Goal: Transaction & Acquisition: Purchase product/service

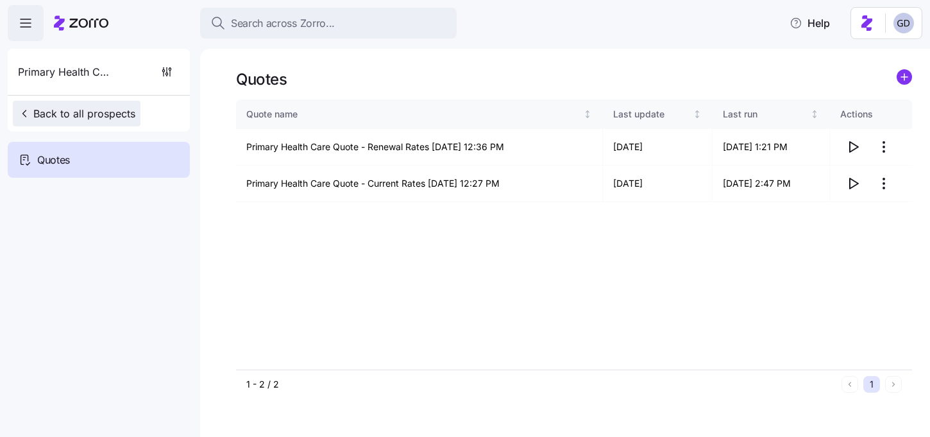
click at [79, 107] on span "Back to all prospects" at bounding box center [76, 113] width 117 height 15
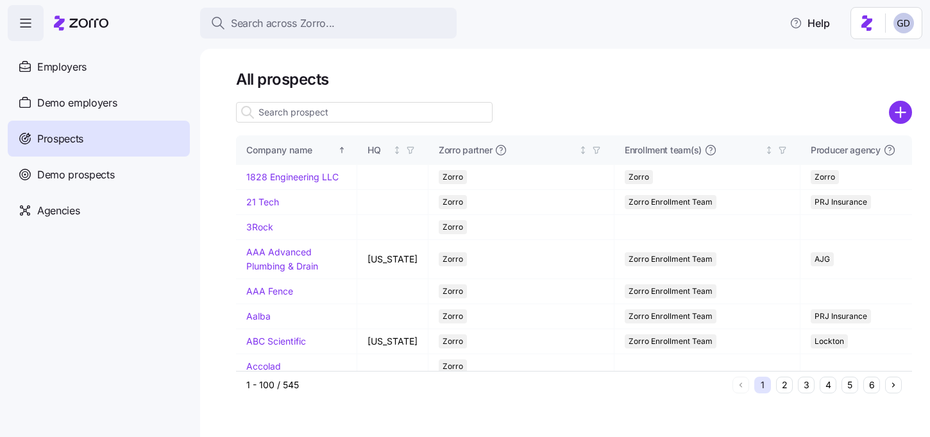
click at [362, 107] on input at bounding box center [364, 112] width 256 height 21
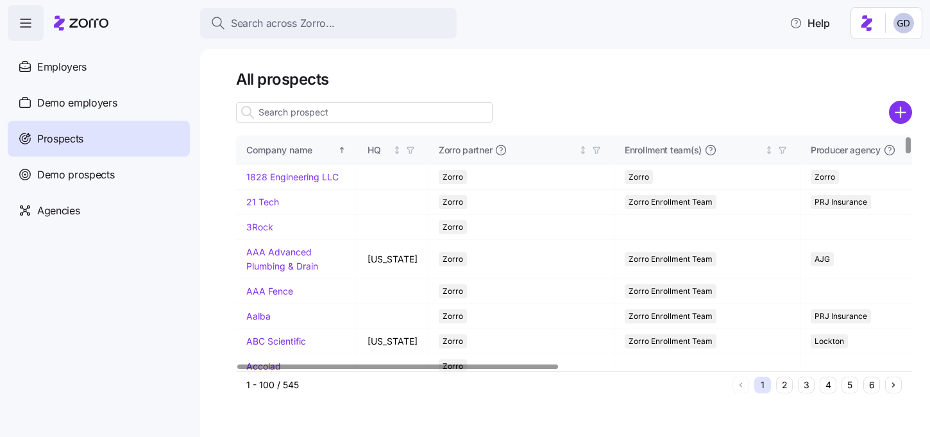
click at [887, 114] on div at bounding box center [574, 112] width 676 height 26
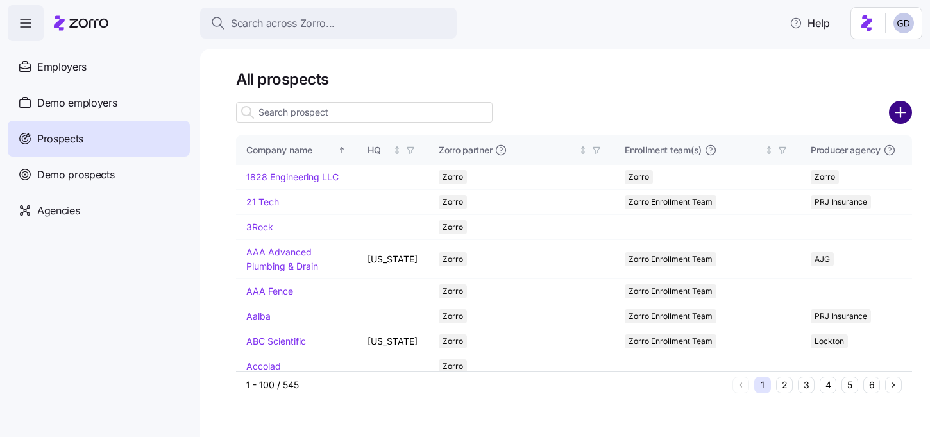
click at [910, 114] on circle "add icon" at bounding box center [900, 112] width 21 height 21
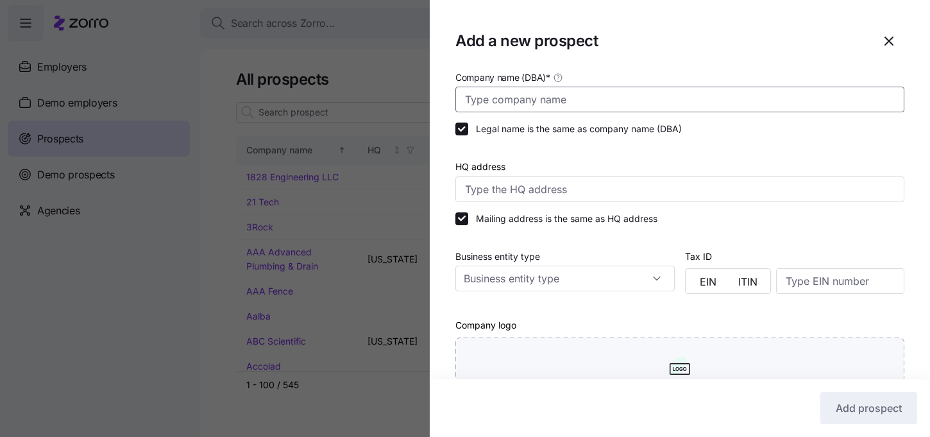
click at [574, 103] on input "Company name (DBA) *" at bounding box center [679, 100] width 449 height 26
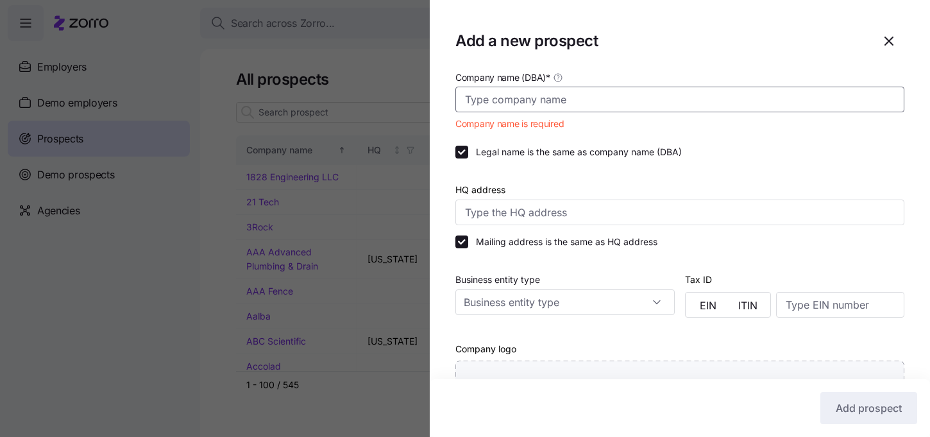
click at [578, 90] on input "Company name (DBA) *" at bounding box center [679, 100] width 449 height 26
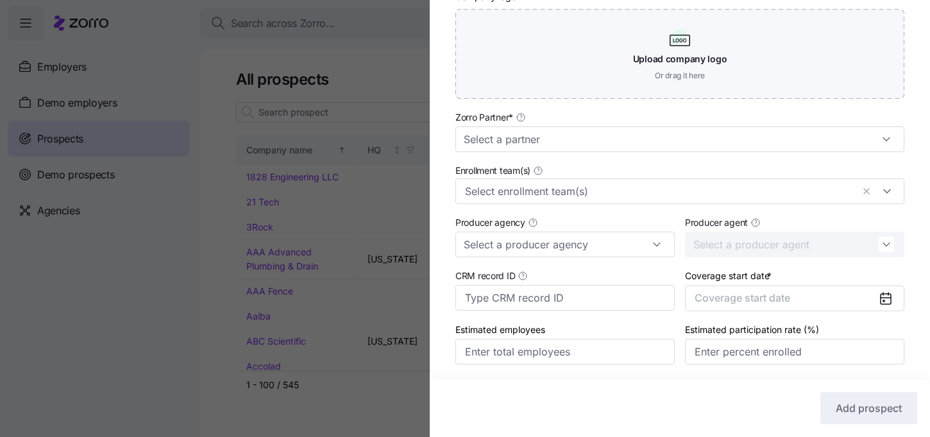
scroll to position [336, 0]
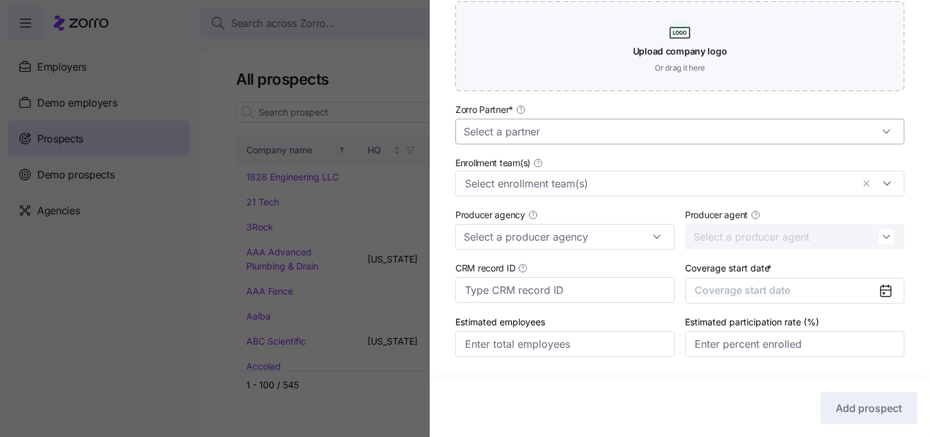
type input "T3 Event Rentals"
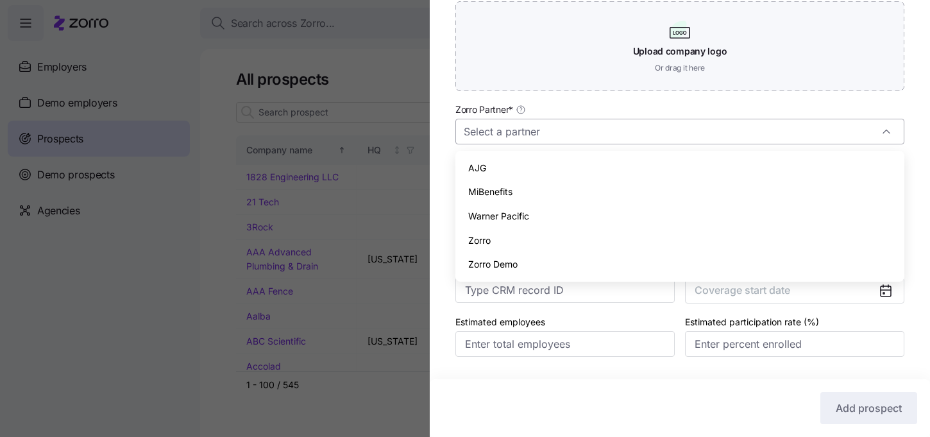
click at [536, 135] on input "Zorro Partner *" at bounding box center [679, 132] width 449 height 26
click at [485, 242] on span "Zorro" at bounding box center [479, 240] width 22 height 14
type input "Zorro"
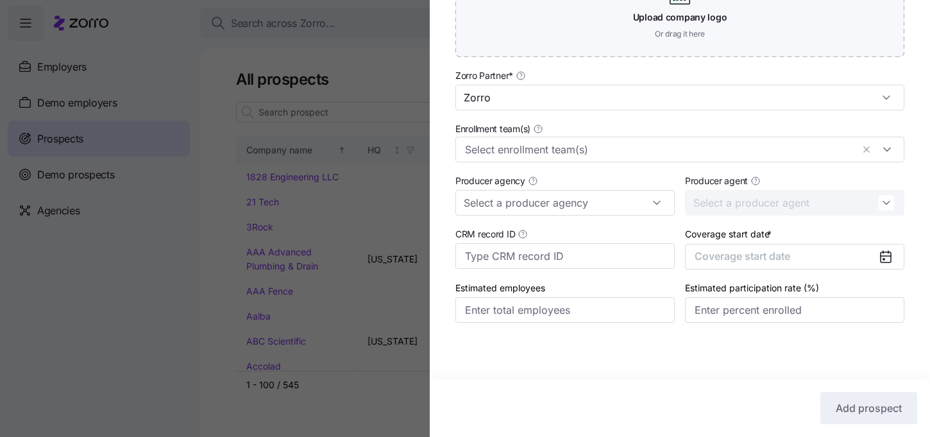
scroll to position [371, 0]
click at [593, 151] on input "Enrollment team(s)" at bounding box center [658, 149] width 387 height 17
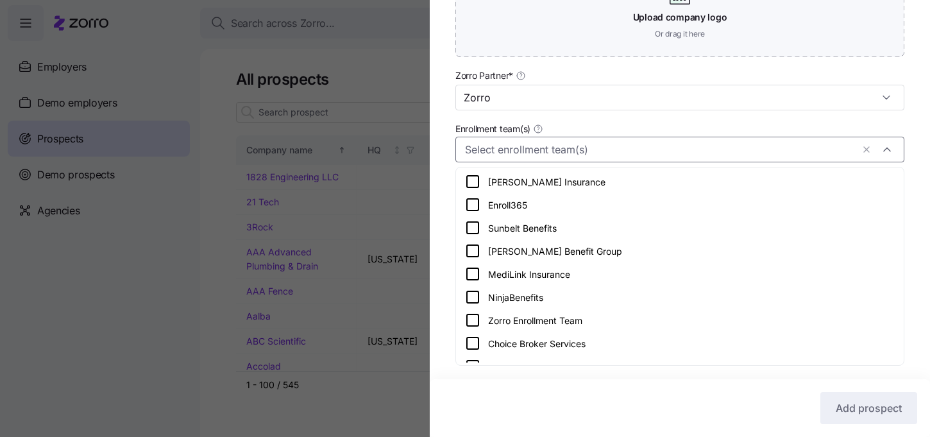
click at [468, 324] on icon at bounding box center [472, 319] width 15 height 15
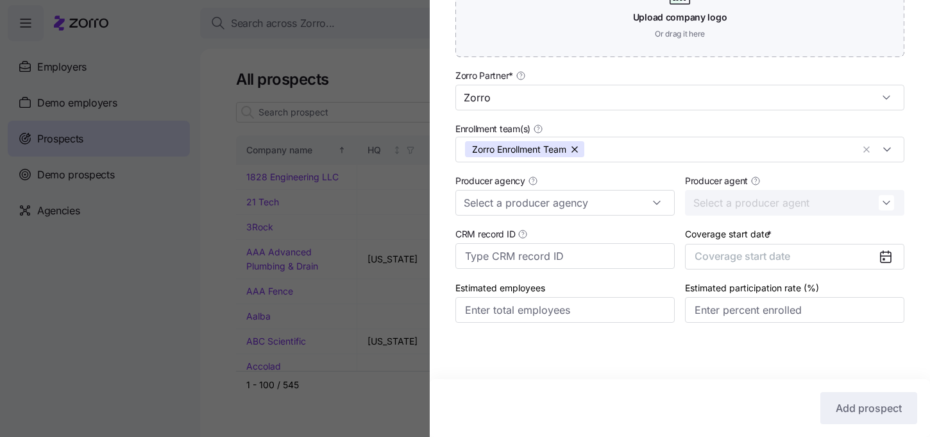
click at [446, 247] on div "Company name (DBA) * T3 Event Rentals Legal name is the same as company name (D…" at bounding box center [679, 23] width 500 height 649
click at [826, 260] on button "Coverage start date" at bounding box center [794, 257] width 219 height 26
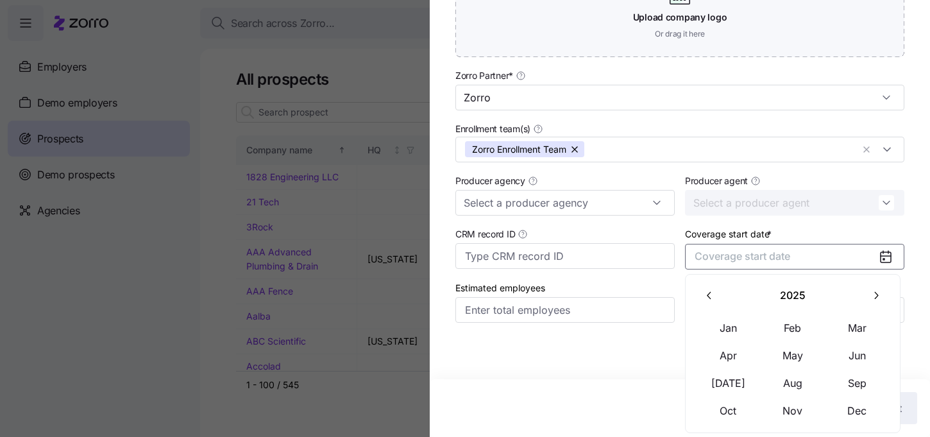
click at [865, 296] on button "button" at bounding box center [875, 295] width 27 height 27
click at [699, 306] on button "button" at bounding box center [709, 295] width 27 height 27
click at [726, 322] on button "Jan" at bounding box center [728, 327] width 64 height 27
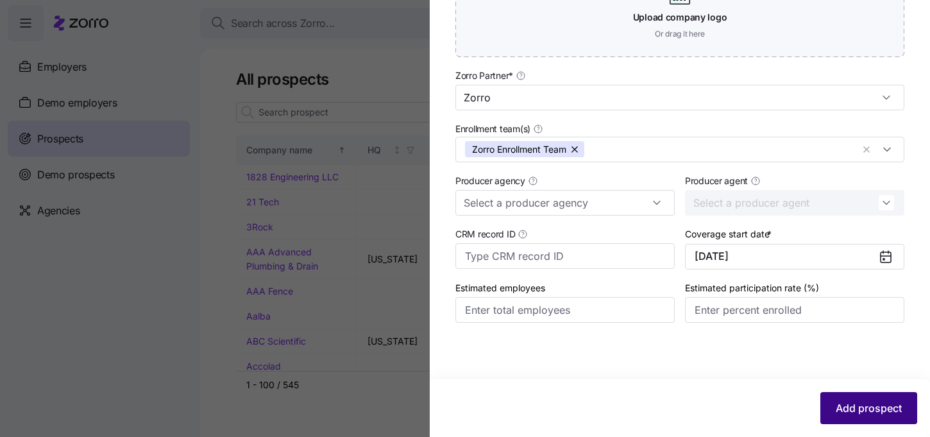
click at [860, 408] on span "Add prospect" at bounding box center [868, 407] width 66 height 15
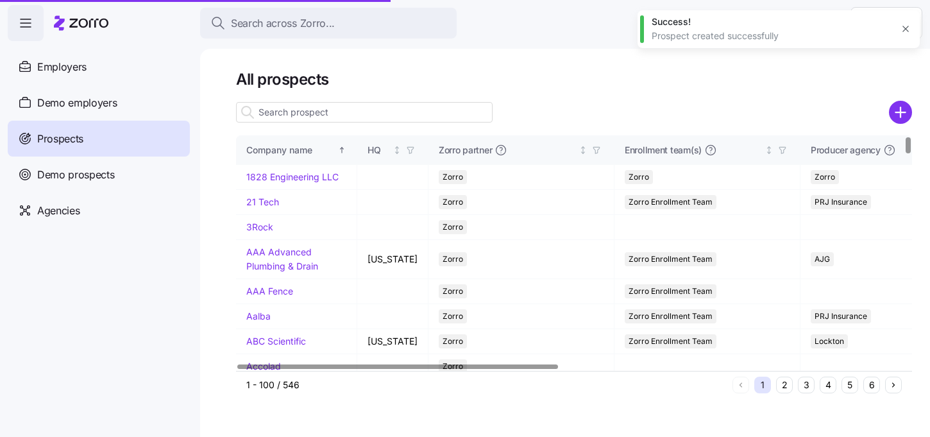
click at [376, 113] on input at bounding box center [364, 112] width 256 height 21
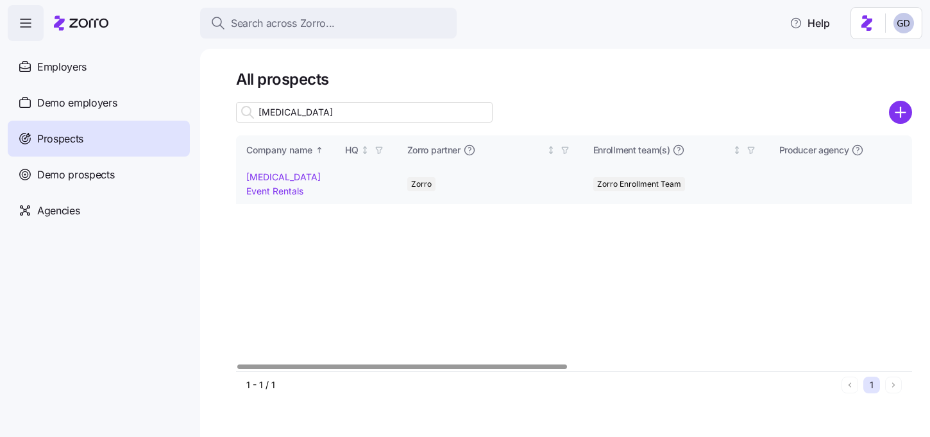
type input "T3"
click at [304, 181] on link "T3 Event Rentals" at bounding box center [283, 183] width 74 height 25
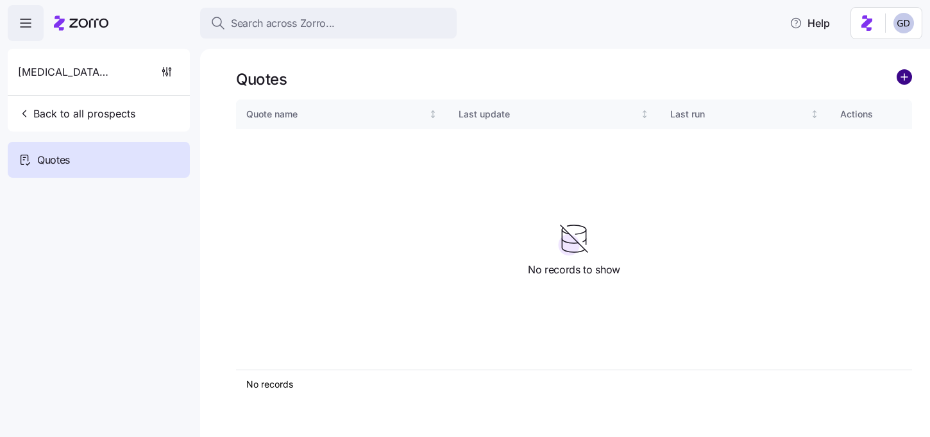
click at [906, 78] on circle "add icon" at bounding box center [904, 77] width 14 height 14
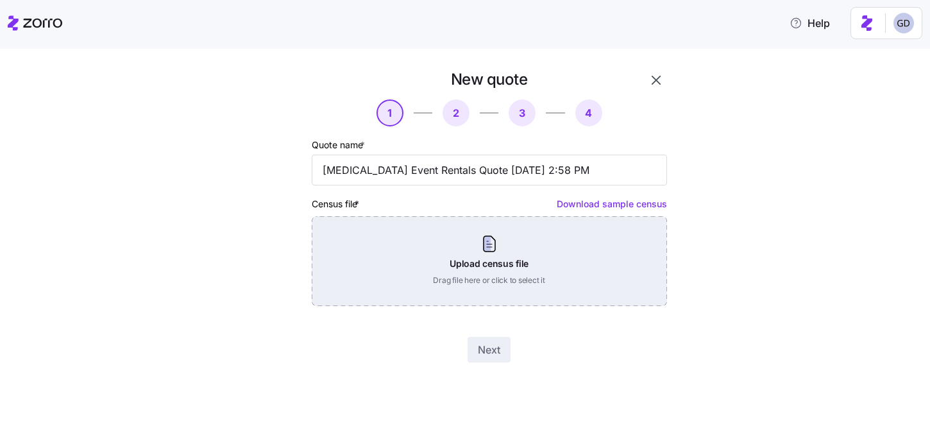
click at [433, 263] on div "Upload census file Drag file here or click to select it" at bounding box center [489, 261] width 355 height 90
click at [471, 250] on div "Upload census file Drag file here or click to select it" at bounding box center [489, 261] width 355 height 90
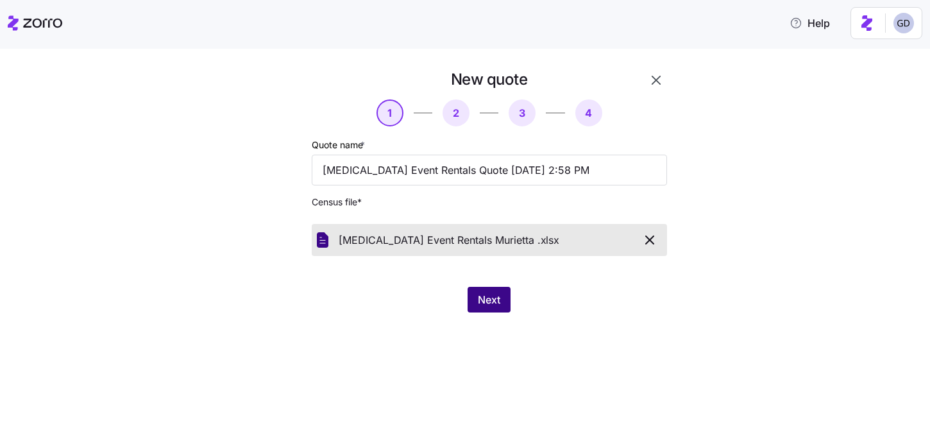
click at [494, 296] on span "Next" at bounding box center [489, 299] width 22 height 15
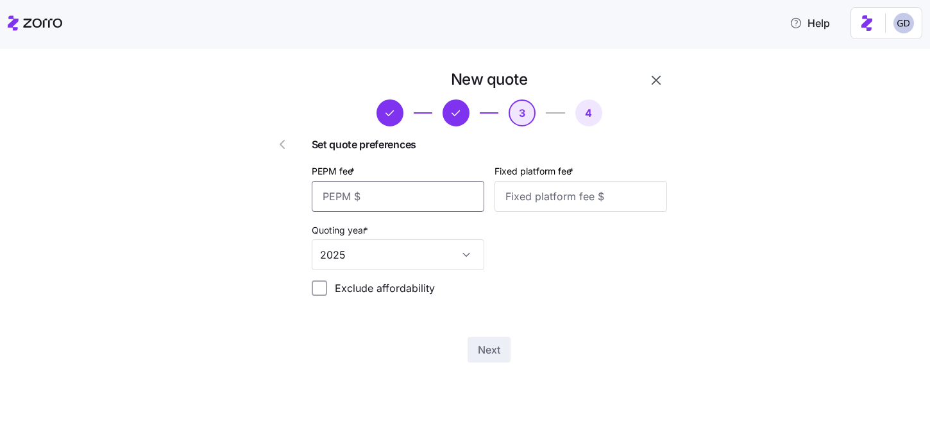
click at [388, 197] on input "PEPM fee *" at bounding box center [398, 196] width 172 height 31
type input "50"
type input "1000"
drag, startPoint x: 347, startPoint y: 196, endPoint x: 265, endPoint y: 196, distance: 82.7
click at [265, 196] on div "New quote 3 4 Set quote preferences PEPM fee * 50 Fixed platform fee * 1000 Quo…" at bounding box center [452, 215] width 438 height 303
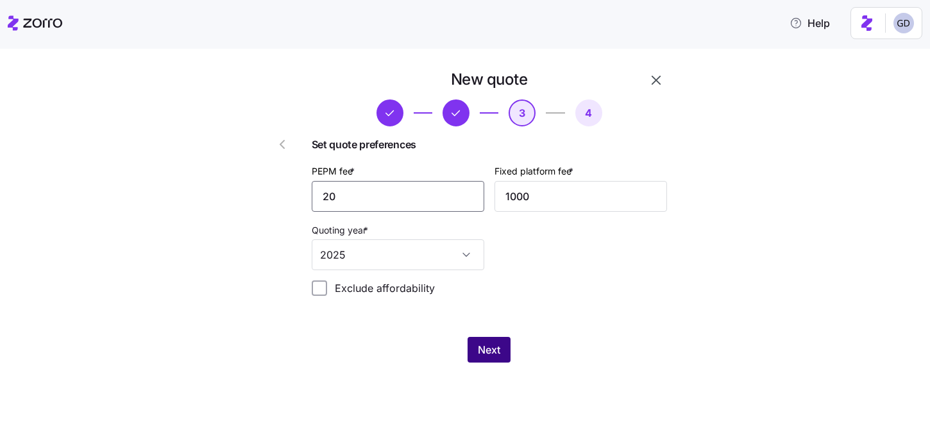
type input "20"
click at [477, 352] on button "Next" at bounding box center [488, 350] width 43 height 26
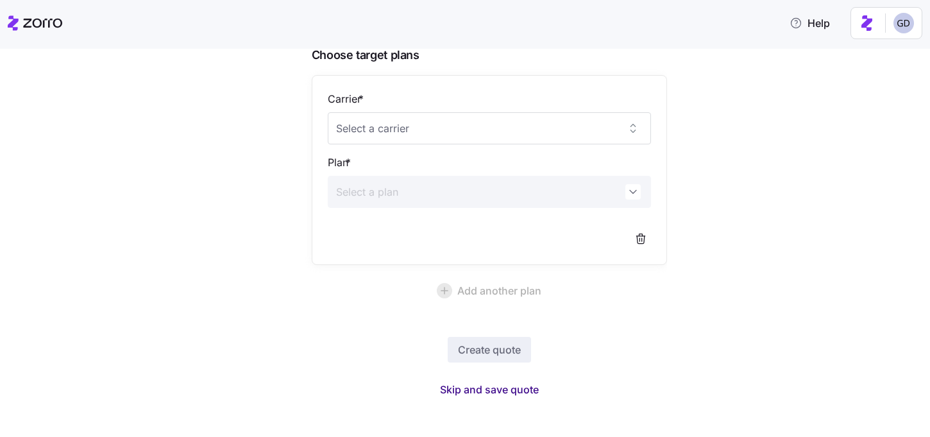
click at [490, 393] on span "Skip and save quote" at bounding box center [489, 388] width 99 height 15
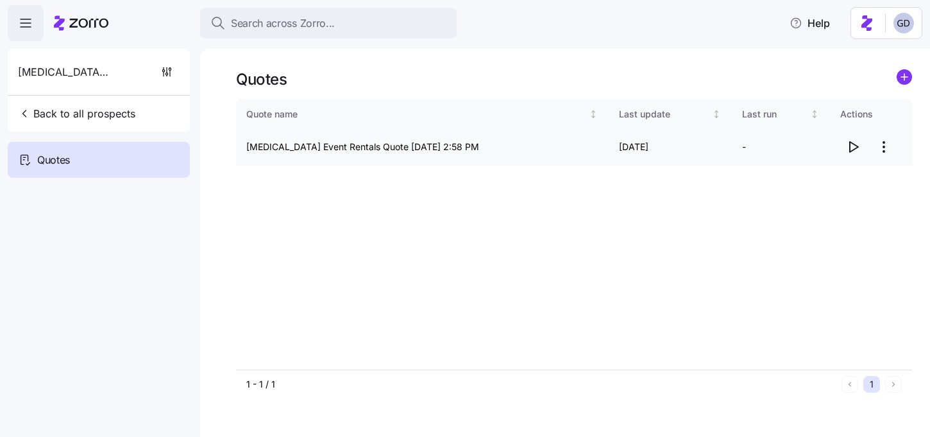
click at [853, 148] on icon "button" at bounding box center [852, 146] width 15 height 15
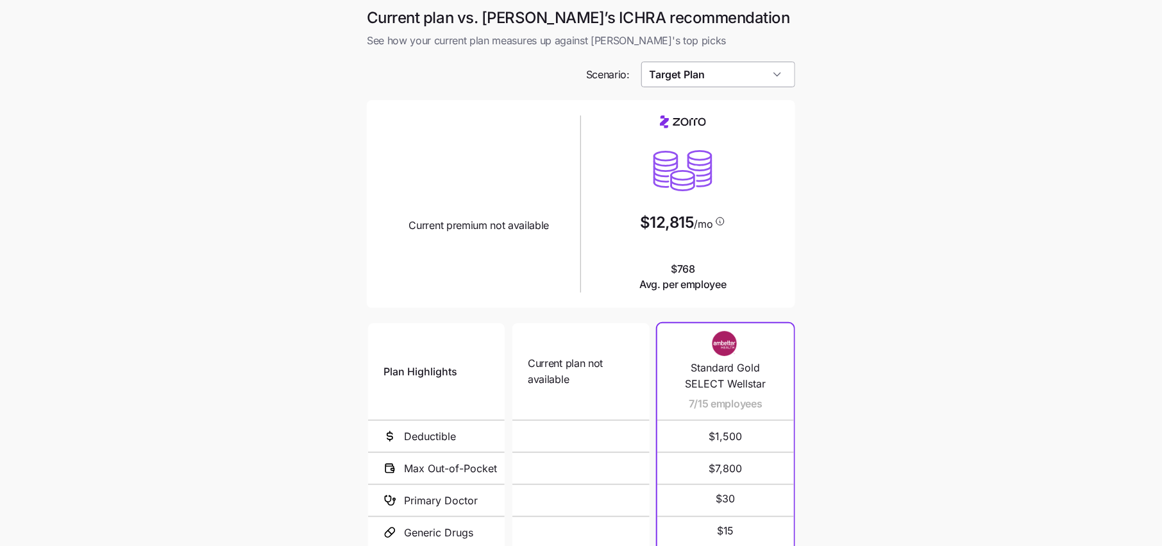
click at [705, 79] on input "Target Plan" at bounding box center [718, 75] width 154 height 26
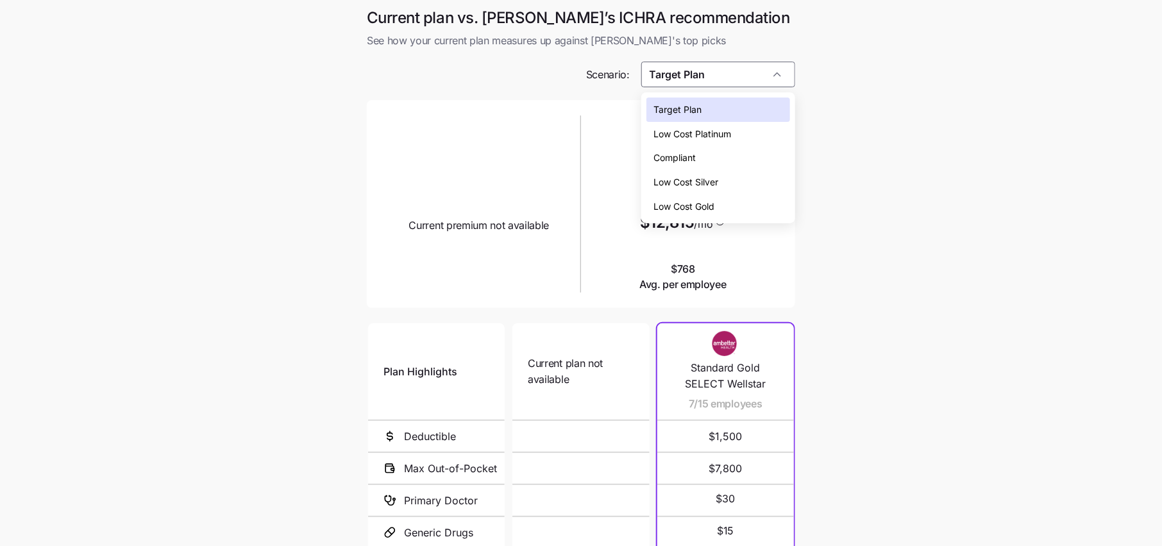
click at [692, 188] on span "Low Cost Silver" at bounding box center [686, 182] width 65 height 14
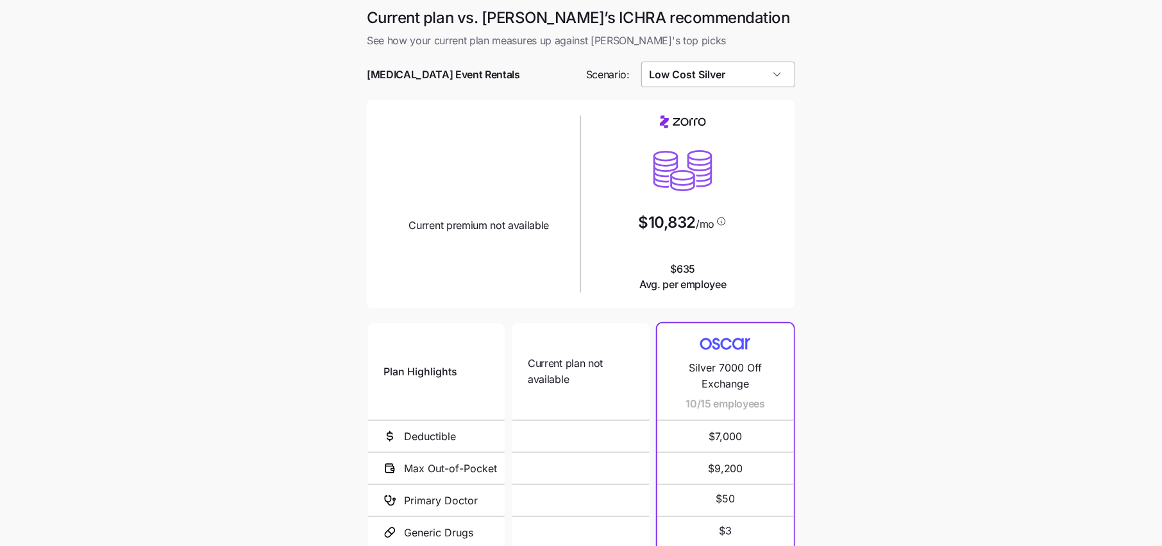
click at [724, 79] on input "Low Cost Silver" at bounding box center [718, 75] width 154 height 26
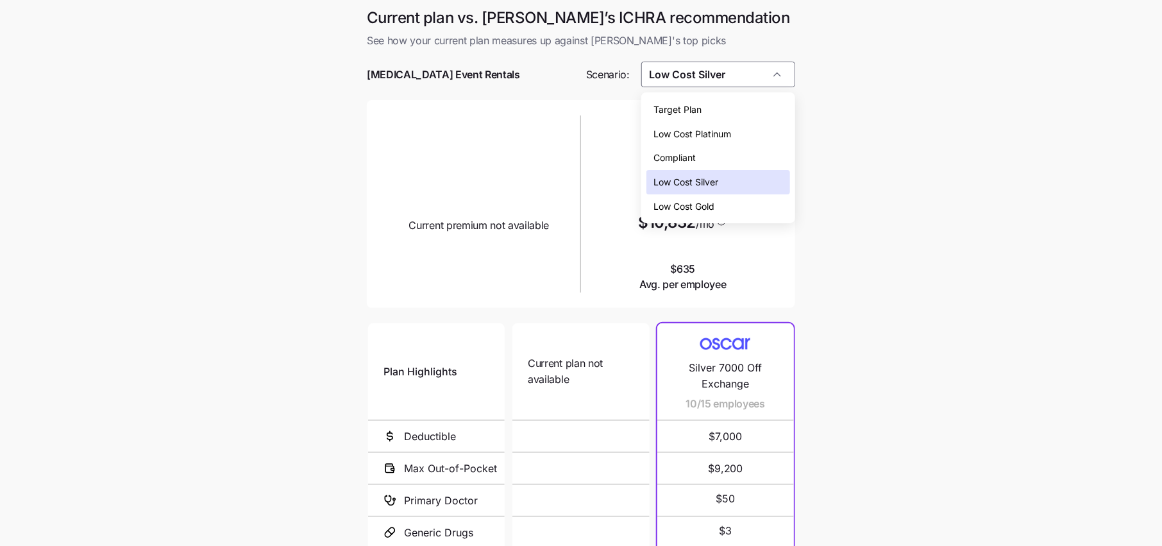
click at [702, 204] on span "Low Cost Gold" at bounding box center [684, 206] width 61 height 14
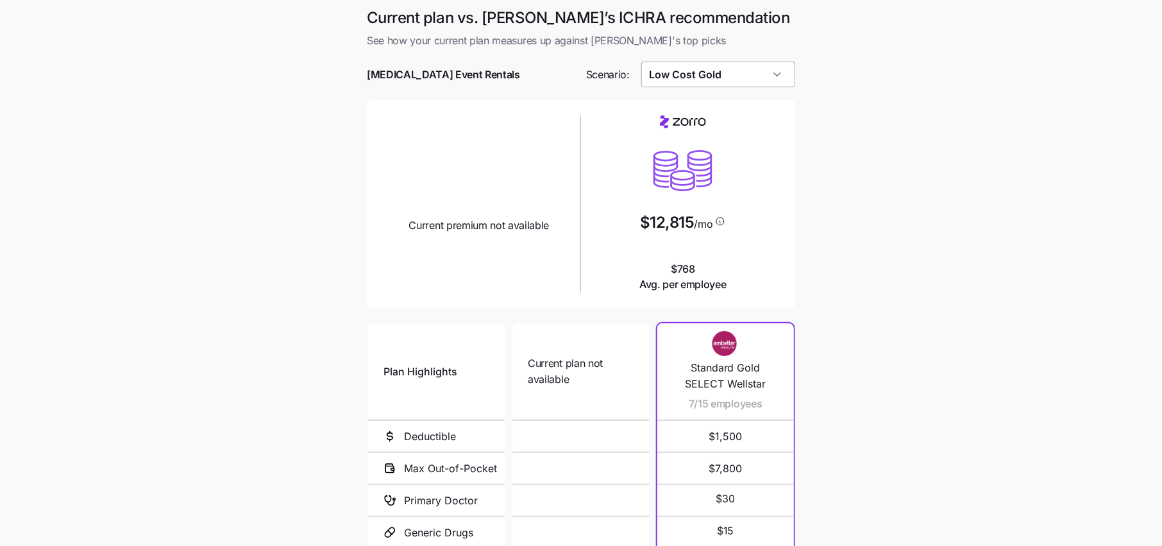
click at [713, 79] on input "Low Cost Gold" at bounding box center [718, 75] width 154 height 26
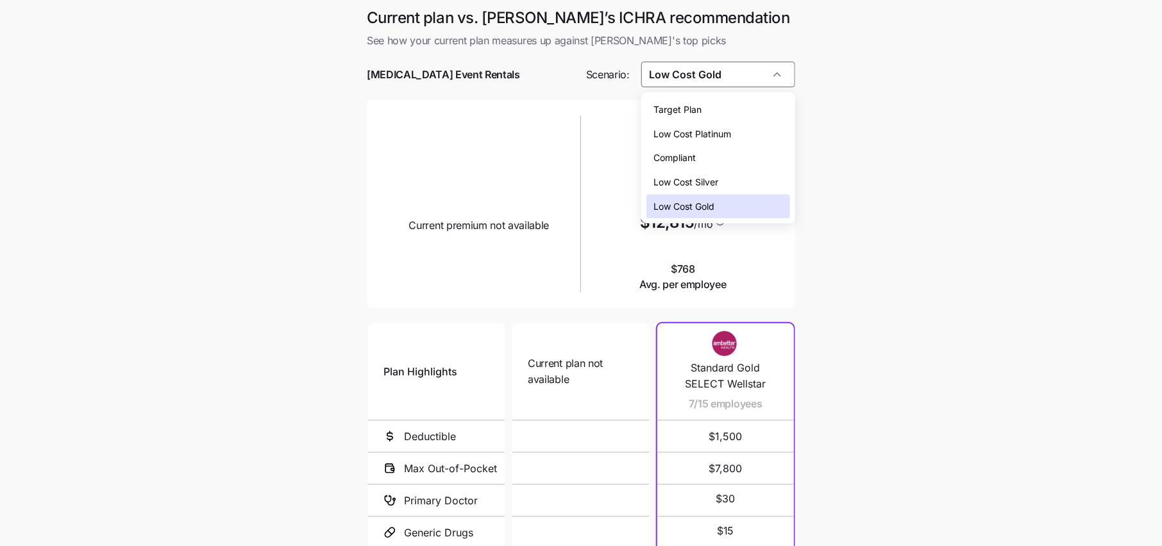
click at [694, 183] on span "Low Cost Silver" at bounding box center [686, 182] width 65 height 14
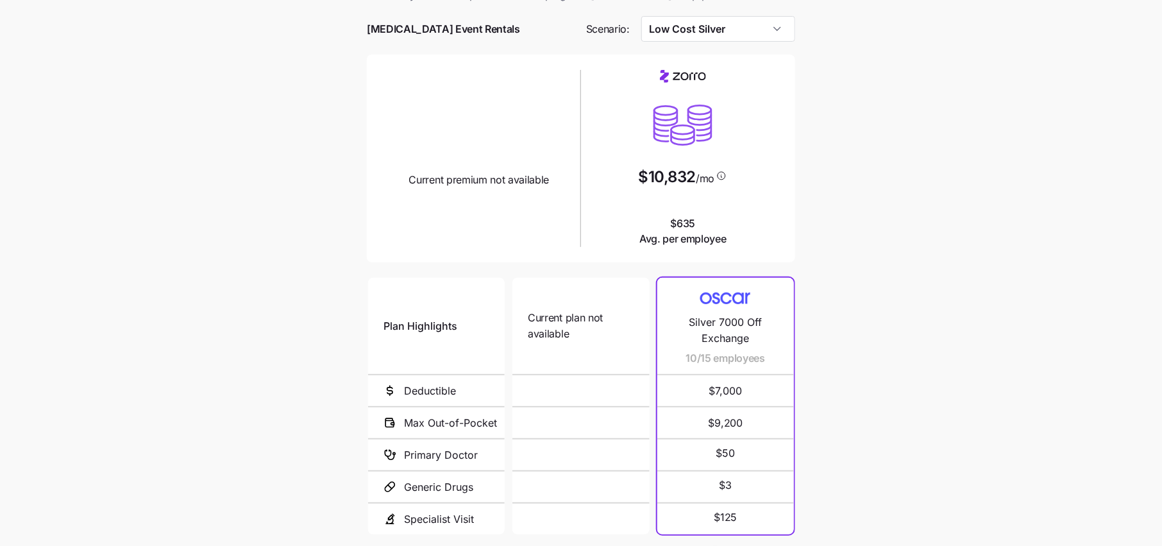
scroll to position [52, 0]
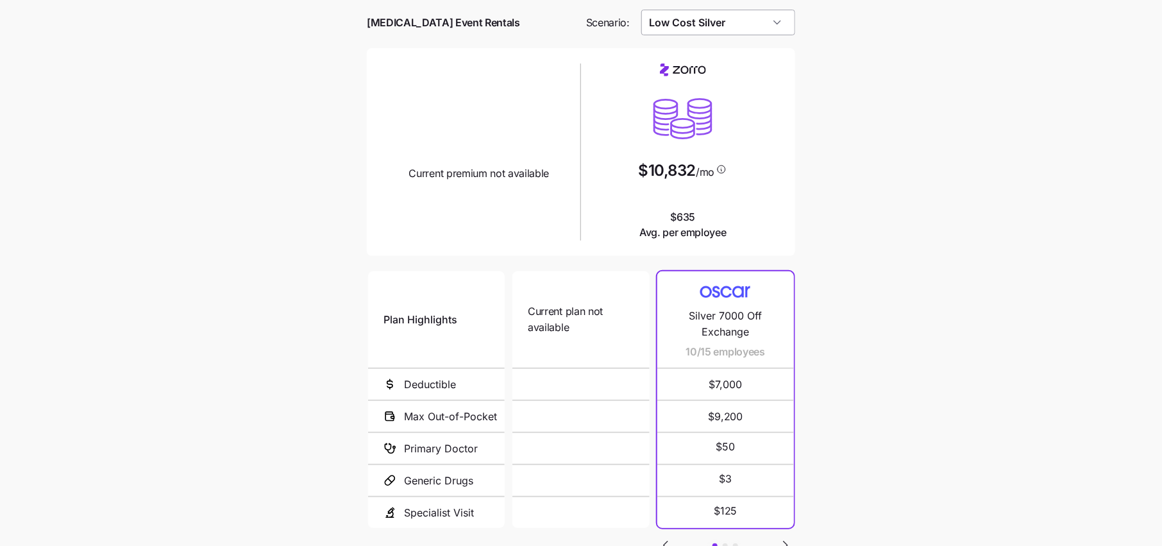
click at [712, 24] on input "Low Cost Silver" at bounding box center [718, 23] width 154 height 26
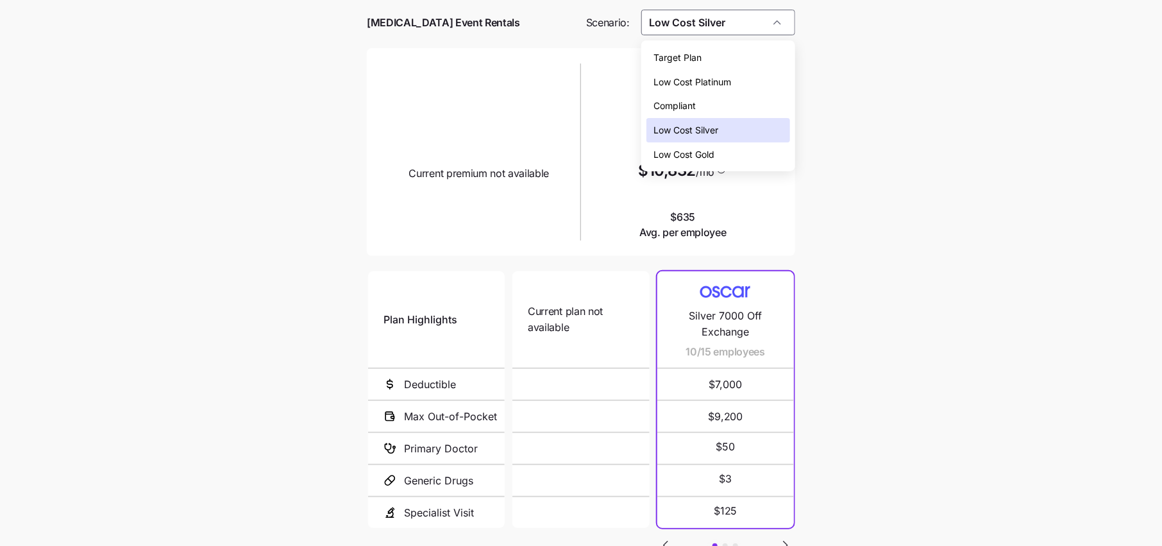
click at [708, 154] on span "Low Cost Gold" at bounding box center [684, 154] width 61 height 14
type input "Low Cost Gold"
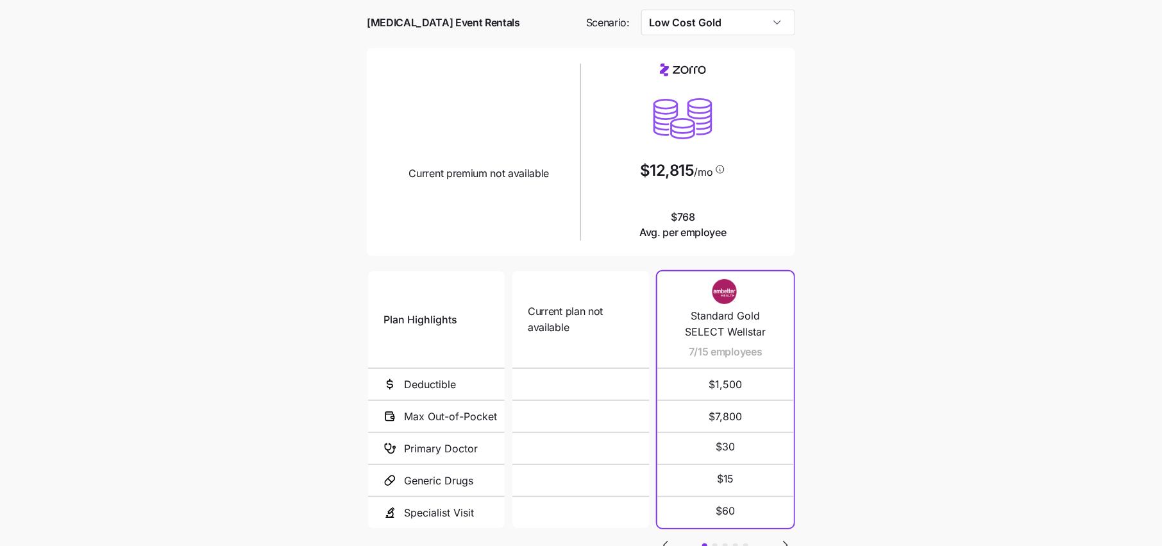
scroll to position [153, 0]
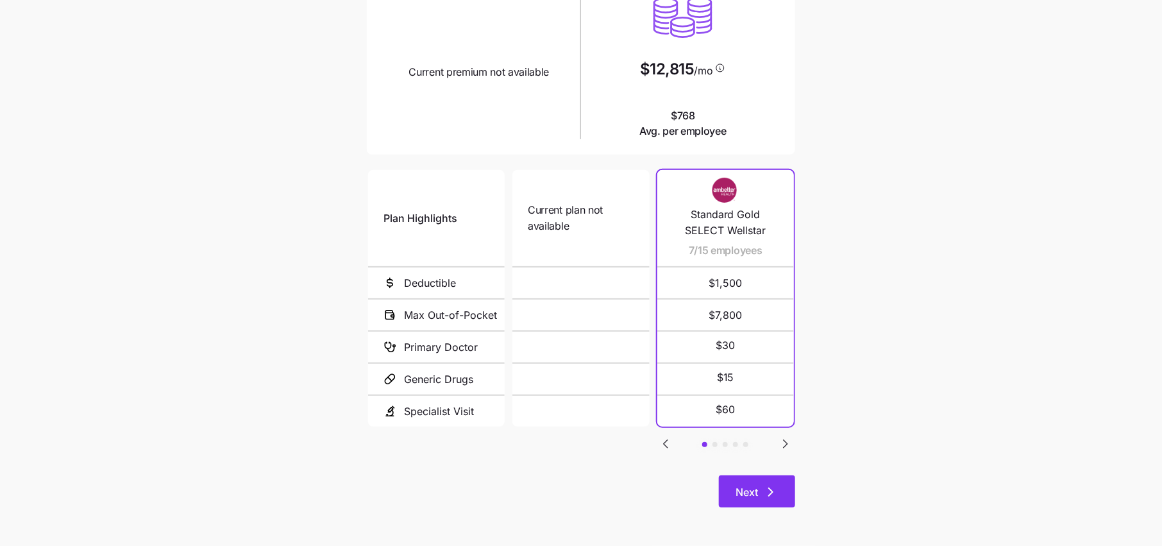
click at [760, 485] on span "Next" at bounding box center [756, 491] width 43 height 15
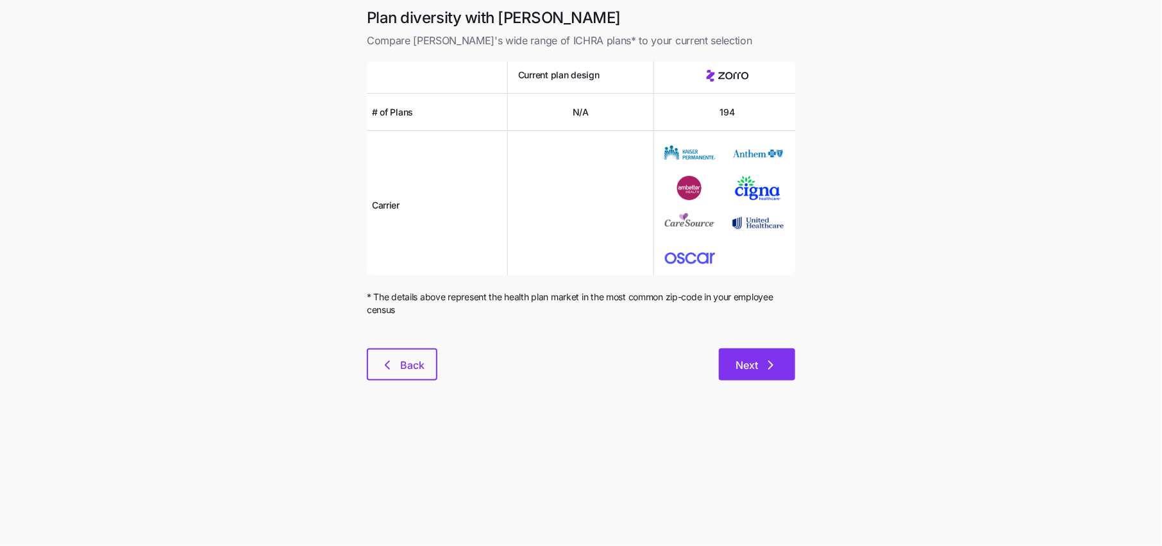
click at [763, 366] on icon "button" at bounding box center [770, 364] width 15 height 15
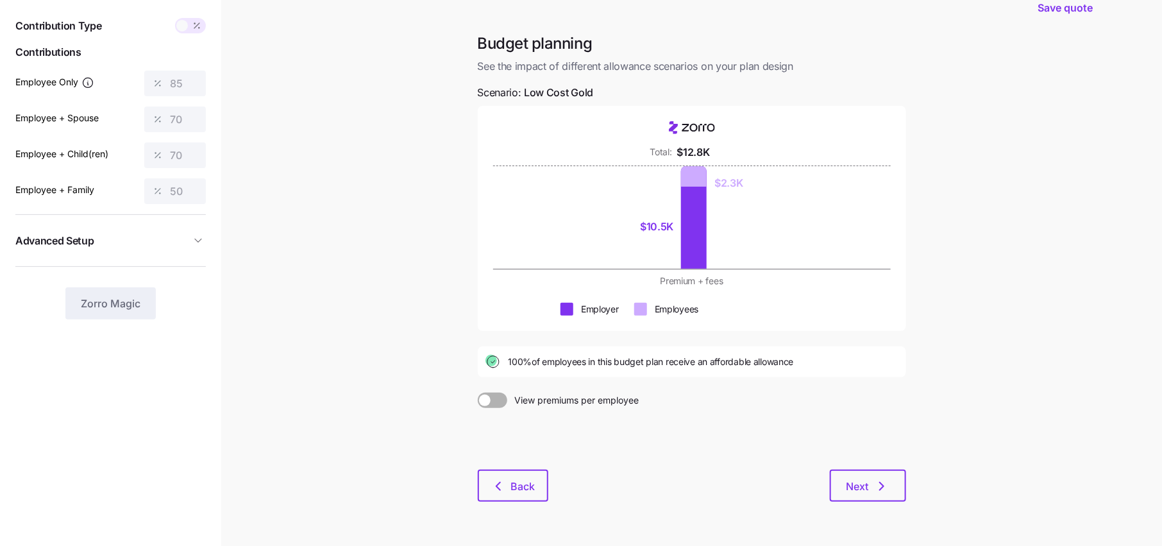
scroll to position [48, 0]
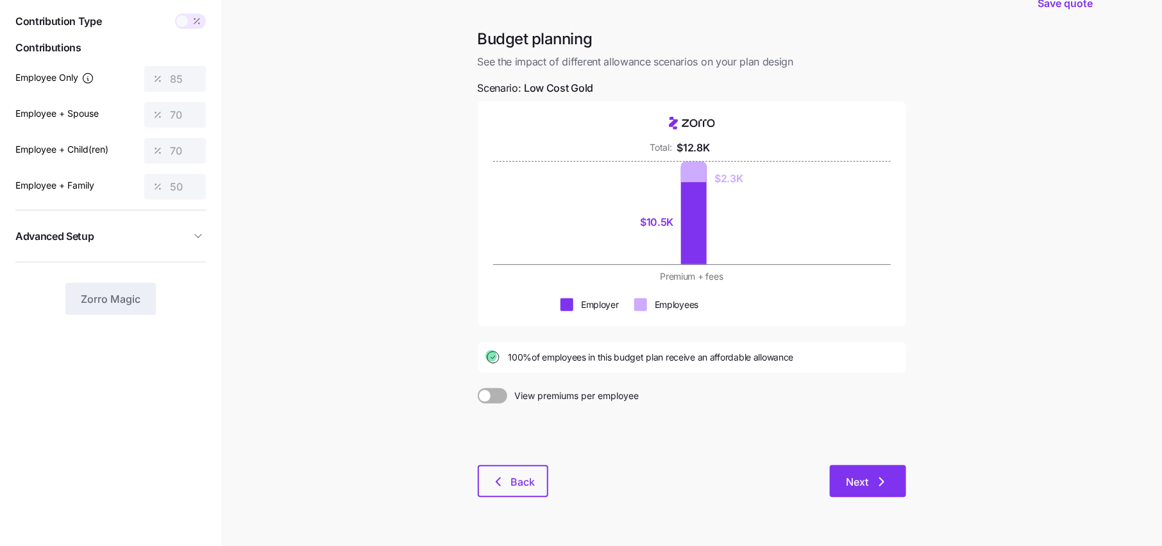
click at [867, 482] on span "Next" at bounding box center [857, 481] width 22 height 15
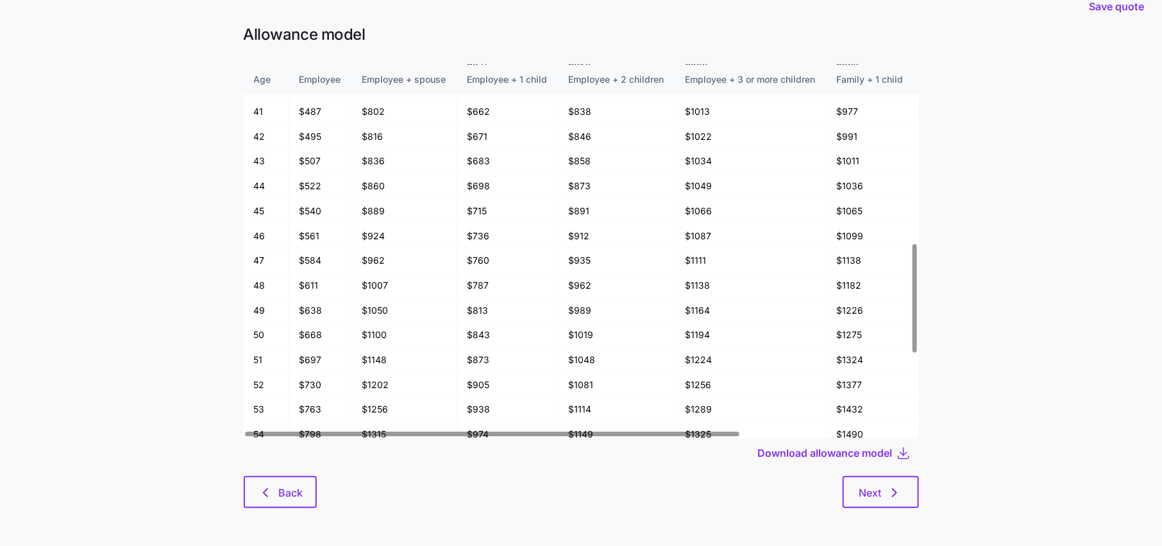
scroll to position [606, 0]
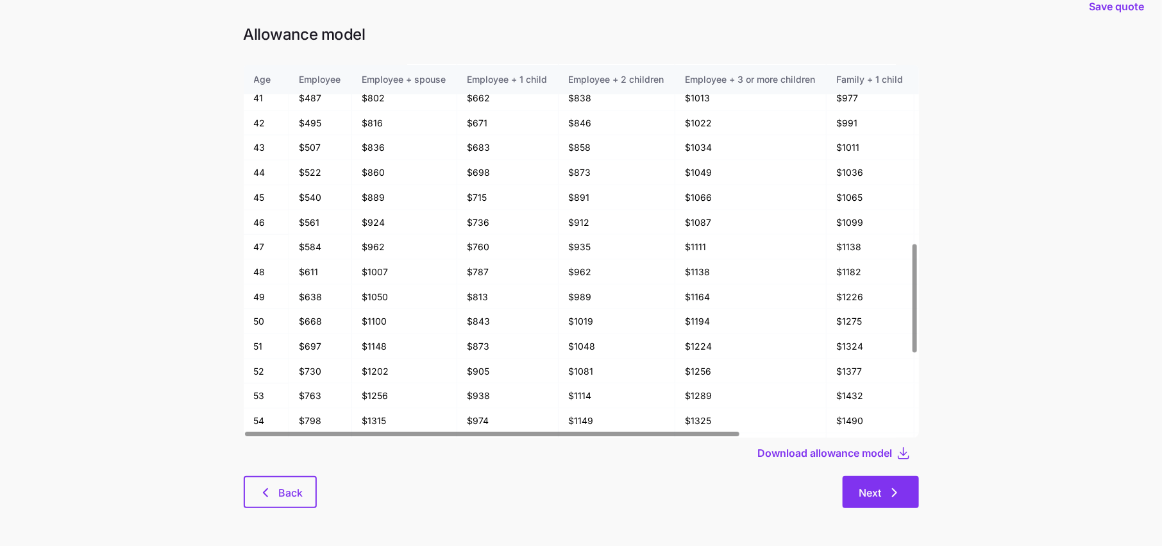
click at [882, 487] on span "Next" at bounding box center [880, 492] width 43 height 15
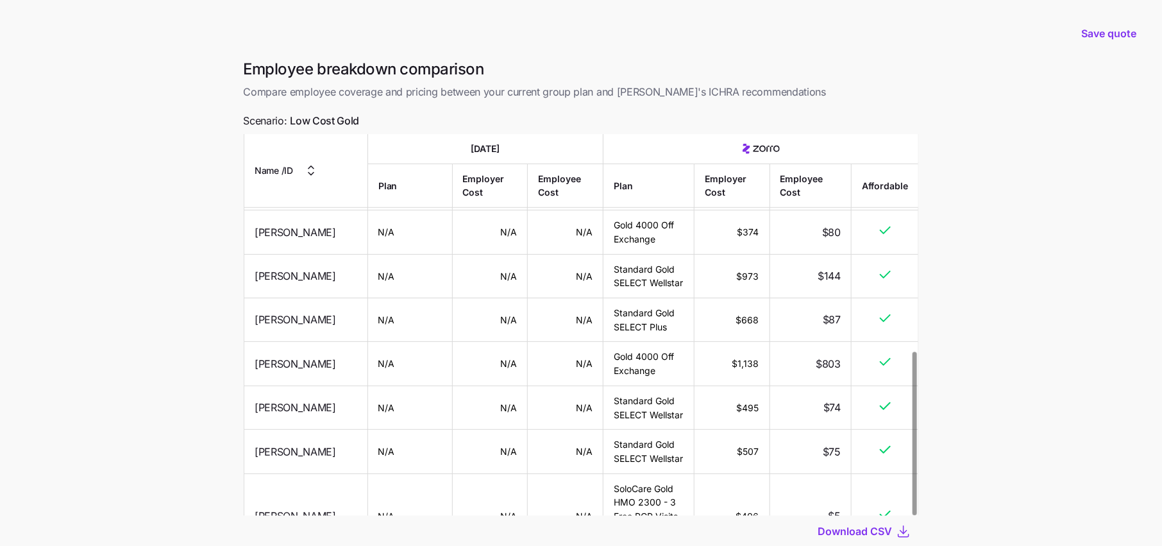
scroll to position [506, 0]
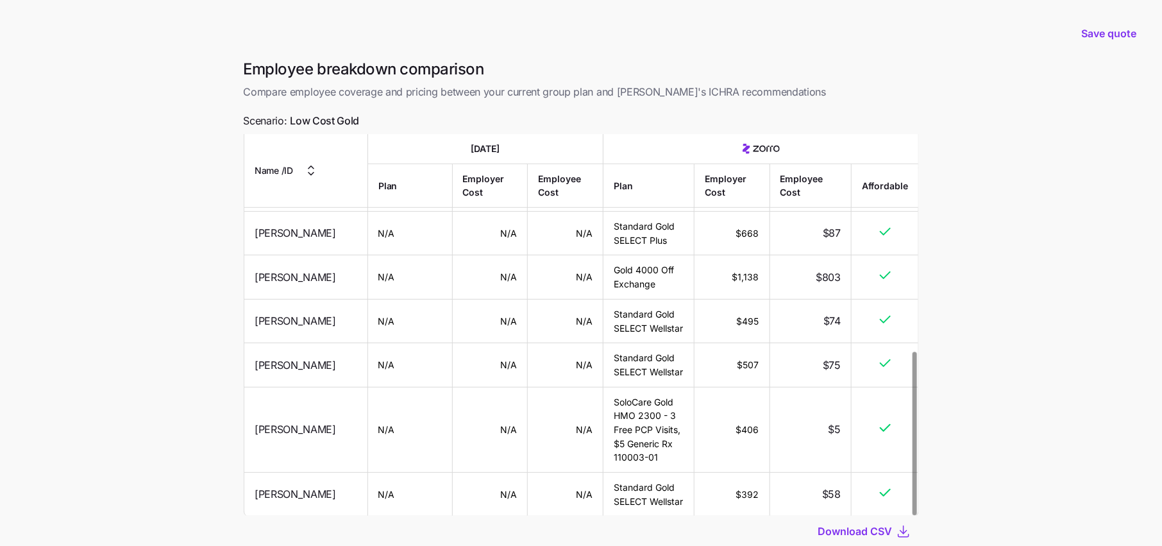
click at [742, 274] on td "$1,138" at bounding box center [731, 277] width 75 height 44
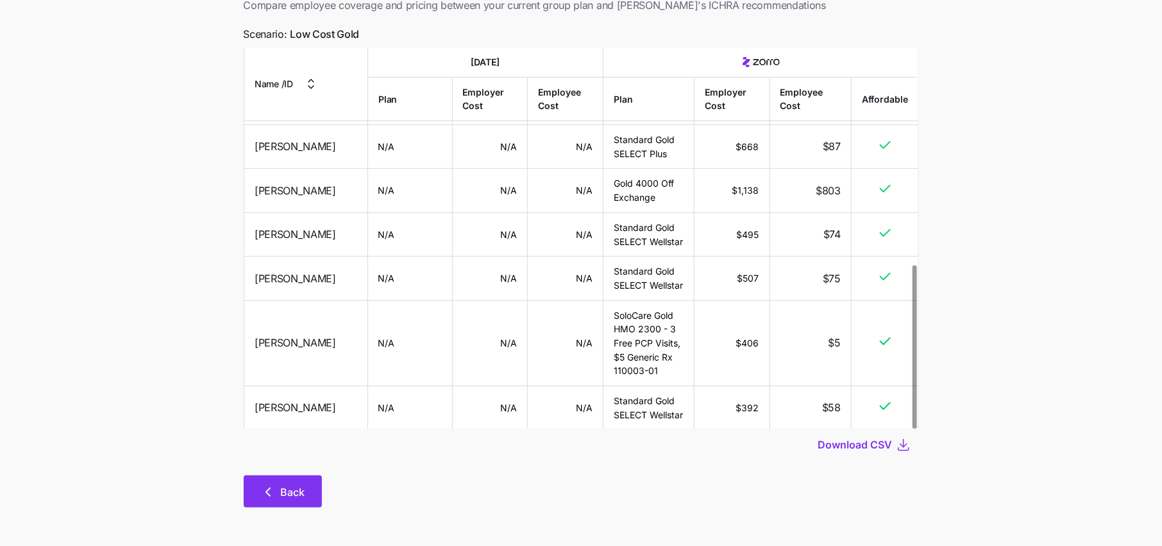
click at [272, 490] on icon "button" at bounding box center [267, 491] width 15 height 15
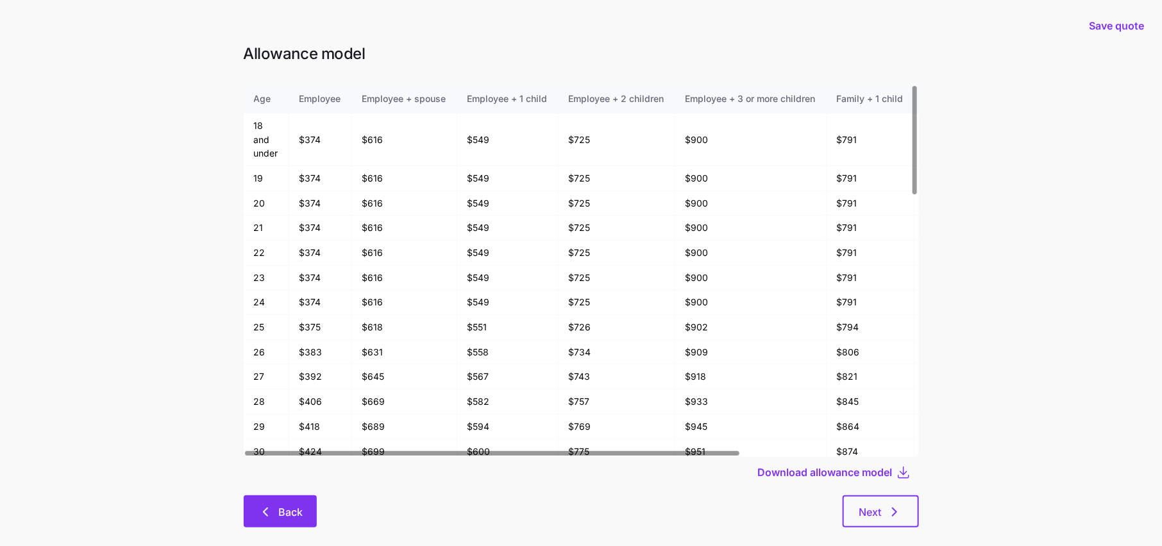
click at [299, 508] on span "Back" at bounding box center [290, 511] width 24 height 15
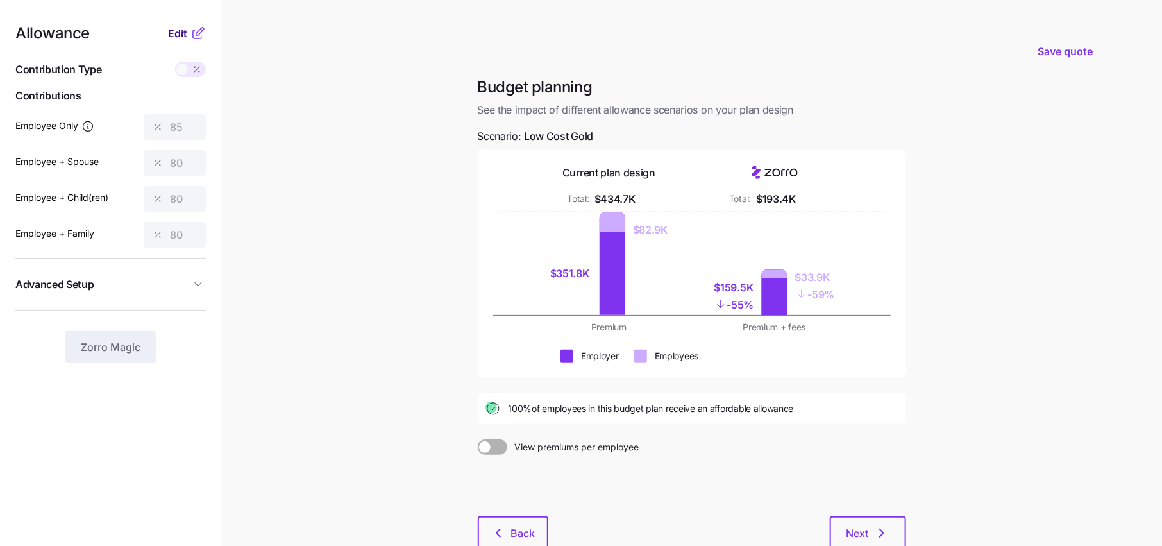
click at [182, 27] on span "Edit" at bounding box center [177, 33] width 19 height 15
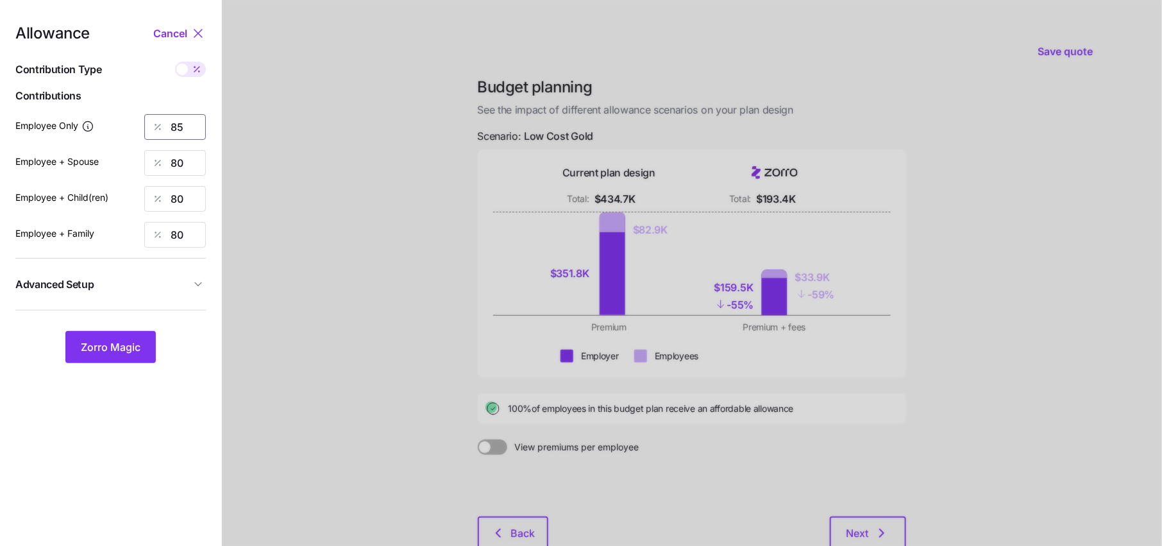
drag, startPoint x: 196, startPoint y: 129, endPoint x: 44, endPoint y: 129, distance: 152.6
click at [44, 129] on div "Employee Only 85" at bounding box center [110, 127] width 190 height 26
type input "70"
drag, startPoint x: 195, startPoint y: 160, endPoint x: 126, endPoint y: 160, distance: 69.2
click at [126, 160] on div "Employee + Spouse 80" at bounding box center [110, 163] width 190 height 26
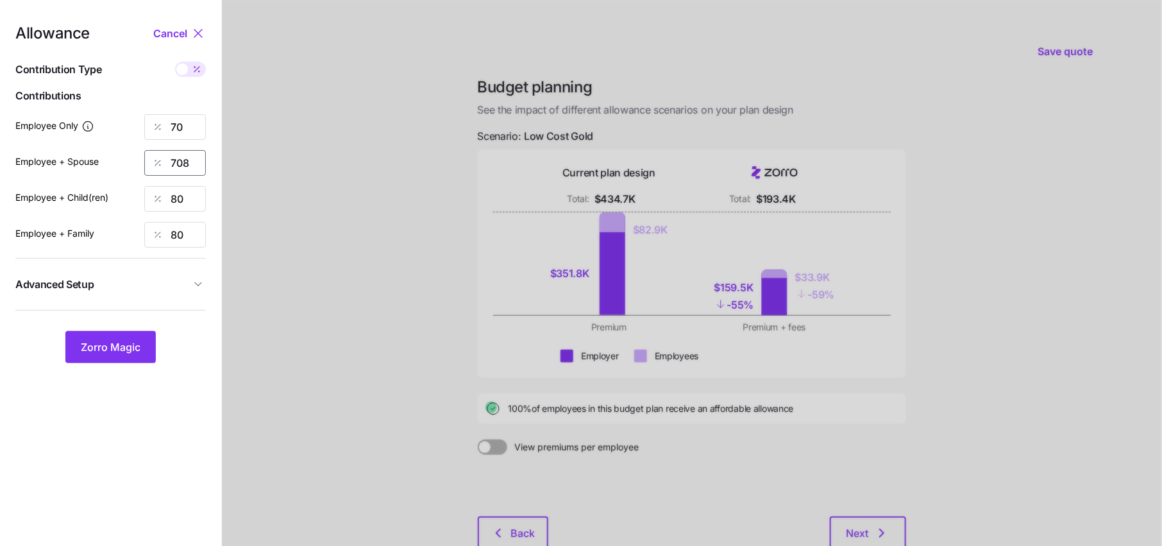
type input "708"
type input "70"
click at [204, 171] on input "708" at bounding box center [175, 163] width 62 height 26
type input "70"
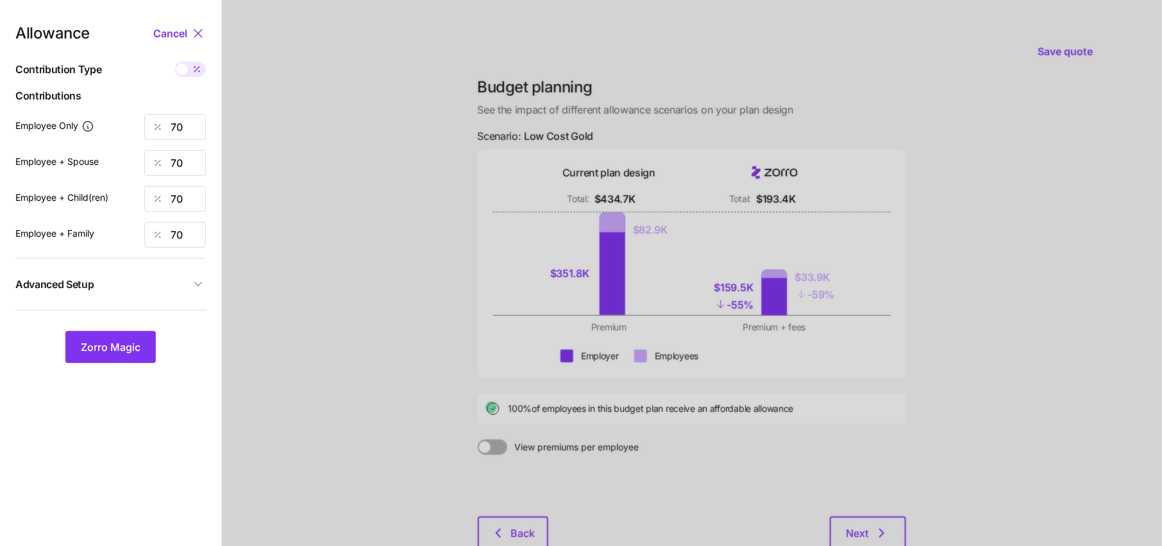
click at [194, 284] on icon "button" at bounding box center [198, 284] width 13 height 13
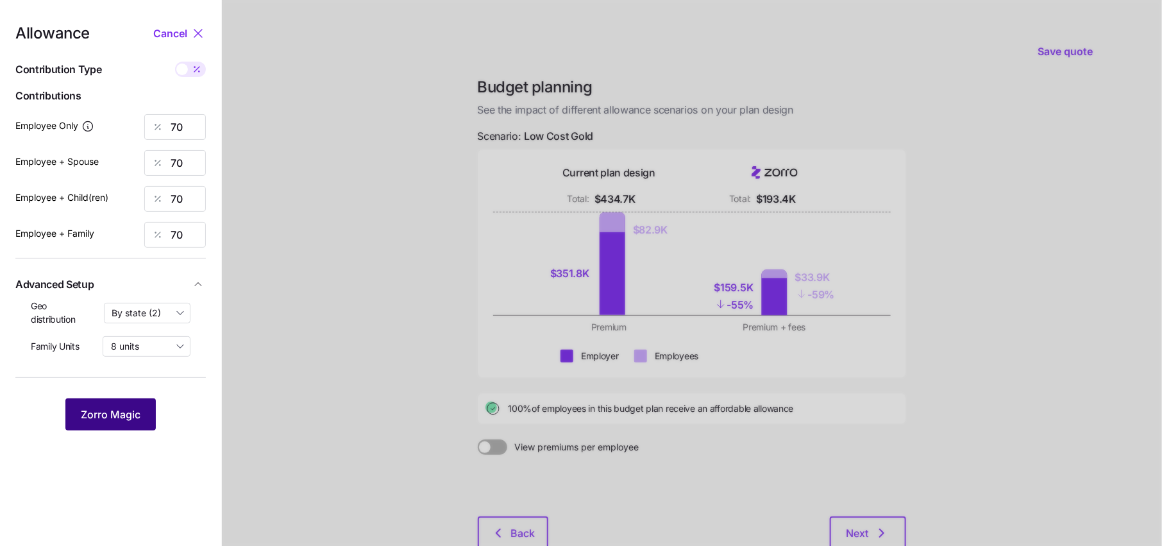
click at [104, 413] on span "Zorro Magic" at bounding box center [111, 413] width 60 height 15
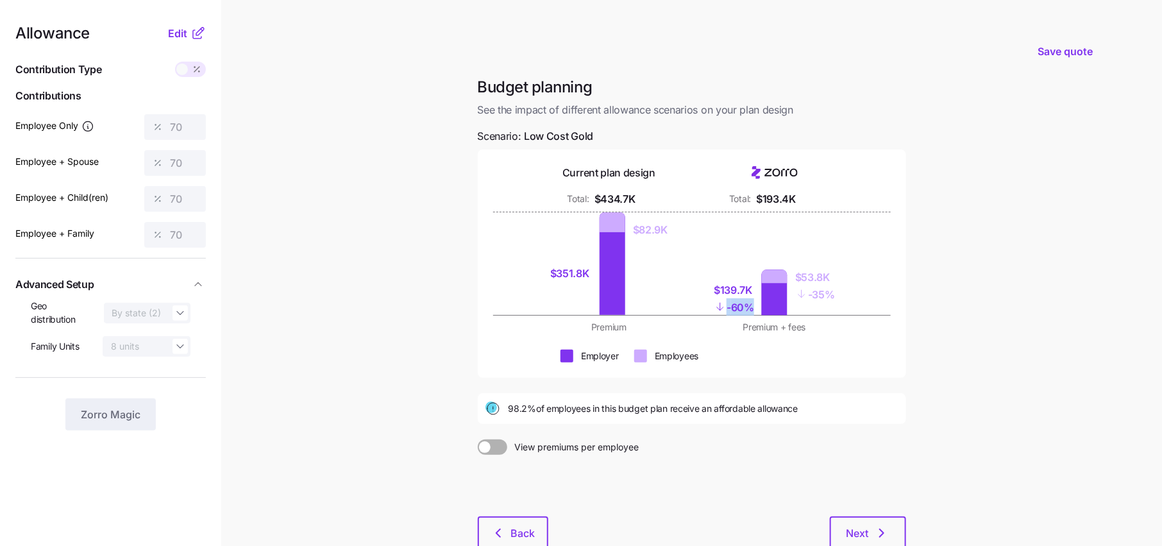
drag, startPoint x: 753, startPoint y: 306, endPoint x: 697, endPoint y: 306, distance: 55.8
click at [697, 306] on div "$351.8K $82.9K $139.7K - 60% $53.8K - 35%" at bounding box center [691, 263] width 315 height 103
drag, startPoint x: 844, startPoint y: 297, endPoint x: 788, endPoint y: 295, distance: 55.8
click at [788, 295] on div "$139.7K - 60% $53.8K - 35%" at bounding box center [774, 263] width 150 height 103
click at [522, 415] on div "98.2% of employees in this budget plan receive an affordable allowance" at bounding box center [691, 408] width 413 height 15
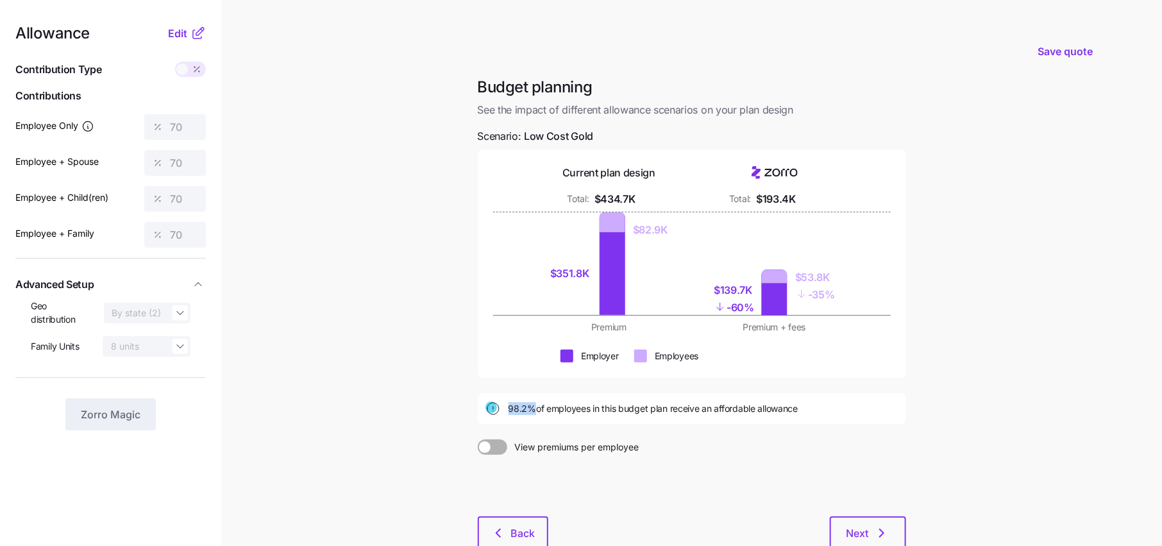
drag, startPoint x: 534, startPoint y: 405, endPoint x: 492, endPoint y: 404, distance: 42.3
click at [492, 404] on div "98.2% of employees in this budget plan receive an affordable allowance" at bounding box center [691, 408] width 413 height 15
click at [182, 32] on span "Edit" at bounding box center [177, 33] width 19 height 15
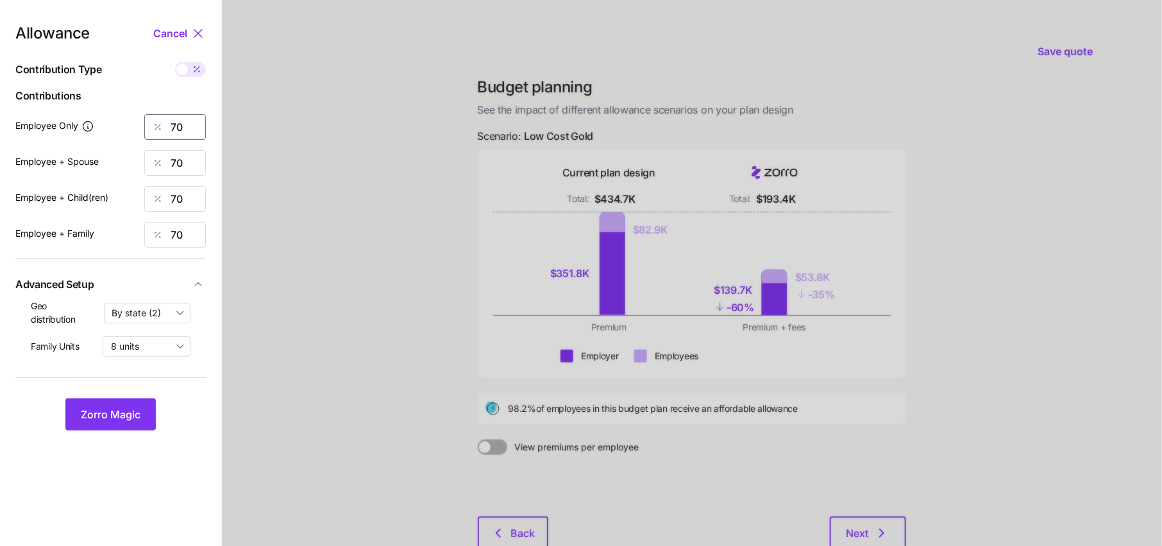
drag, startPoint x: 196, startPoint y: 129, endPoint x: 130, endPoint y: 129, distance: 66.0
click at [130, 129] on div "Employee Only 70" at bounding box center [110, 127] width 190 height 26
type input "80"
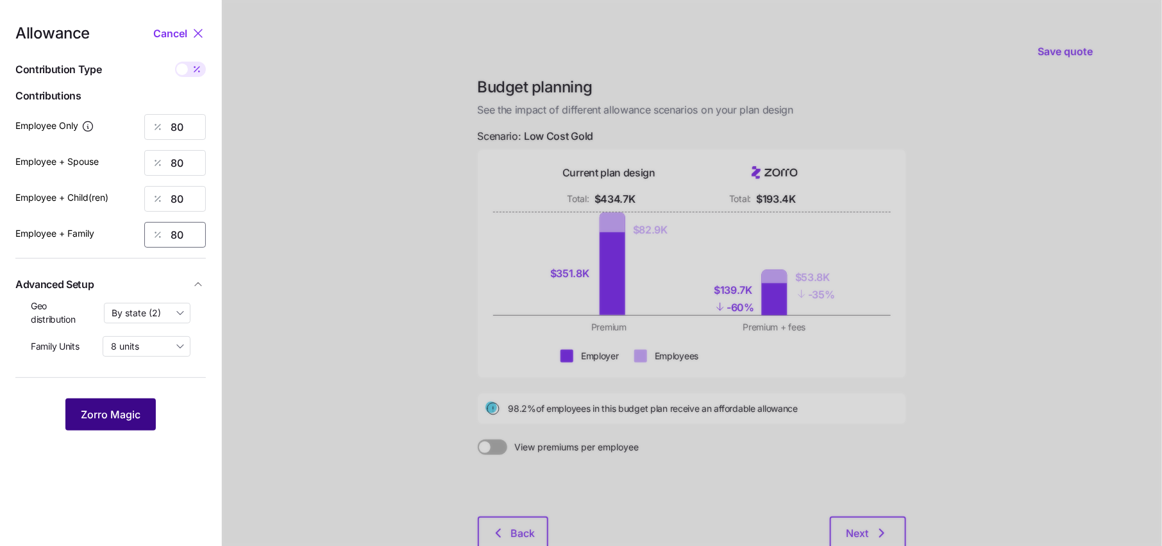
type input "80"
click at [111, 413] on span "Zorro Magic" at bounding box center [111, 413] width 60 height 15
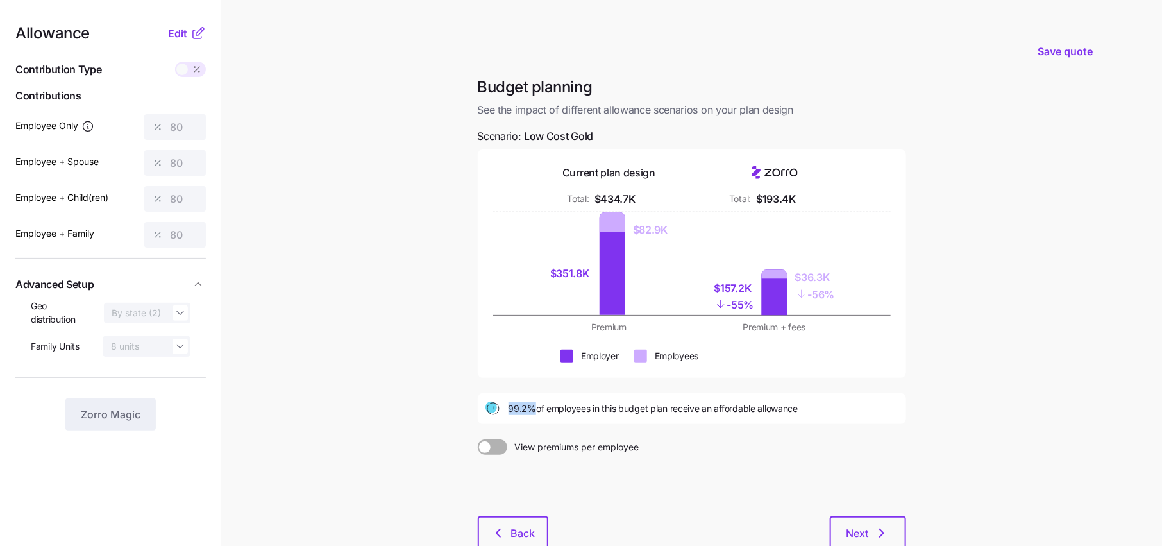
drag, startPoint x: 531, startPoint y: 403, endPoint x: 465, endPoint y: 403, distance: 66.0
click at [465, 403] on main "Save quote Budget planning See the impact of different allowance scenarios on y…" at bounding box center [581, 315] width 1162 height 630
click at [183, 31] on span "Edit" at bounding box center [177, 33] width 19 height 15
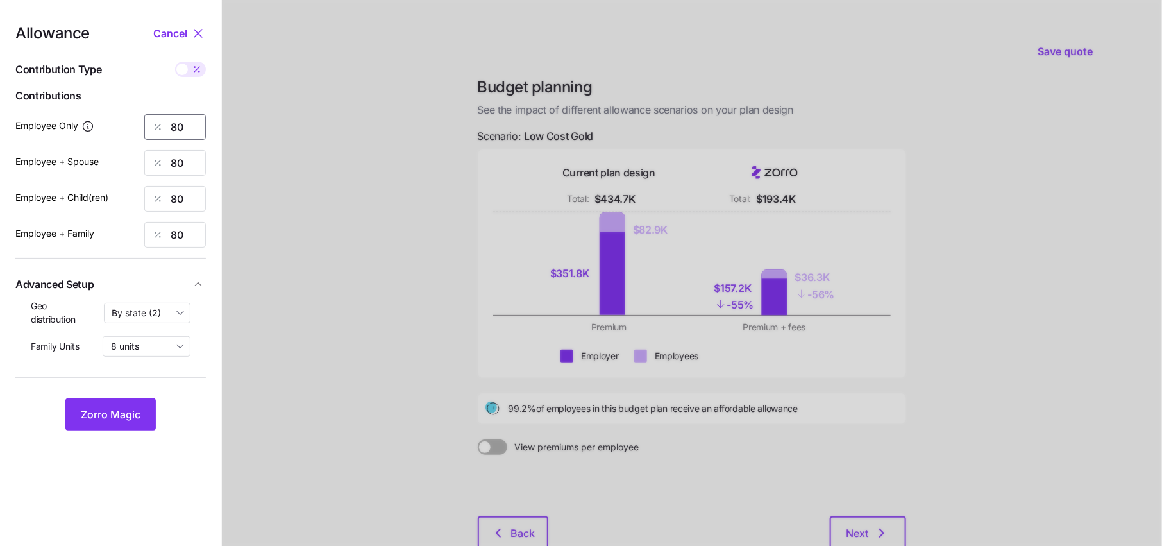
drag, startPoint x: 195, startPoint y: 121, endPoint x: 153, endPoint y: 121, distance: 41.7
click at [170, 121] on div "80" at bounding box center [175, 127] width 62 height 26
type input "85"
click at [124, 410] on span "Zorro Magic" at bounding box center [111, 413] width 60 height 15
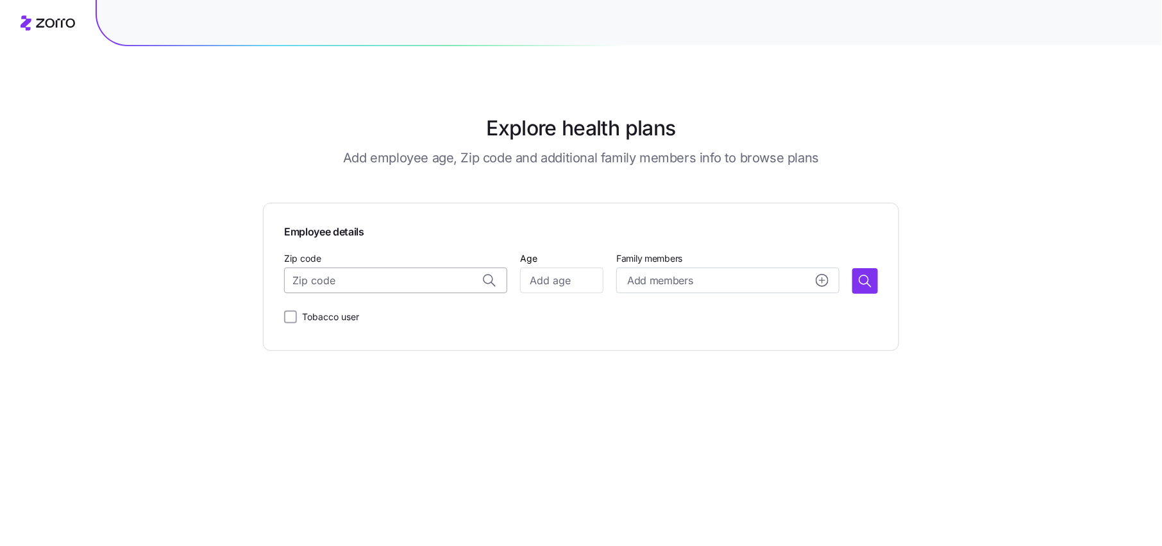
click at [413, 282] on input "Zip code" at bounding box center [395, 280] width 223 height 26
click at [394, 333] on span "65721, Greene County, MO" at bounding box center [408, 341] width 179 height 16
type input "65721, Greene County, MO"
click at [544, 279] on input "Age" at bounding box center [561, 280] width 83 height 26
type input "30"
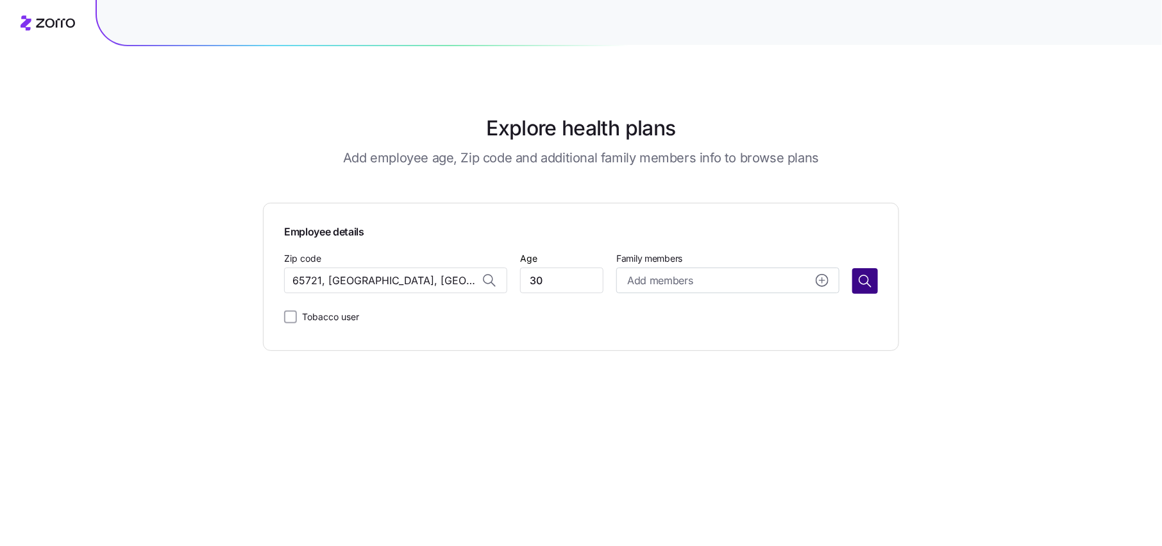
click at [865, 281] on icon "button" at bounding box center [864, 280] width 15 height 15
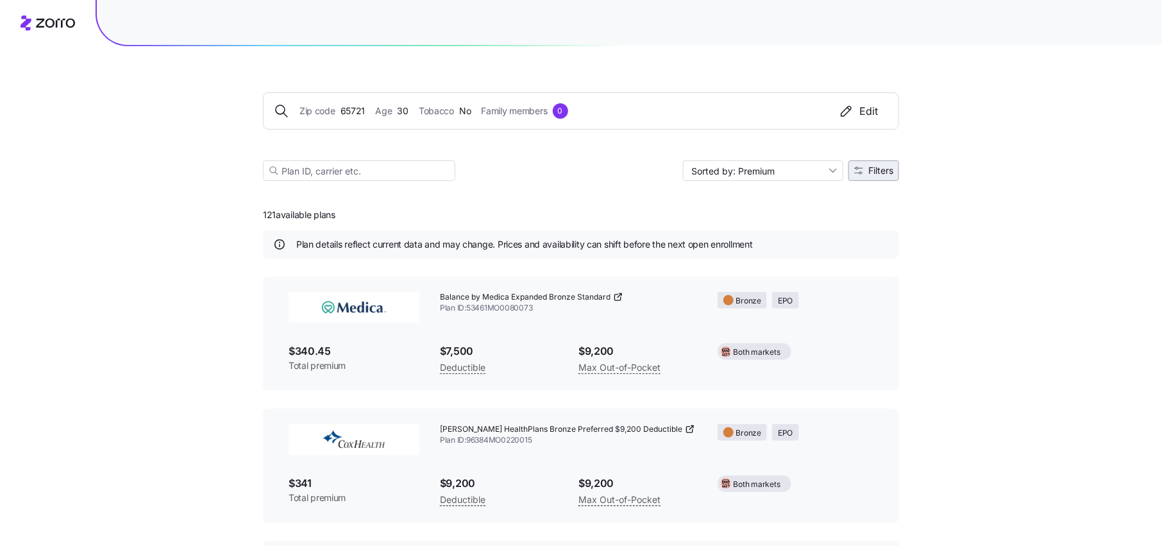
click at [881, 163] on button "Filters" at bounding box center [873, 170] width 51 height 21
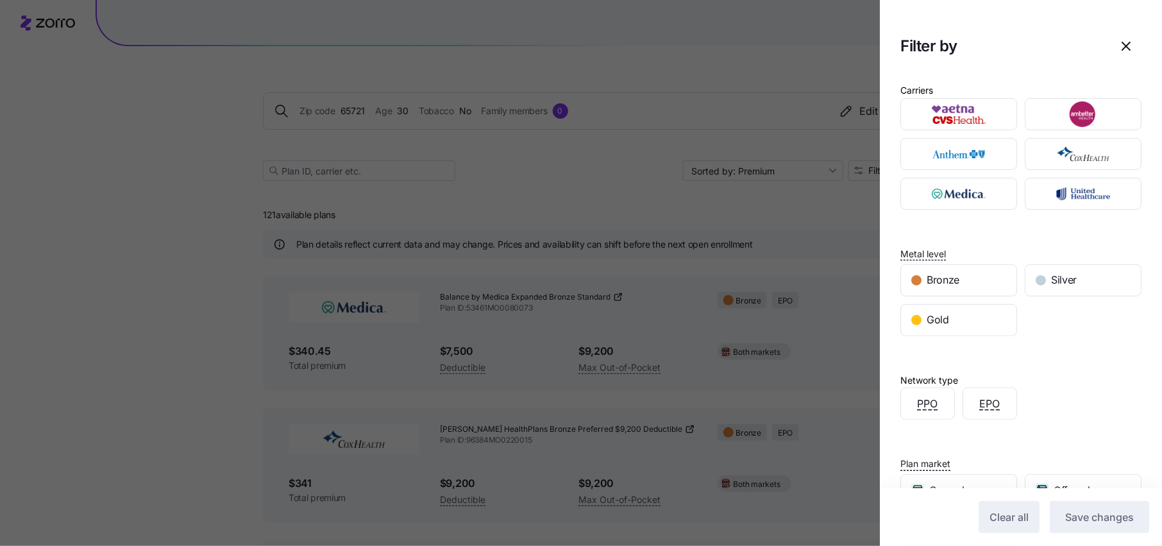
click at [810, 176] on div at bounding box center [581, 273] width 1162 height 546
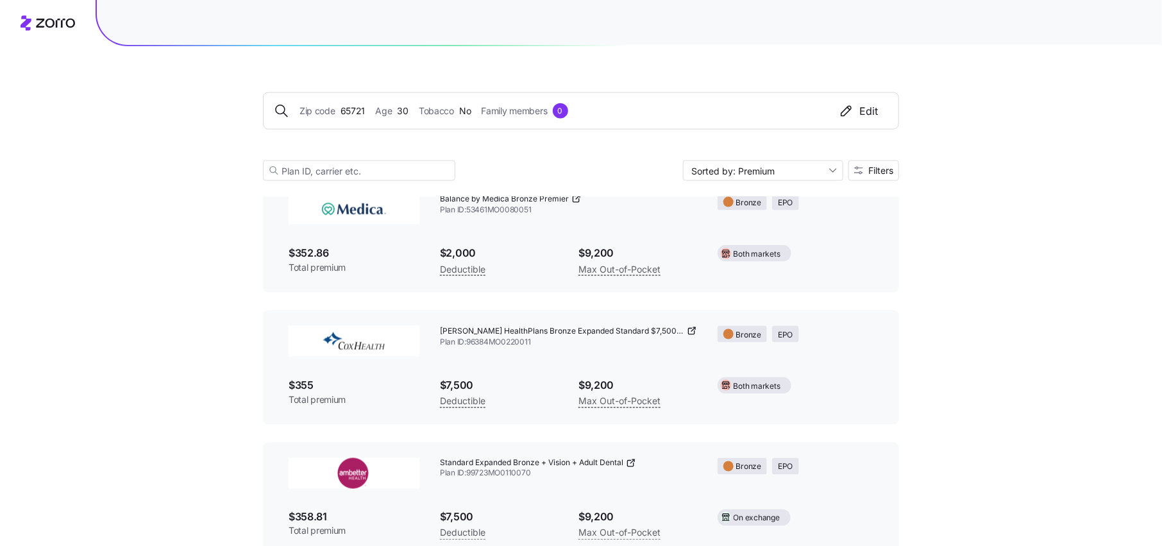
scroll to position [768, 0]
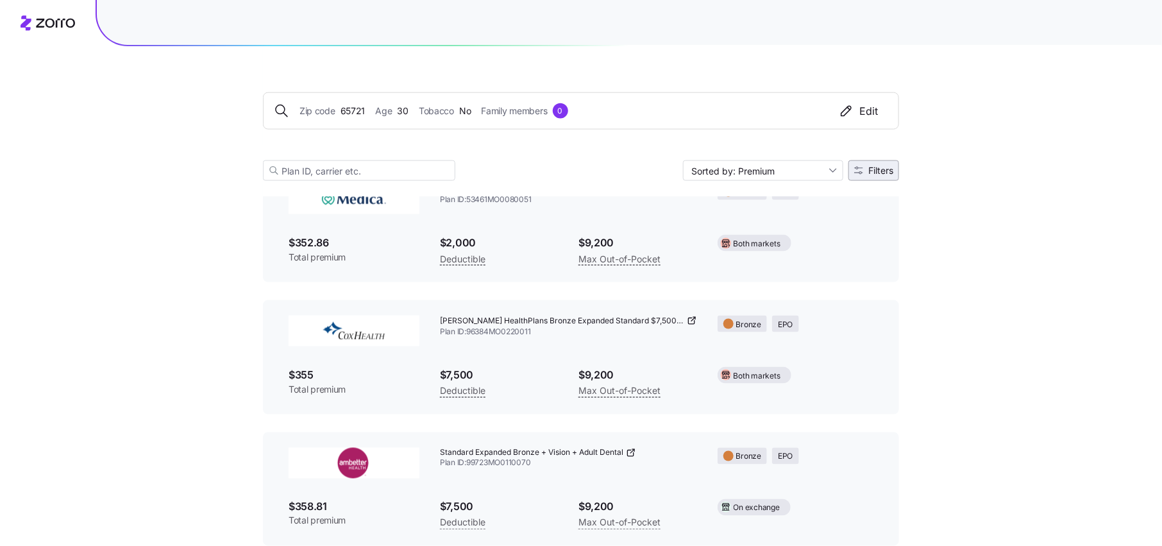
click at [873, 162] on button "Filters" at bounding box center [873, 170] width 51 height 21
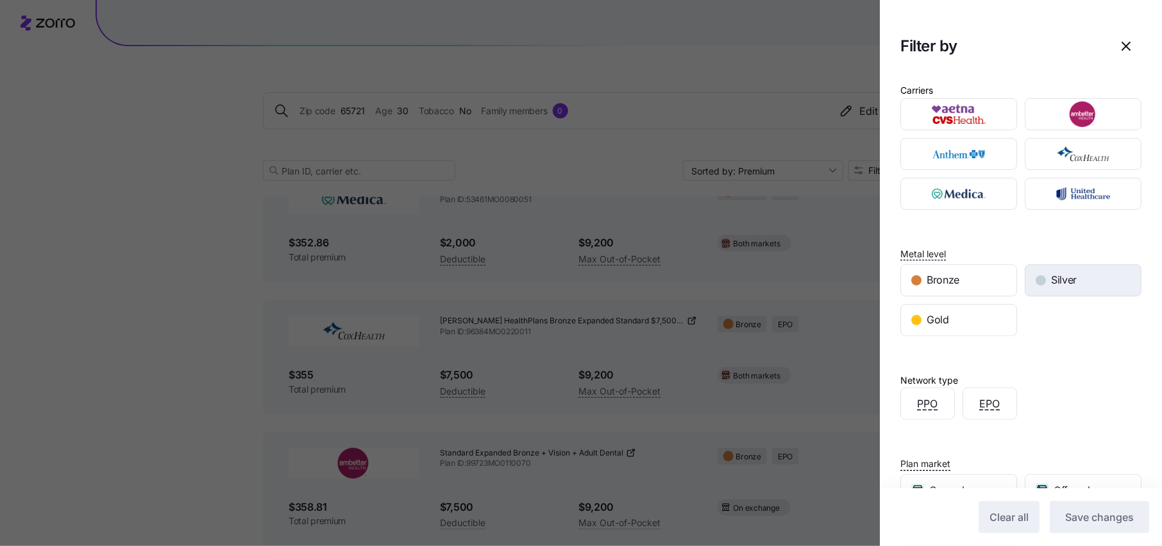
click at [1070, 290] on div "Silver" at bounding box center [1082, 280] width 115 height 31
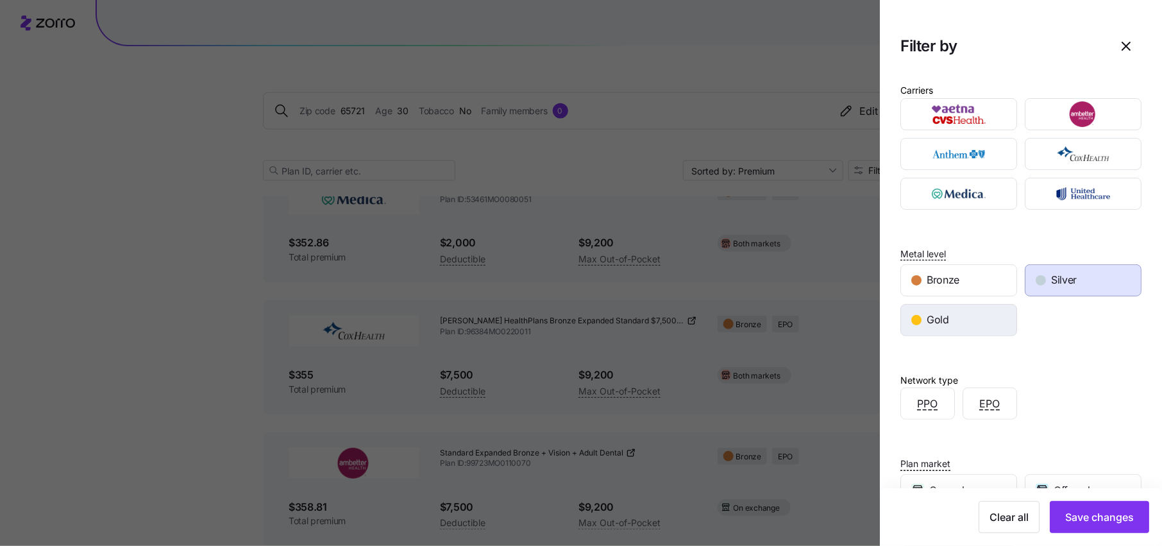
click at [968, 318] on div "Gold" at bounding box center [958, 319] width 115 height 31
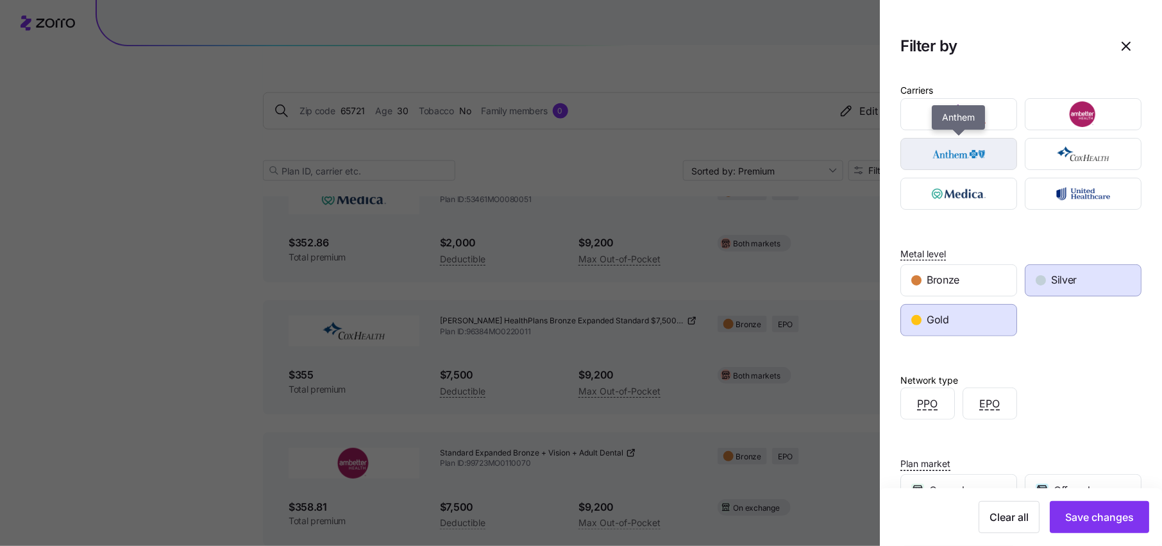
click at [977, 153] on img "button" at bounding box center [959, 154] width 94 height 26
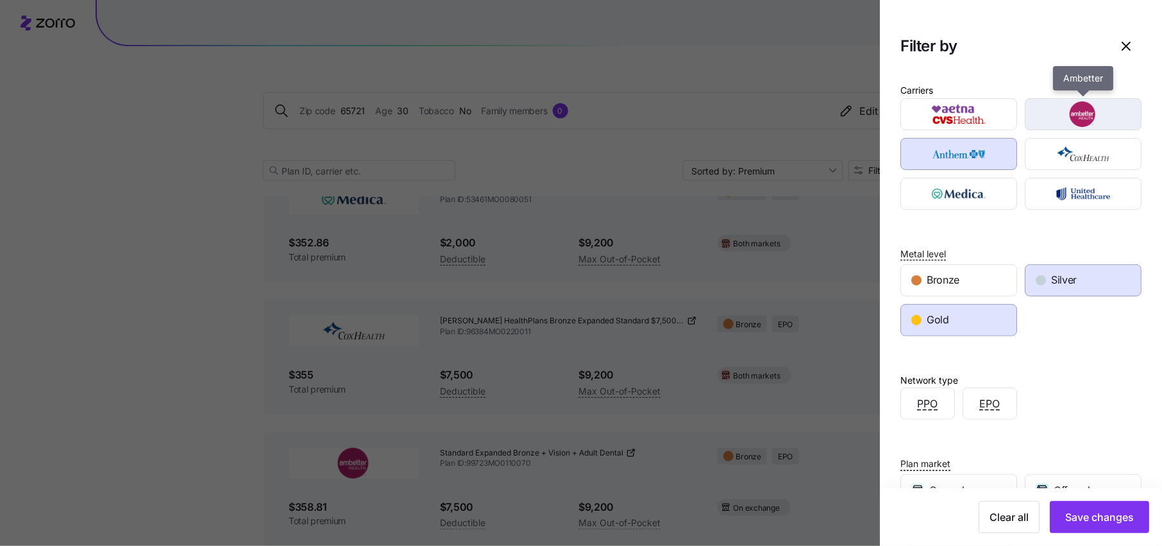
click at [1089, 122] on img "button" at bounding box center [1083, 114] width 94 height 26
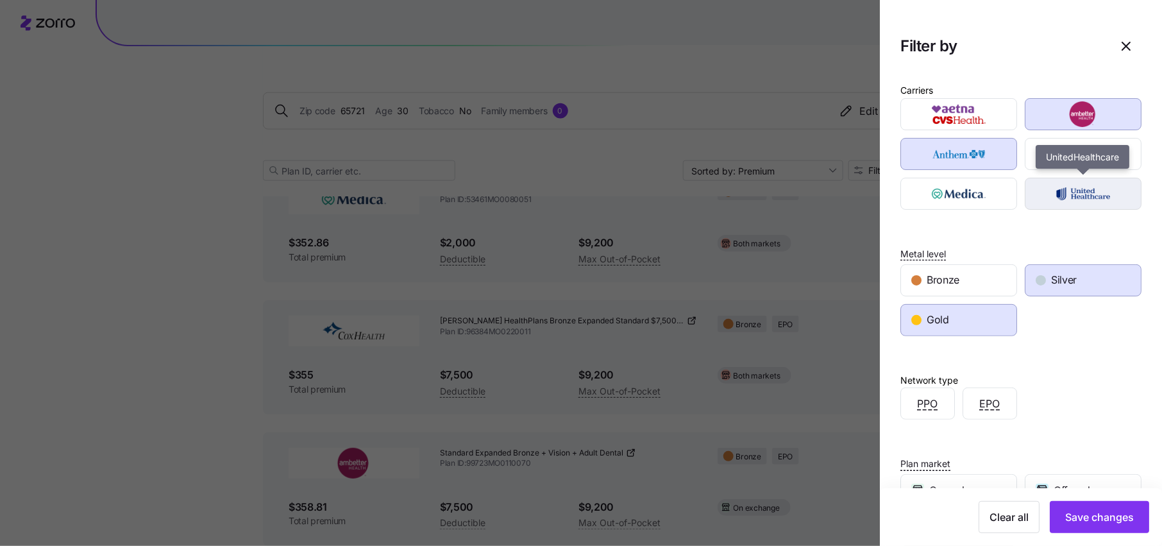
click at [1084, 192] on img "button" at bounding box center [1083, 194] width 94 height 26
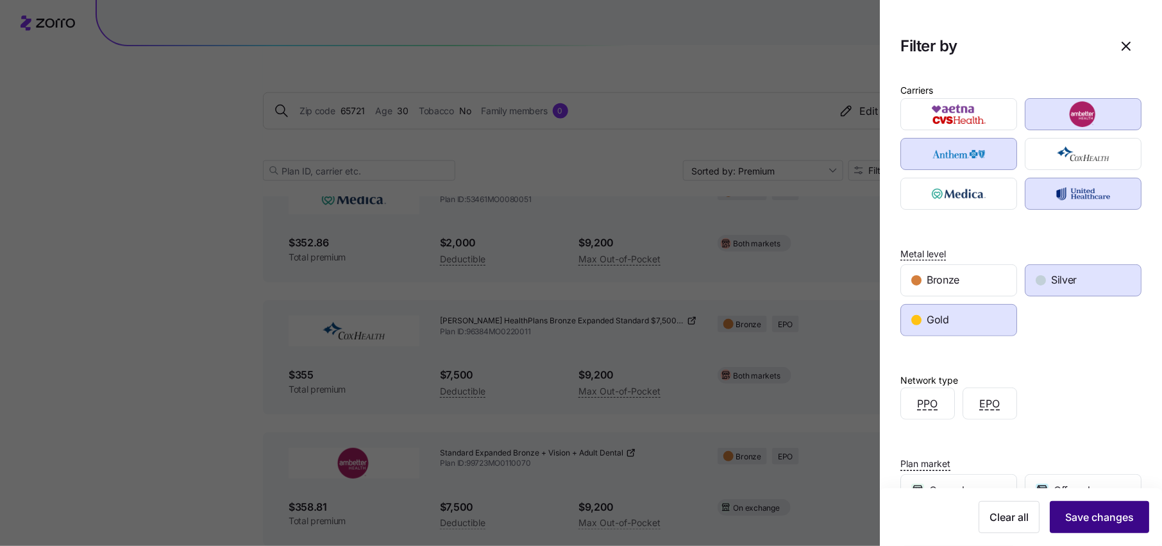
click at [1085, 506] on button "Save changes" at bounding box center [1098, 517] width 99 height 32
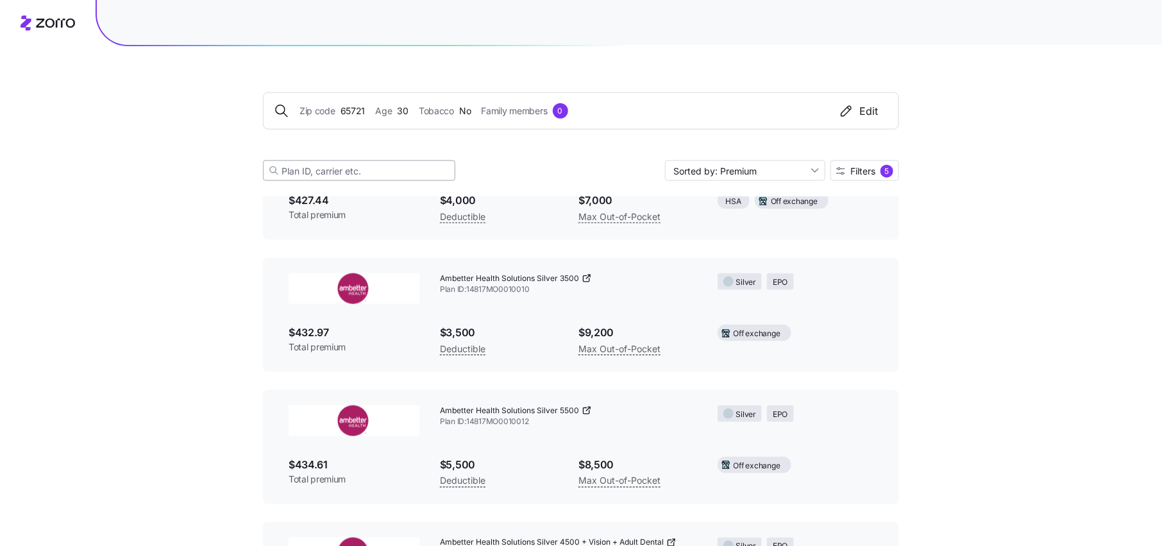
scroll to position [0, 0]
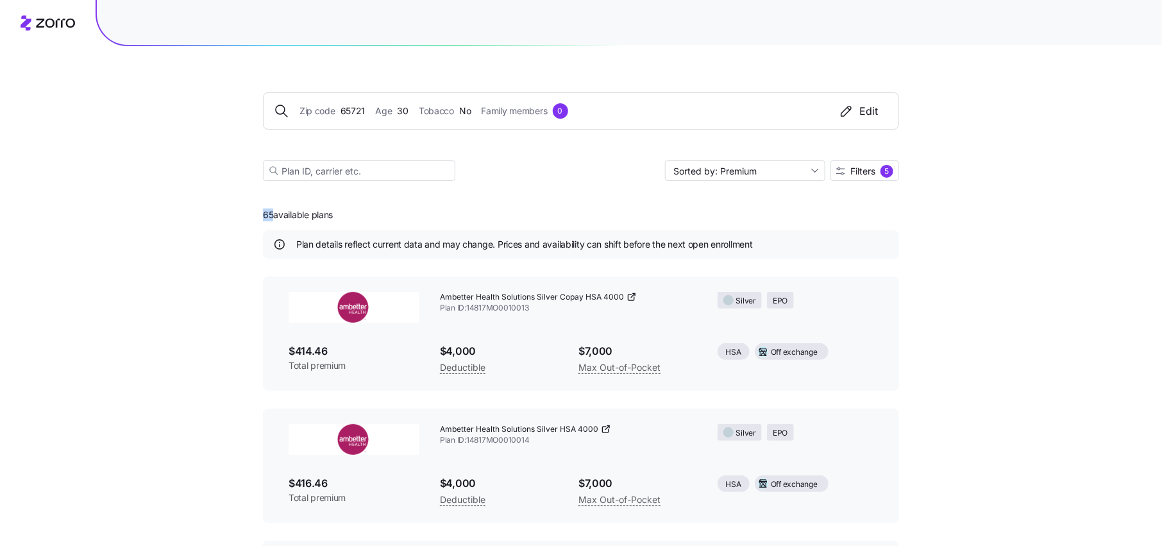
drag, startPoint x: 272, startPoint y: 213, endPoint x: 253, endPoint y: 213, distance: 19.2
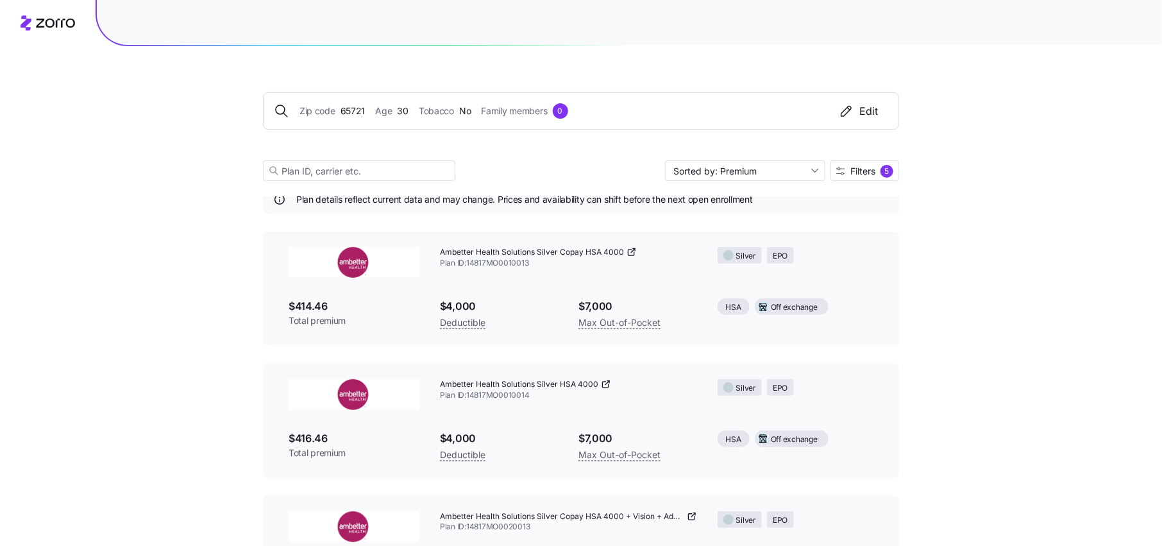
scroll to position [59, 0]
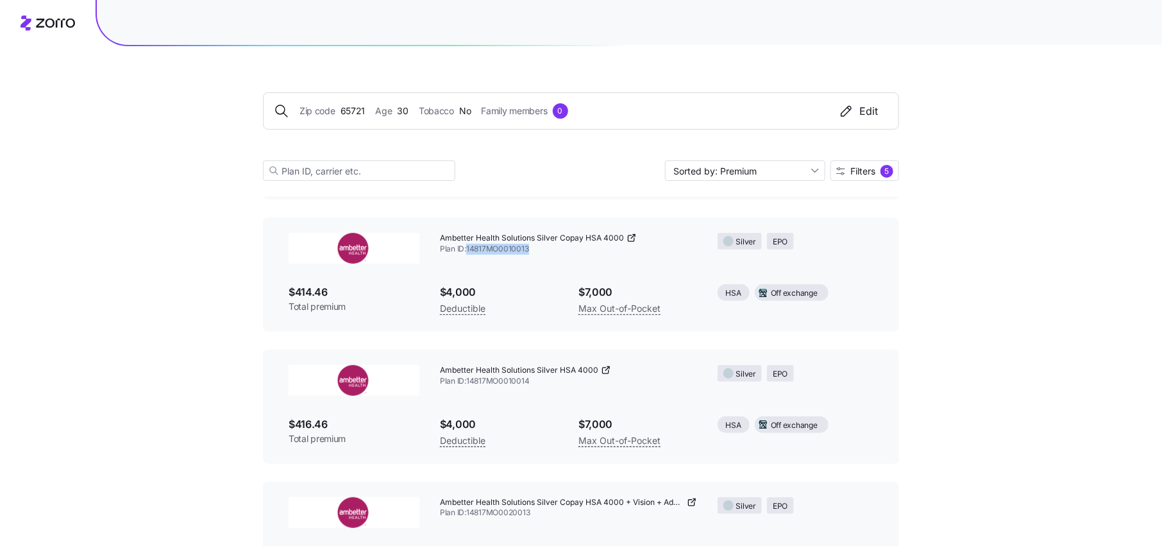
drag, startPoint x: 531, startPoint y: 249, endPoint x: 467, endPoint y: 249, distance: 64.1
click at [467, 249] on span "Plan ID: 14817MO0010013" at bounding box center [568, 249] width 257 height 11
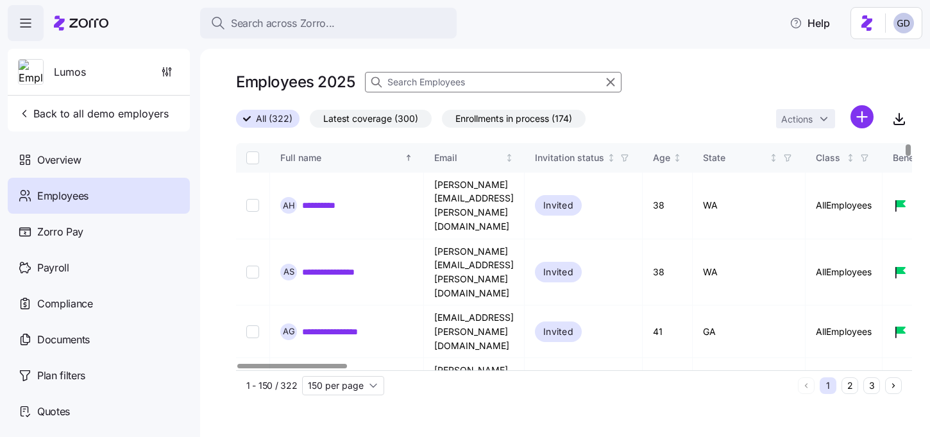
click at [466, 81] on input at bounding box center [493, 82] width 256 height 21
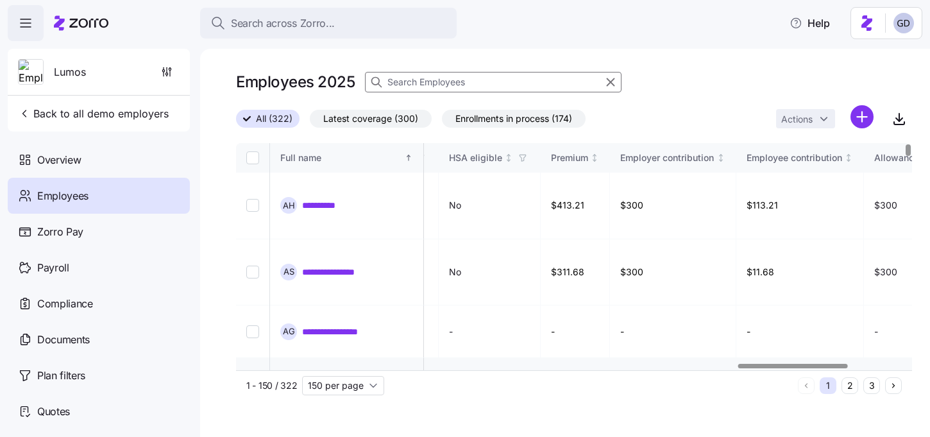
scroll to position [0, 3092]
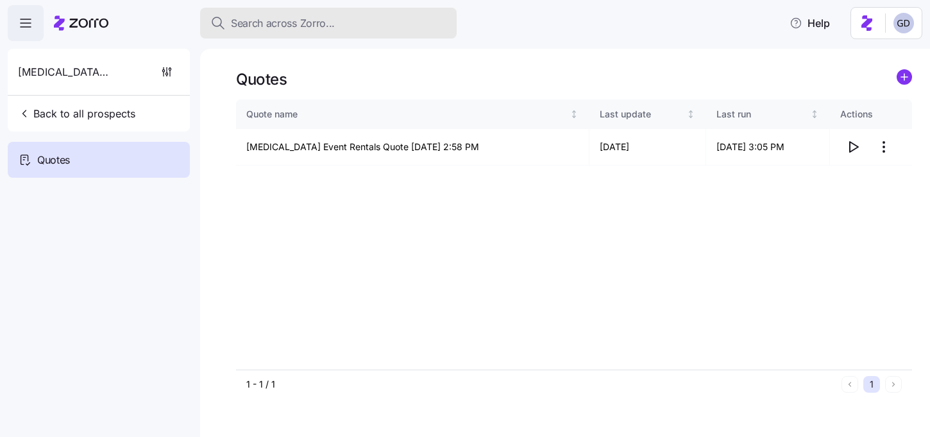
click at [335, 25] on div "Search across Zorro..." at bounding box center [328, 23] width 236 height 16
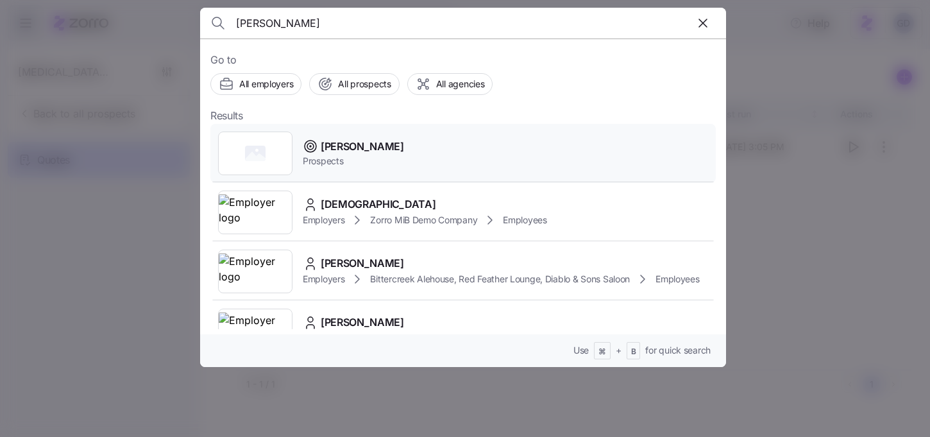
type input "[PERSON_NAME]"
click at [367, 147] on span "[PERSON_NAME]" at bounding box center [362, 146] width 83 height 16
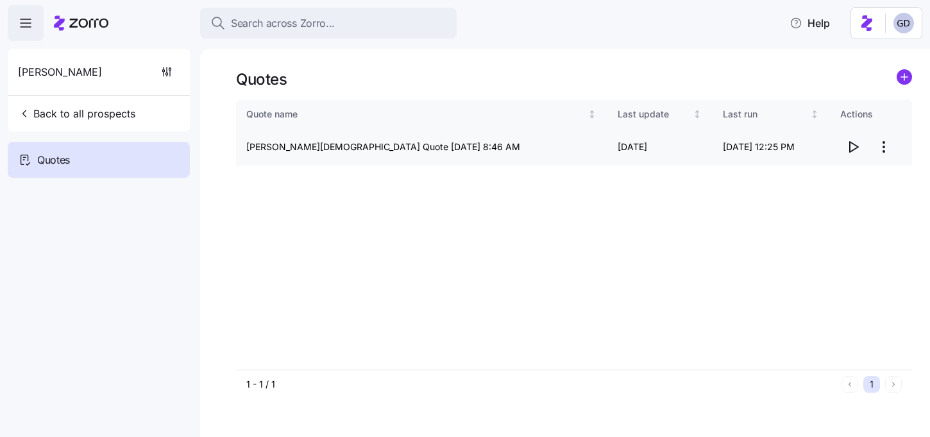
click at [847, 142] on icon "button" at bounding box center [852, 146] width 15 height 15
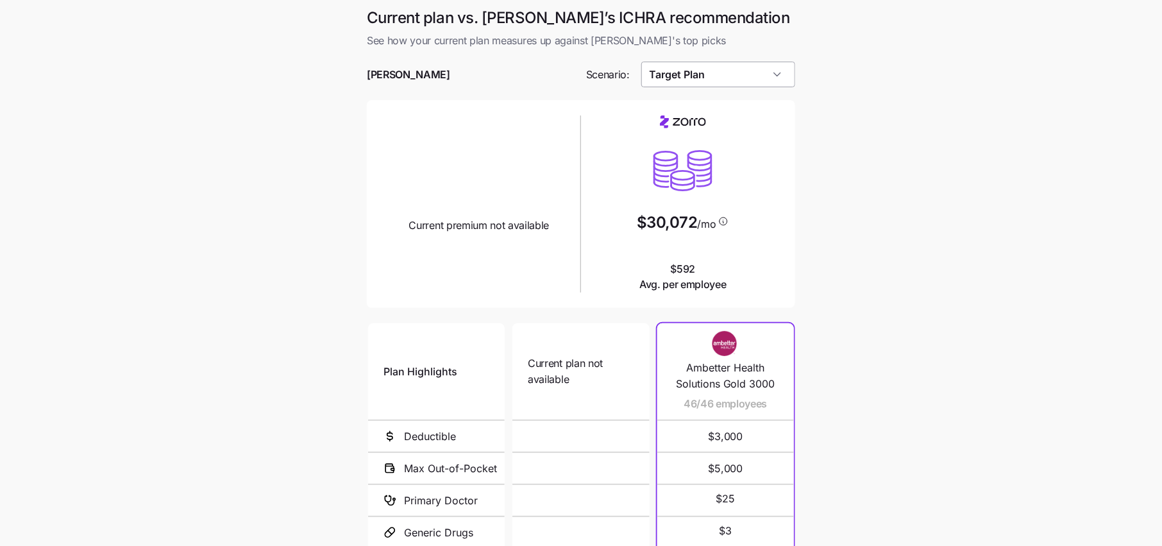
click at [738, 81] on input "Target Plan" at bounding box center [718, 75] width 154 height 26
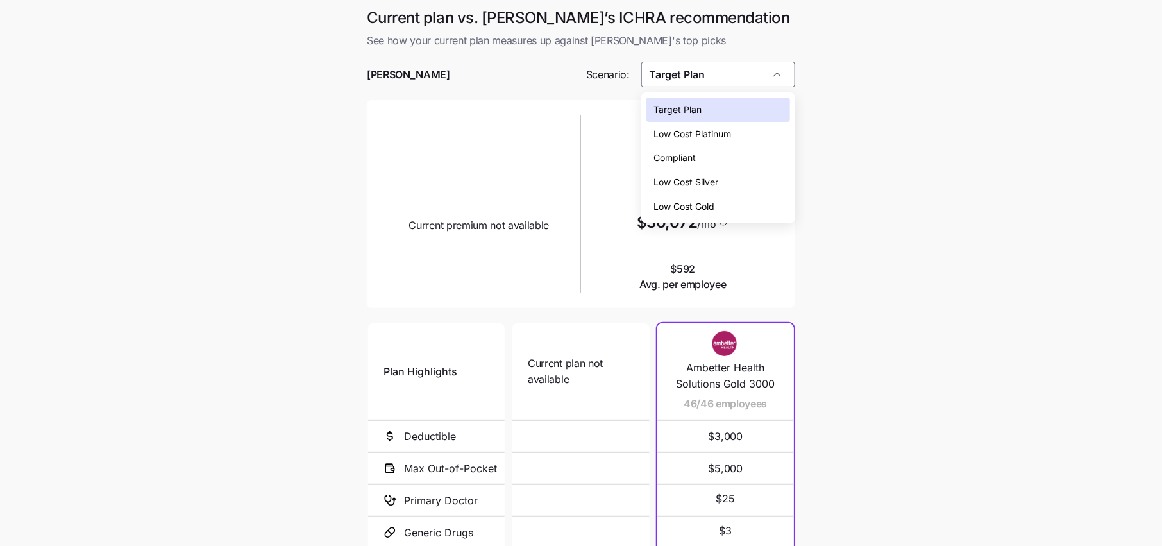
click at [709, 182] on span "Low Cost Silver" at bounding box center [686, 182] width 65 height 14
type input "Low Cost Silver"
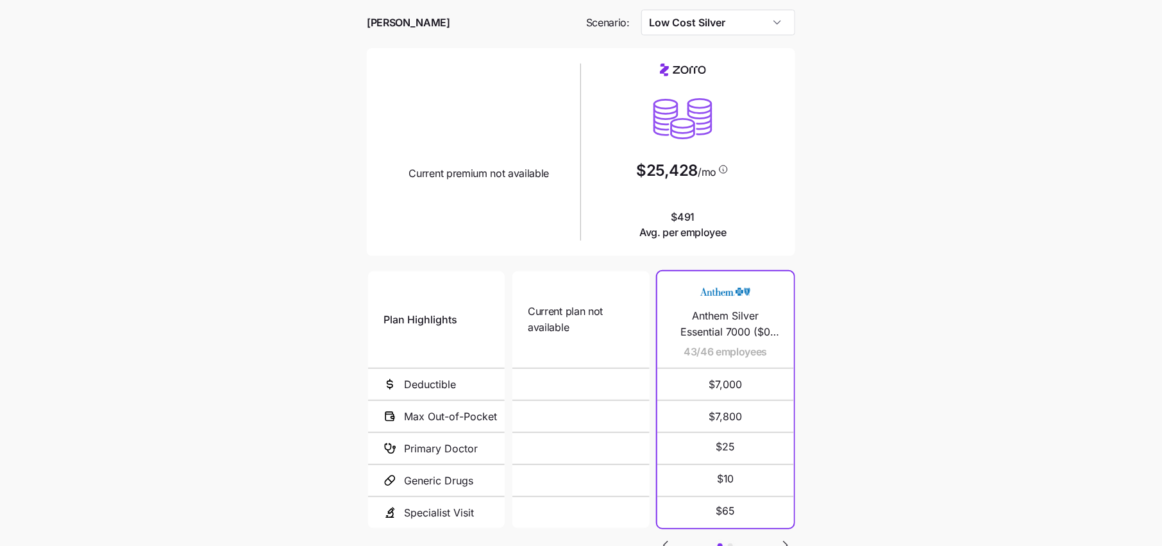
scroll to position [87, 0]
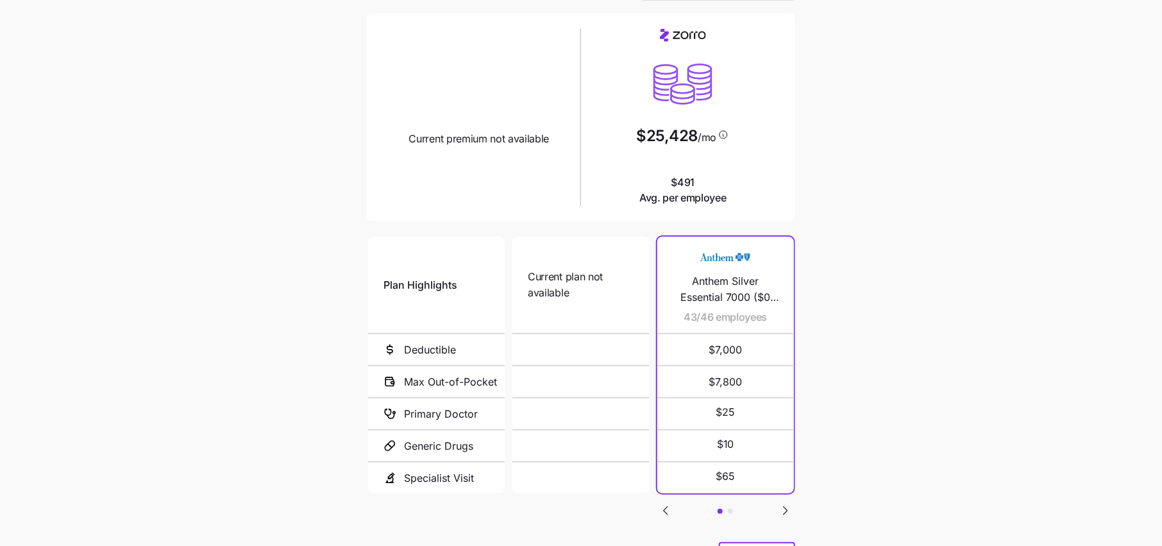
click at [783, 506] on icon "Go to next slide" at bounding box center [785, 510] width 15 height 15
click at [782, 508] on icon "Go to next slide" at bounding box center [785, 510] width 15 height 15
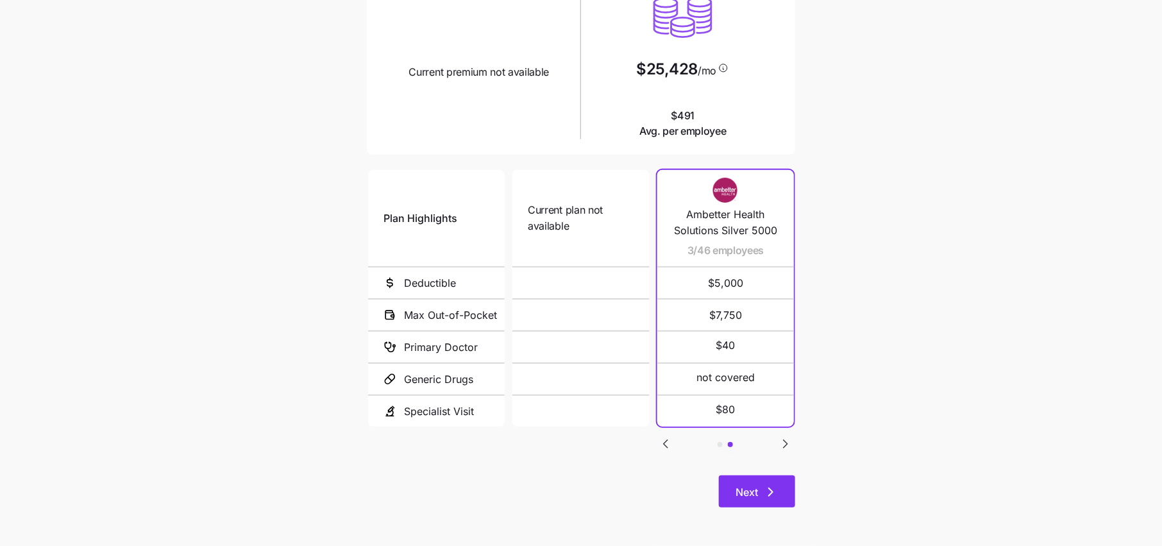
click at [757, 494] on span "Next" at bounding box center [746, 491] width 22 height 15
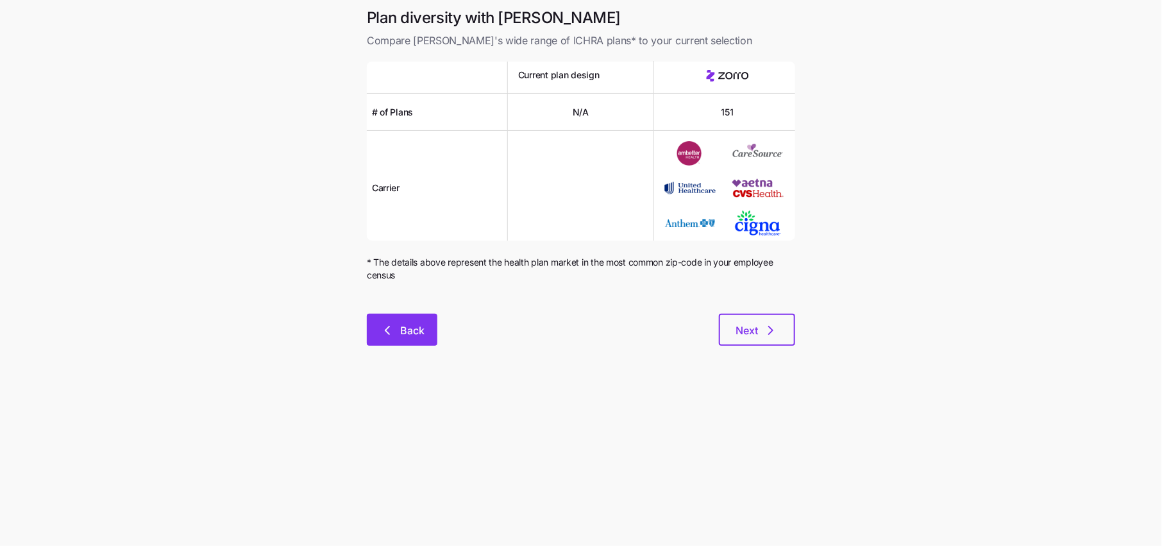
click at [417, 329] on span "Back" at bounding box center [412, 329] width 24 height 15
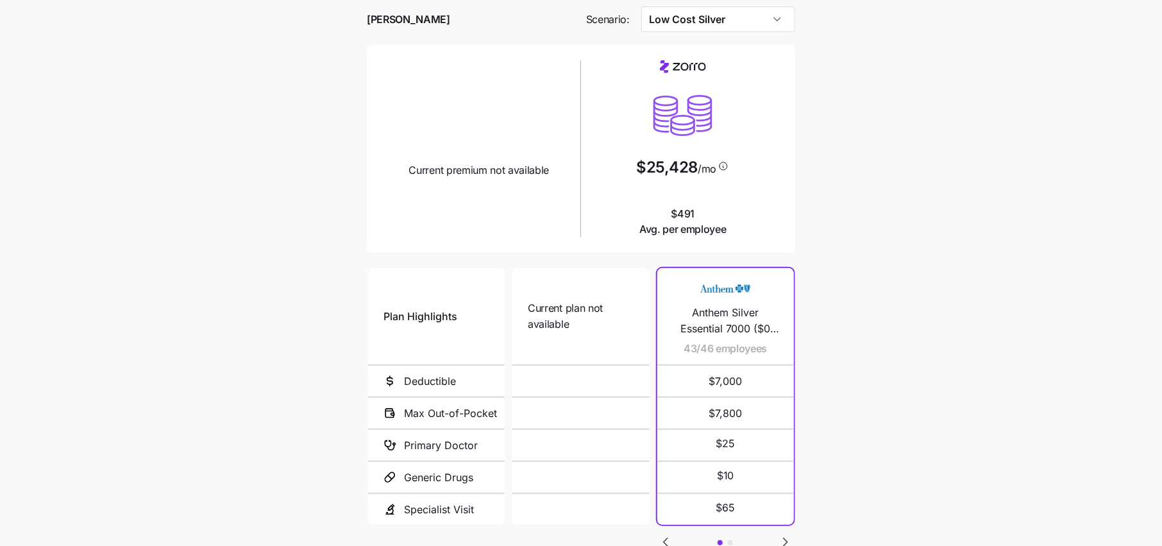
scroll to position [68, 0]
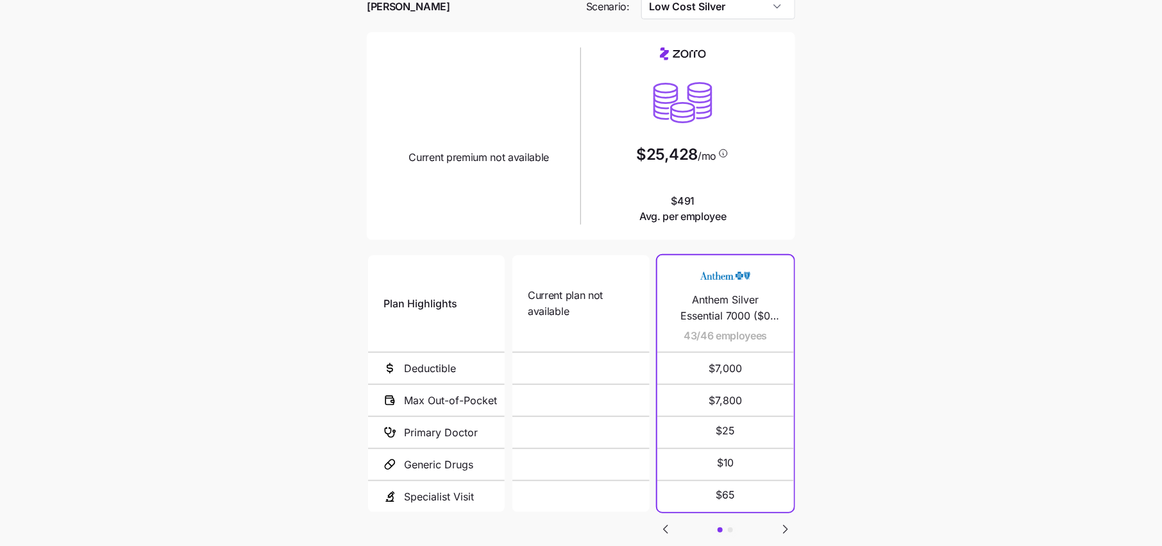
click at [784, 522] on icon "Go to next slide" at bounding box center [785, 528] width 15 height 15
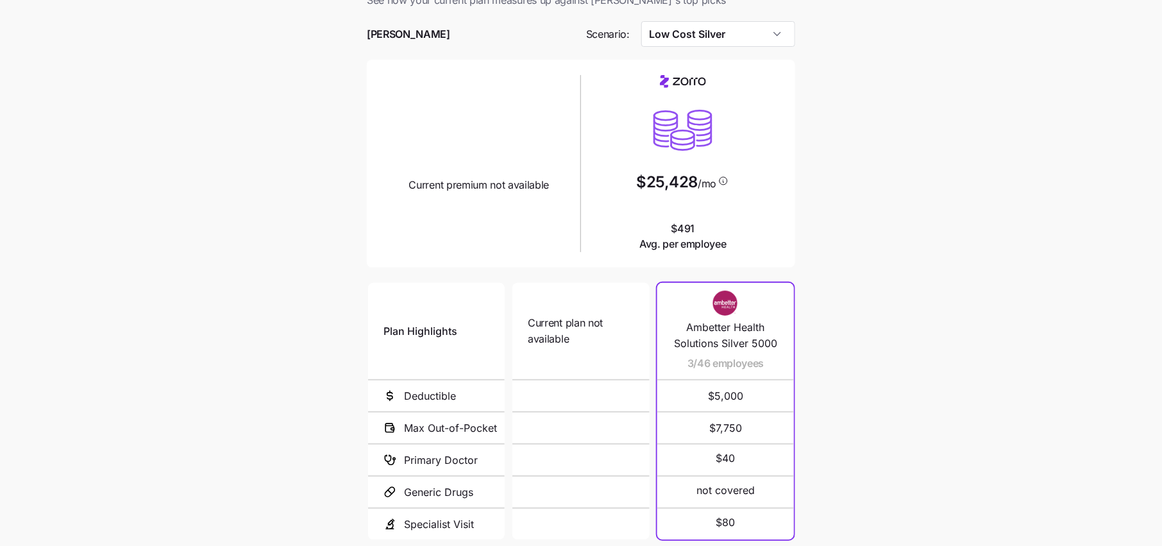
scroll to position [37, 0]
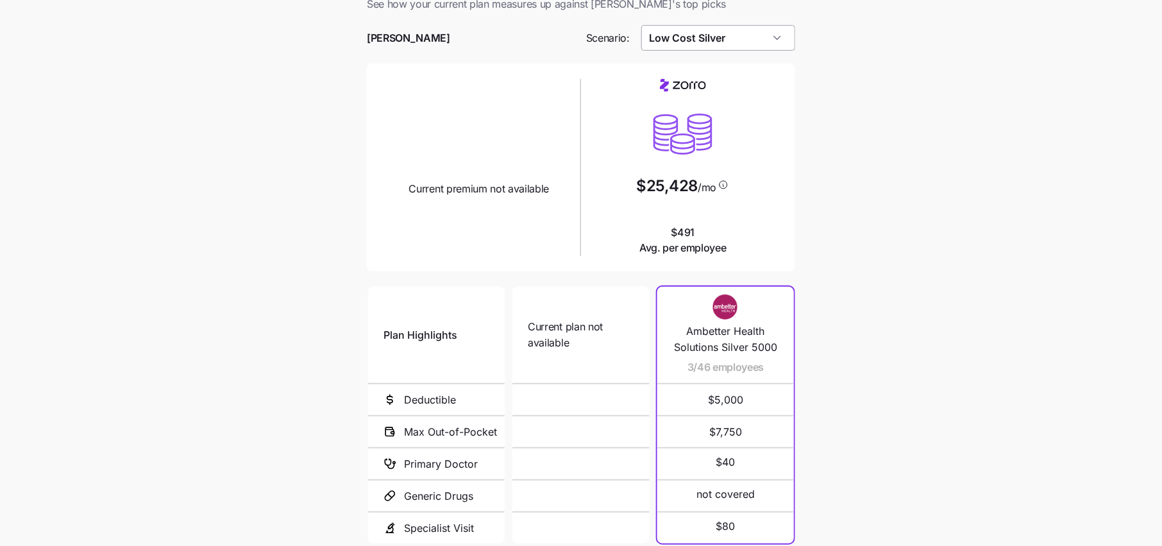
click at [752, 47] on input "Low Cost Silver" at bounding box center [718, 38] width 154 height 26
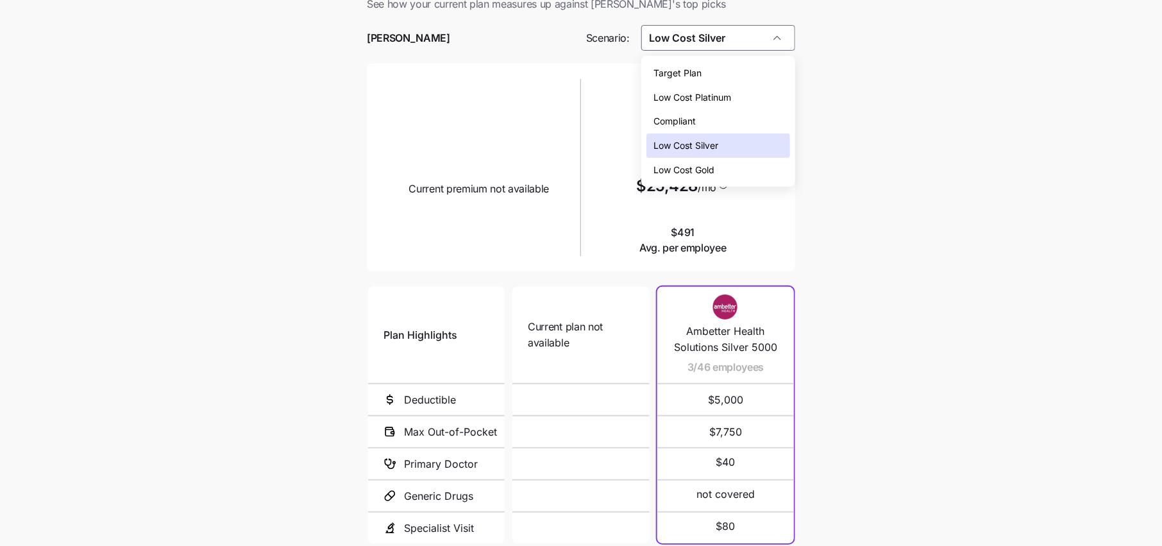
click at [710, 81] on div "Target Plan" at bounding box center [718, 73] width 144 height 24
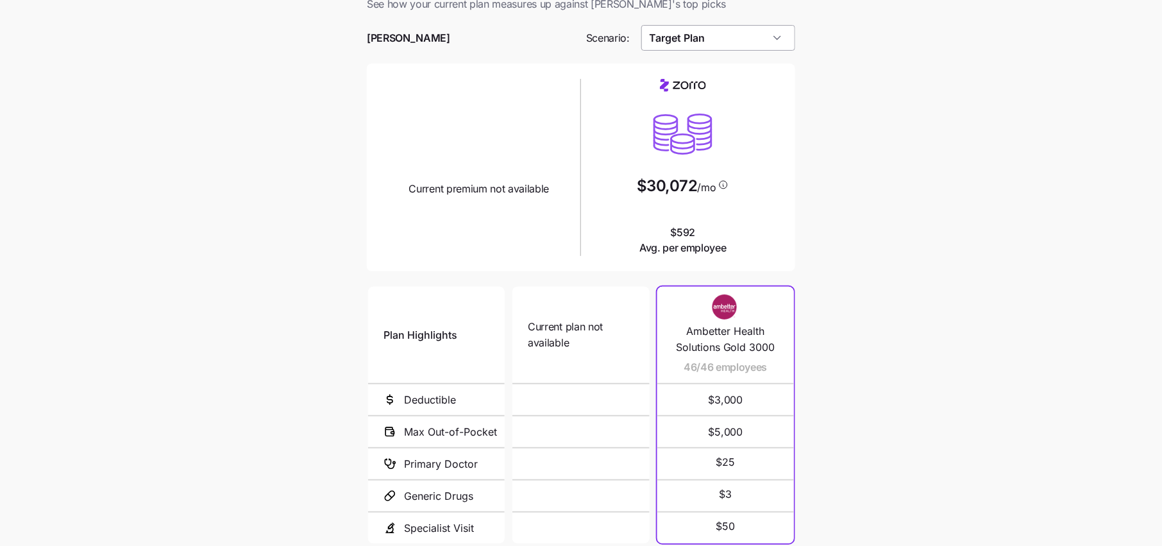
click at [706, 36] on input "Target Plan" at bounding box center [718, 38] width 154 height 26
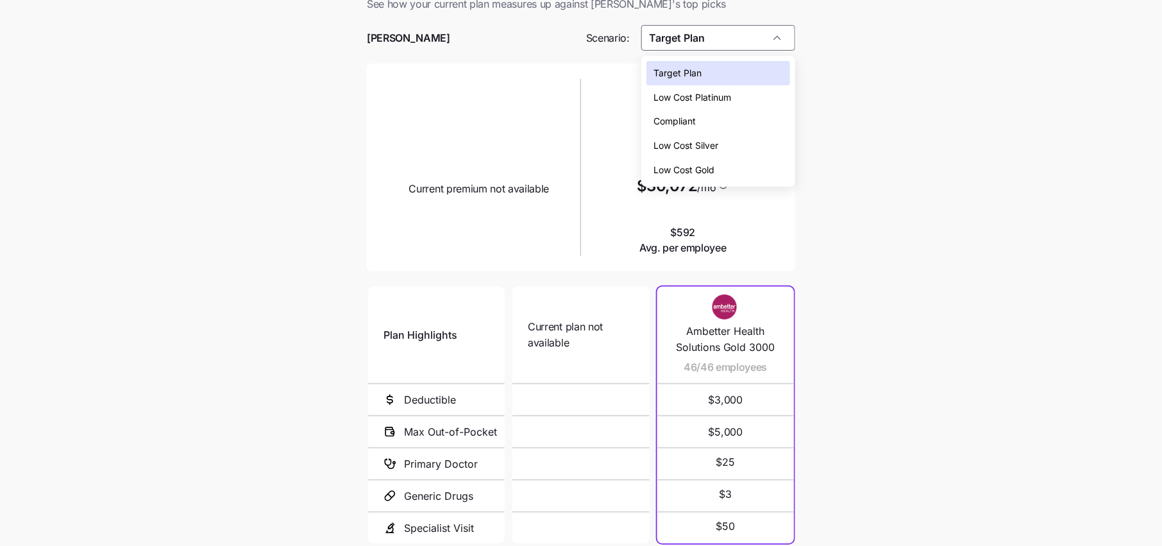
click at [705, 147] on span "Low Cost Silver" at bounding box center [686, 145] width 65 height 14
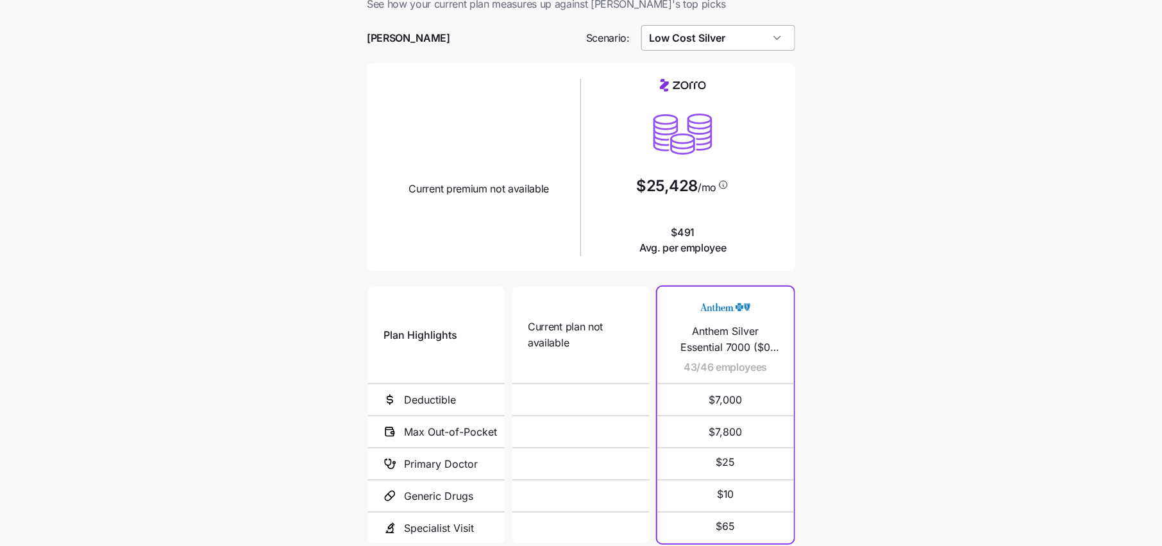
click at [715, 26] on input "Low Cost Silver" at bounding box center [718, 38] width 154 height 26
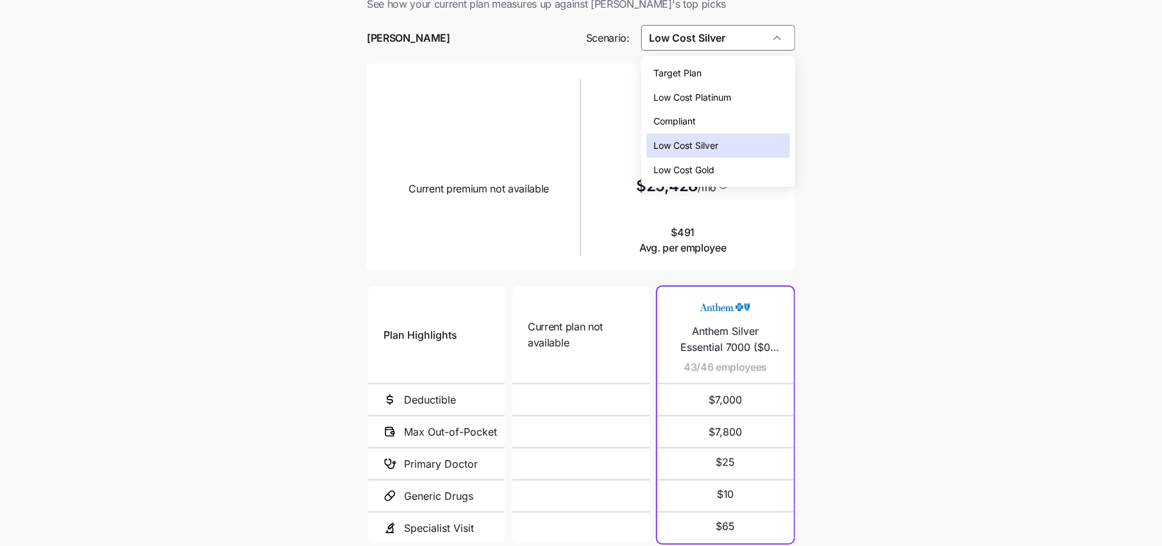
click at [706, 176] on div "Low Cost Gold" at bounding box center [718, 170] width 144 height 24
type input "Low Cost Gold"
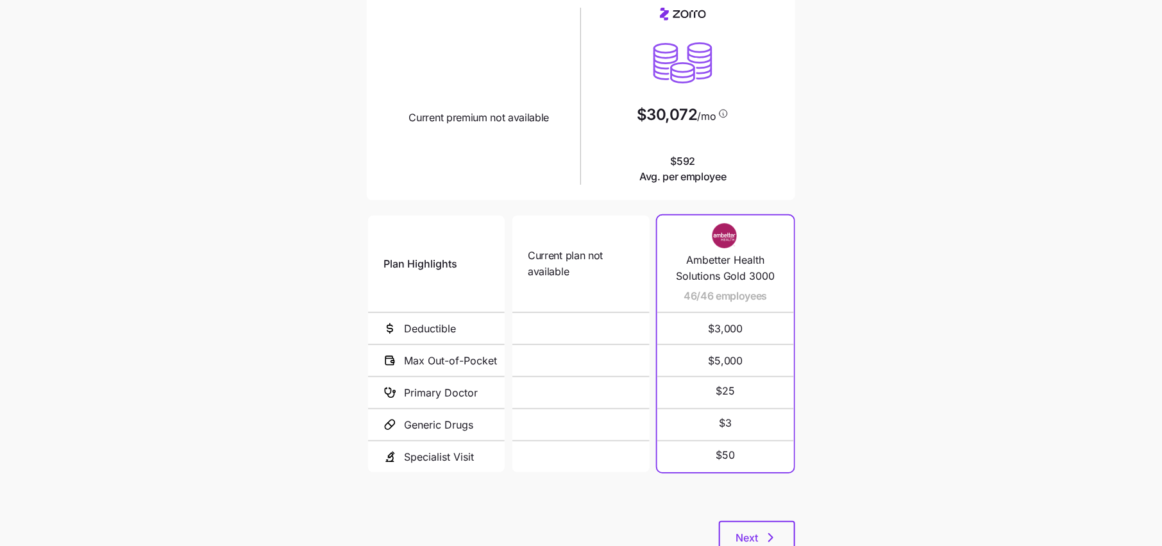
scroll to position [109, 0]
drag, startPoint x: 672, startPoint y: 159, endPoint x: 715, endPoint y: 159, distance: 42.9
click at [715, 159] on span "$592 Avg. per employee" at bounding box center [682, 168] width 87 height 32
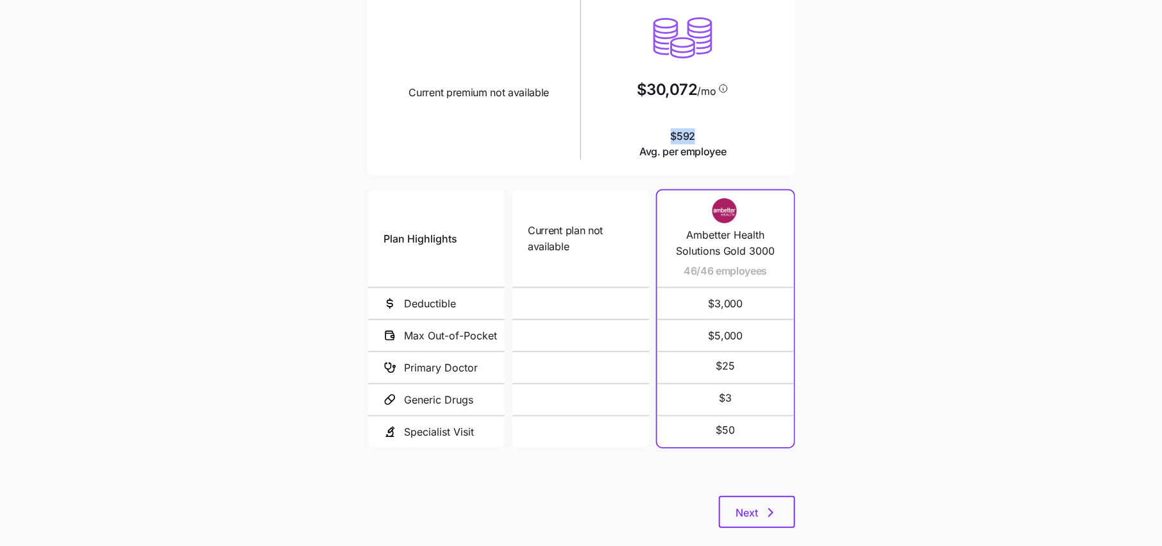
scroll to position [135, 0]
click at [746, 508] on span "Next" at bounding box center [746, 510] width 22 height 15
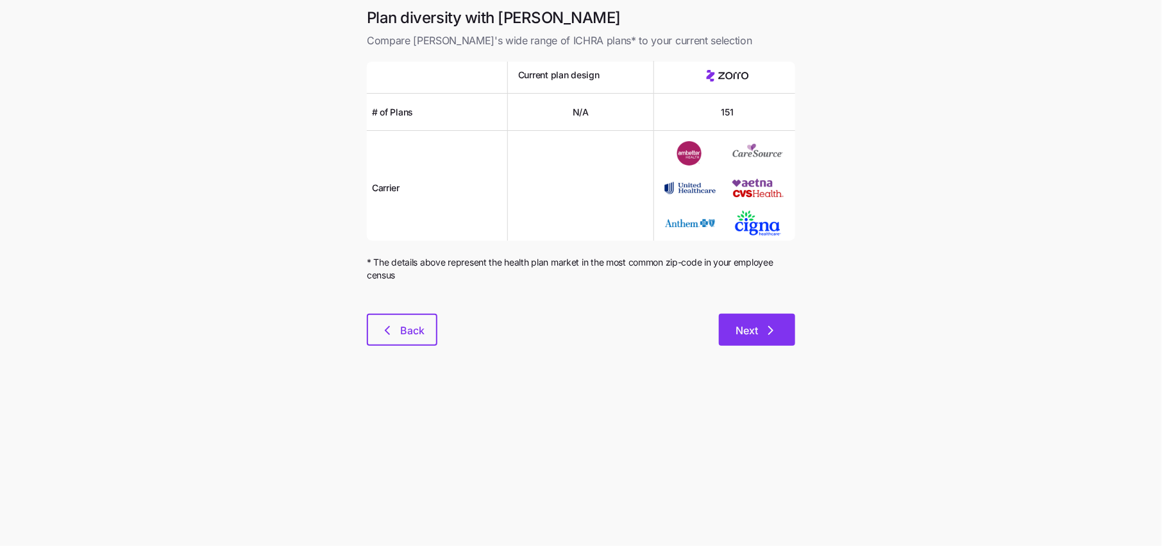
click at [768, 331] on icon "button" at bounding box center [770, 329] width 15 height 15
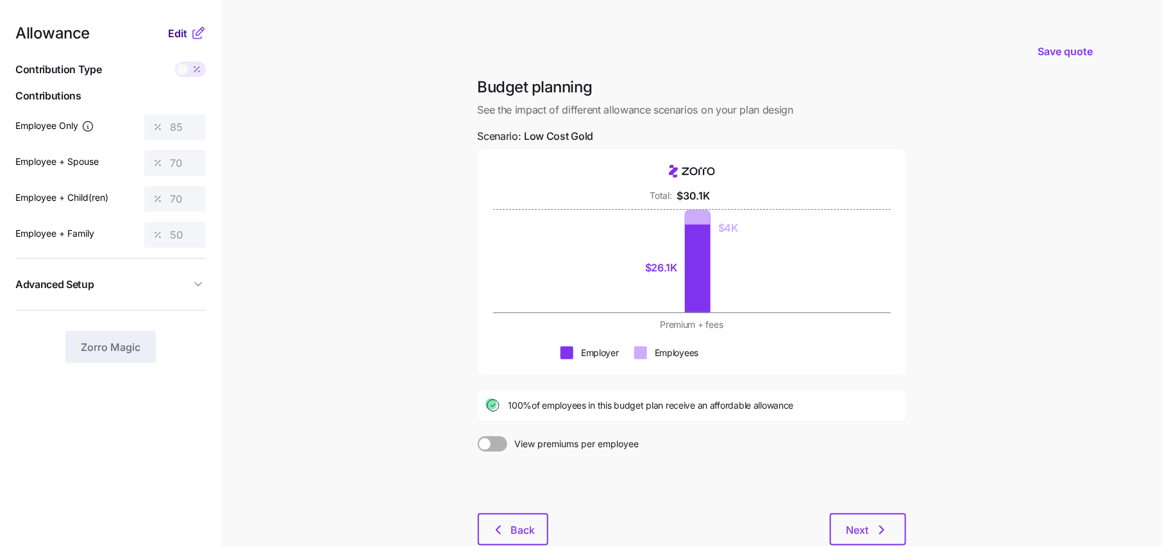
click at [175, 31] on span "Edit" at bounding box center [177, 33] width 19 height 15
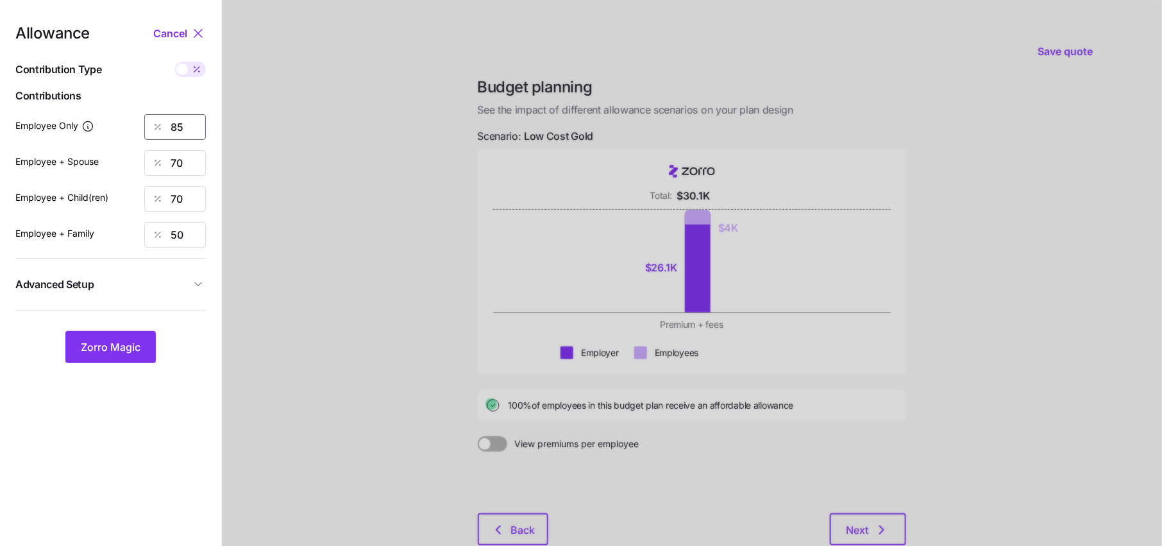
drag, startPoint x: 189, startPoint y: 121, endPoint x: 101, endPoint y: 121, distance: 88.5
click at [101, 121] on div "Employee Only 85" at bounding box center [110, 127] width 190 height 26
type input "100"
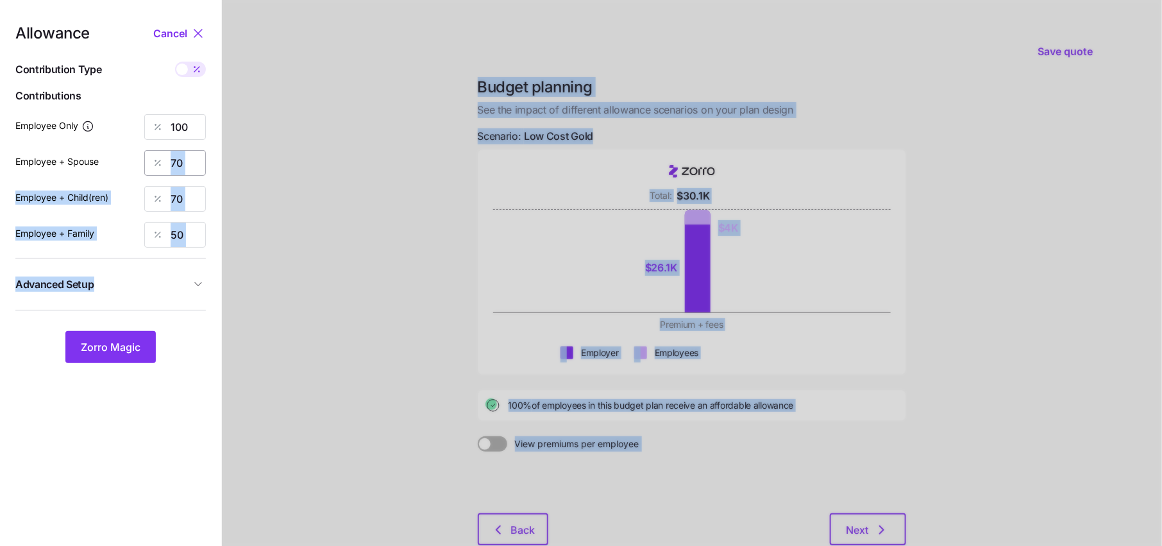
drag, startPoint x: 223, startPoint y: 154, endPoint x: 178, endPoint y: 155, distance: 45.5
click at [176, 155] on div "Allowance Cancel Contribution Type Use classes Contributions Employee Only 100 …" at bounding box center [581, 313] width 1162 height 627
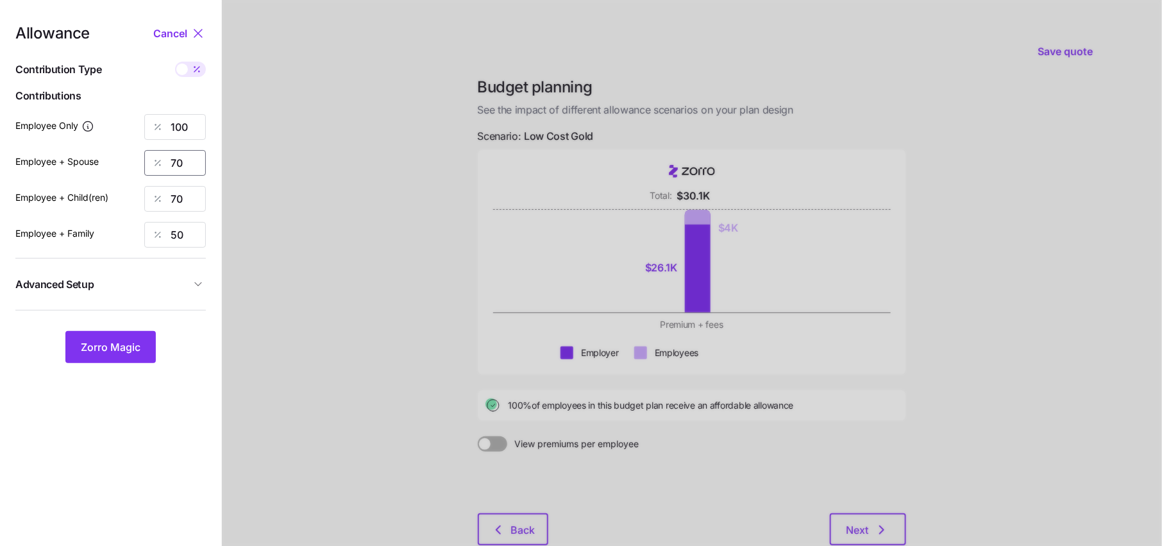
drag, startPoint x: 184, startPoint y: 160, endPoint x: 133, endPoint y: 160, distance: 51.3
click at [133, 160] on div "Employee + Spouse 70" at bounding box center [110, 163] width 190 height 26
type input "-"
type input "100"
drag, startPoint x: 204, startPoint y: 206, endPoint x: 131, endPoint y: 206, distance: 72.4
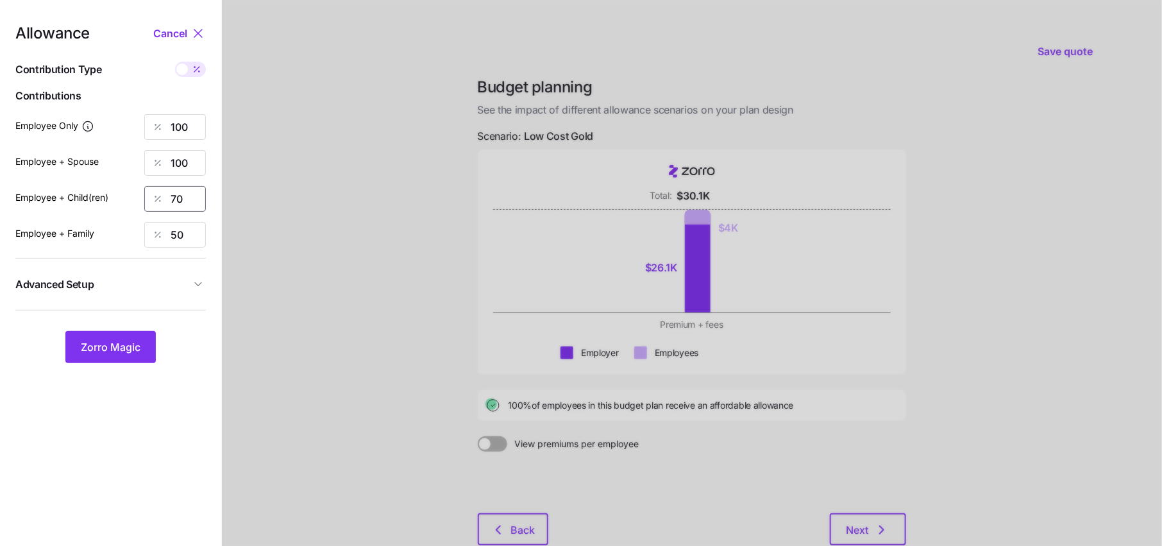
click at [131, 206] on div "Employee + Child(ren) 70" at bounding box center [110, 199] width 190 height 26
type input "100"
drag, startPoint x: 192, startPoint y: 236, endPoint x: 165, endPoint y: 236, distance: 27.6
click at [165, 236] on div "50" at bounding box center [175, 235] width 62 height 26
type input "100"
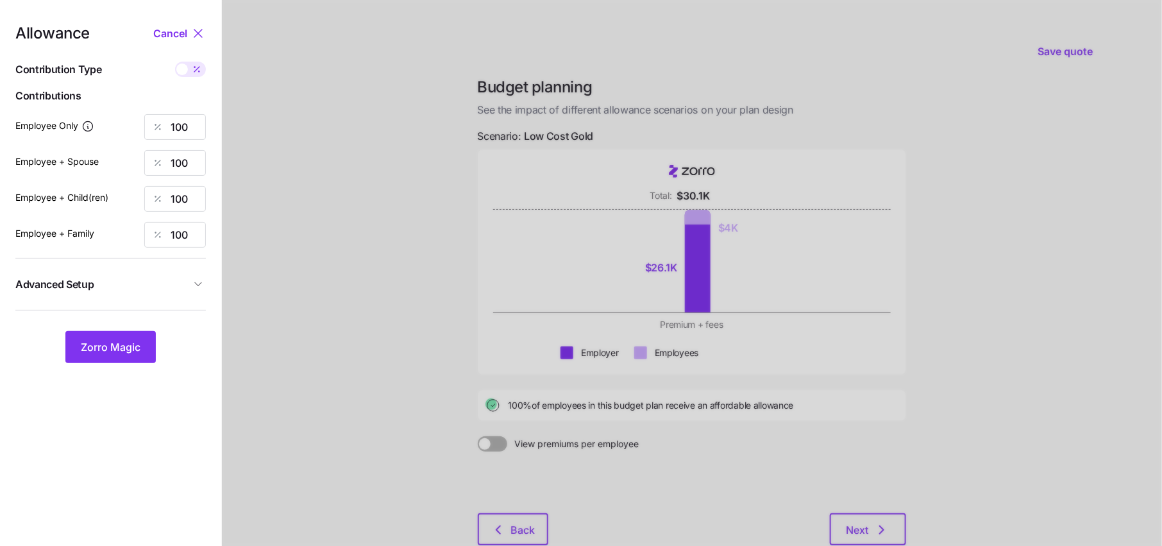
click at [191, 272] on button "Advanced Setup" at bounding box center [110, 284] width 190 height 31
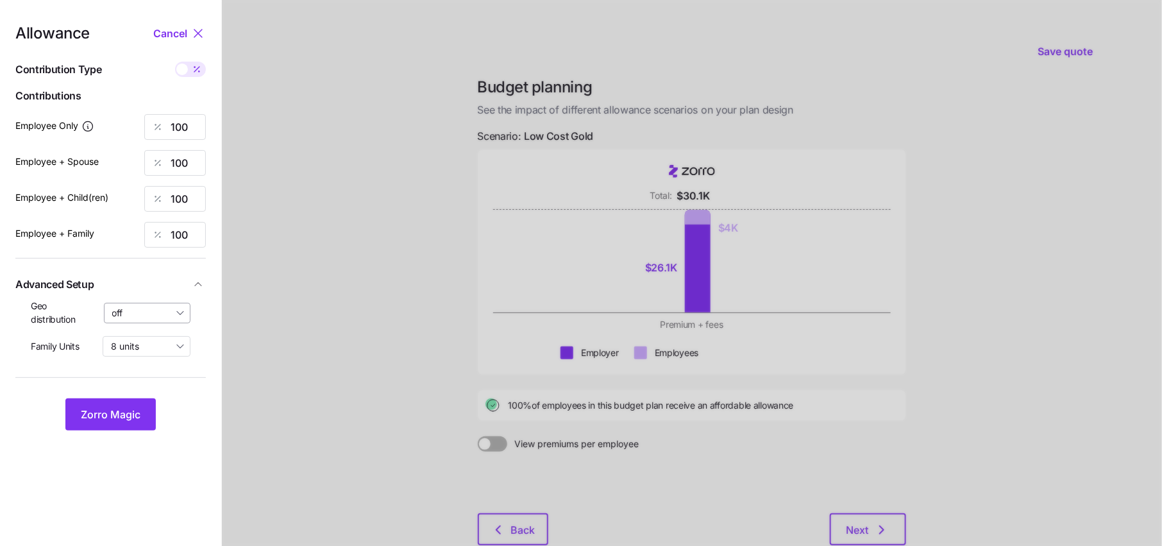
click at [131, 317] on input "off" at bounding box center [147, 313] width 87 height 21
click at [136, 391] on span "By state (1)" at bounding box center [139, 387] width 47 height 14
type input "By state (1)"
click at [121, 409] on span "Zorro Magic" at bounding box center [111, 413] width 60 height 15
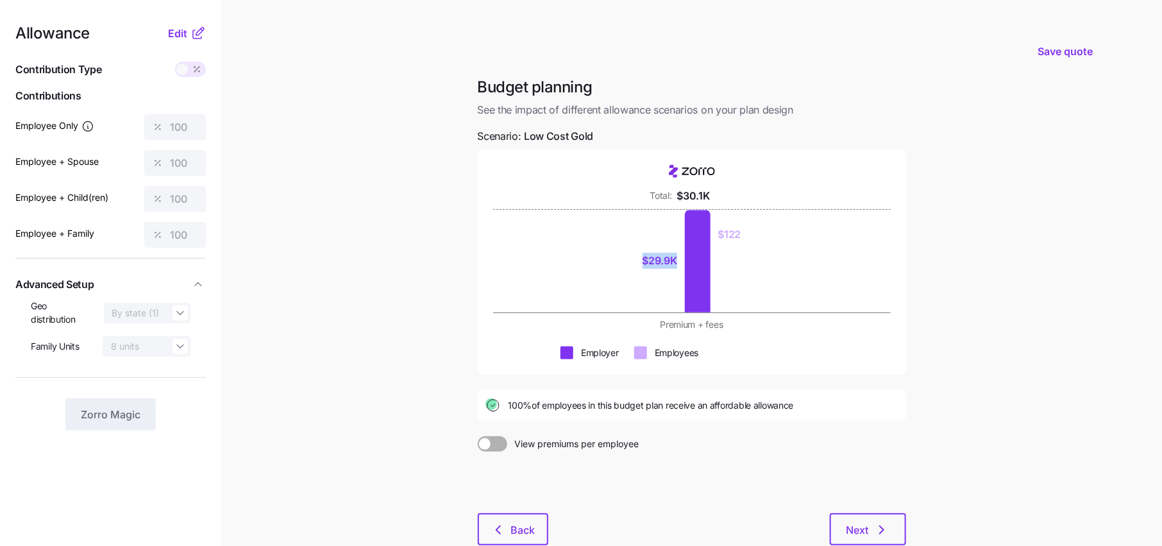
drag, startPoint x: 677, startPoint y: 260, endPoint x: 612, endPoint y: 260, distance: 64.7
click at [612, 260] on div "$29.9K $122" at bounding box center [691, 261] width 315 height 103
click at [835, 279] on div "$29.9K $122" at bounding box center [691, 261] width 315 height 103
drag, startPoint x: 714, startPoint y: 197, endPoint x: 625, endPoint y: 197, distance: 89.1
click at [625, 197] on div "Total: $30.1K" at bounding box center [691, 196] width 315 height 16
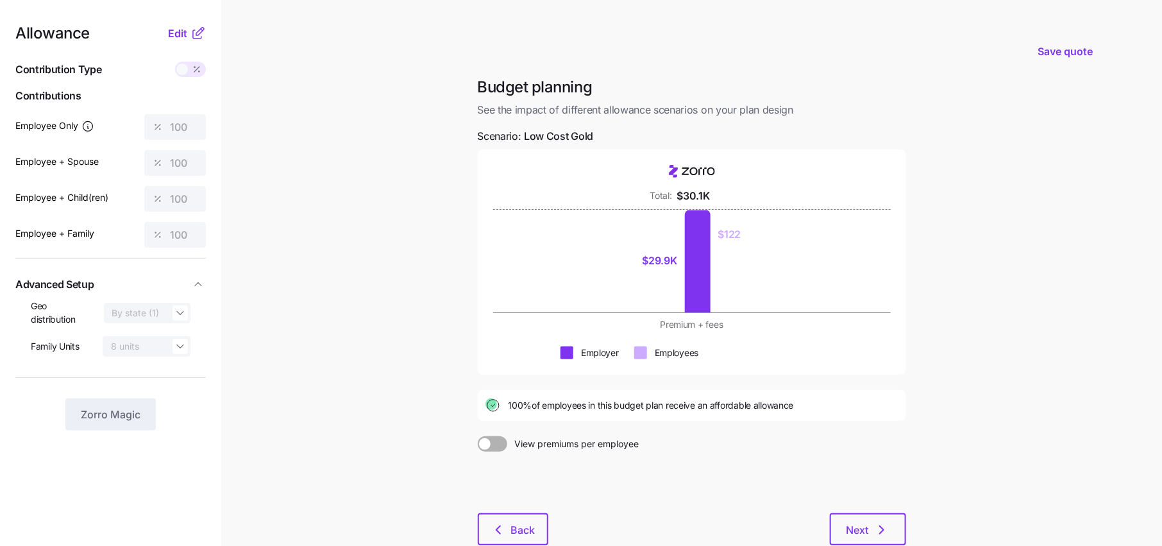
click at [753, 204] on div at bounding box center [691, 206] width 397 height 5
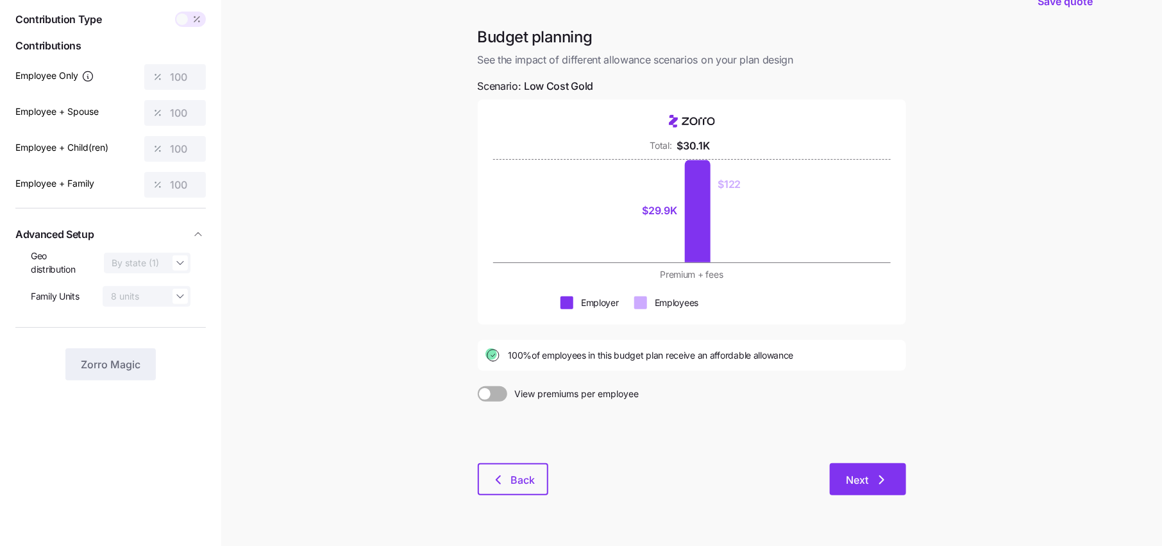
click at [869, 469] on button "Next" at bounding box center [868, 479] width 76 height 32
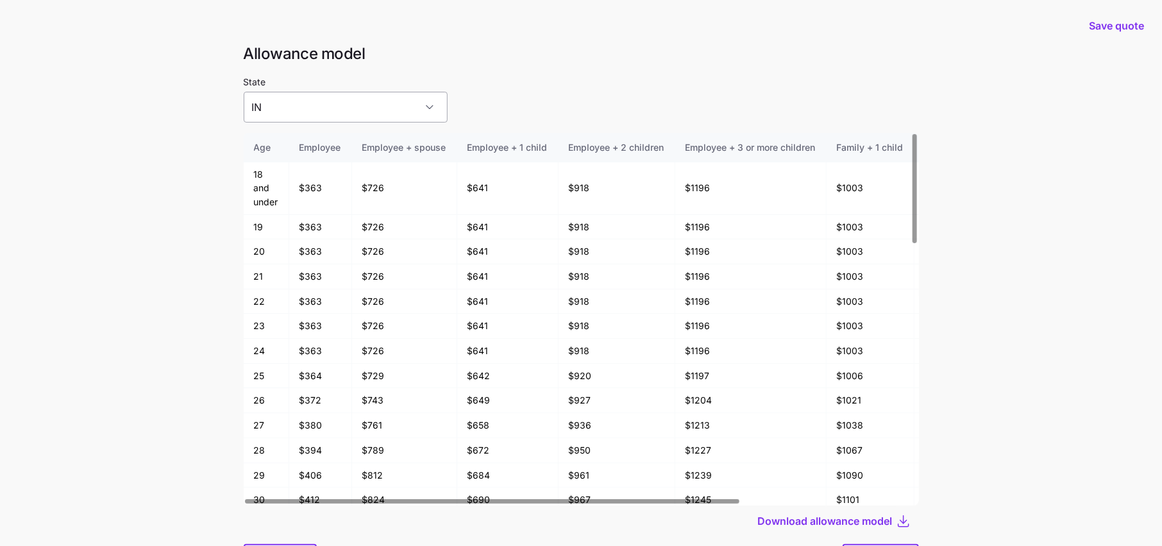
click at [316, 122] on input "IN" at bounding box center [346, 107] width 204 height 31
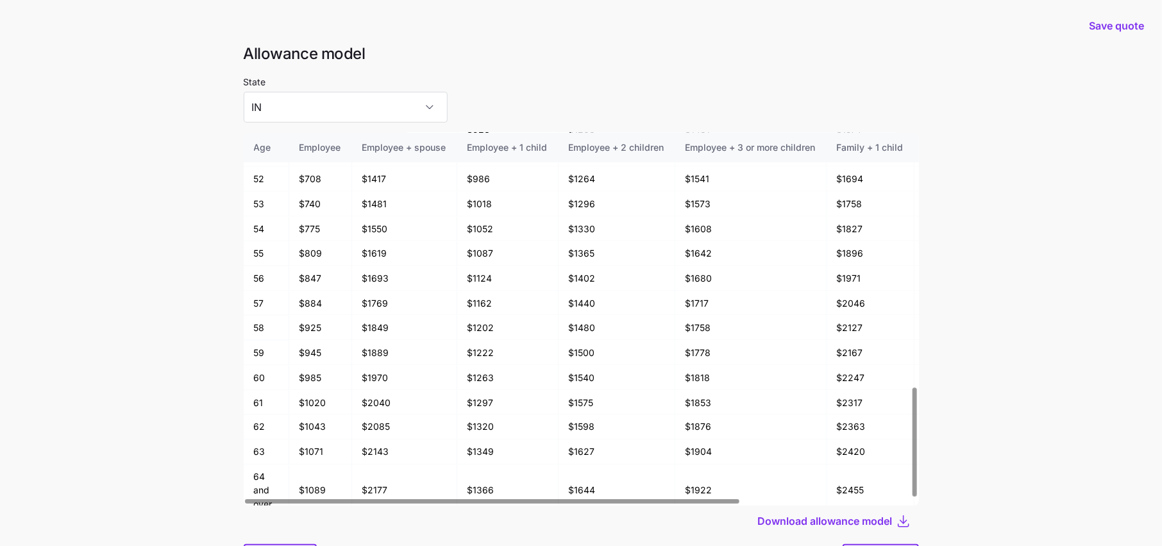
scroll to position [68, 0]
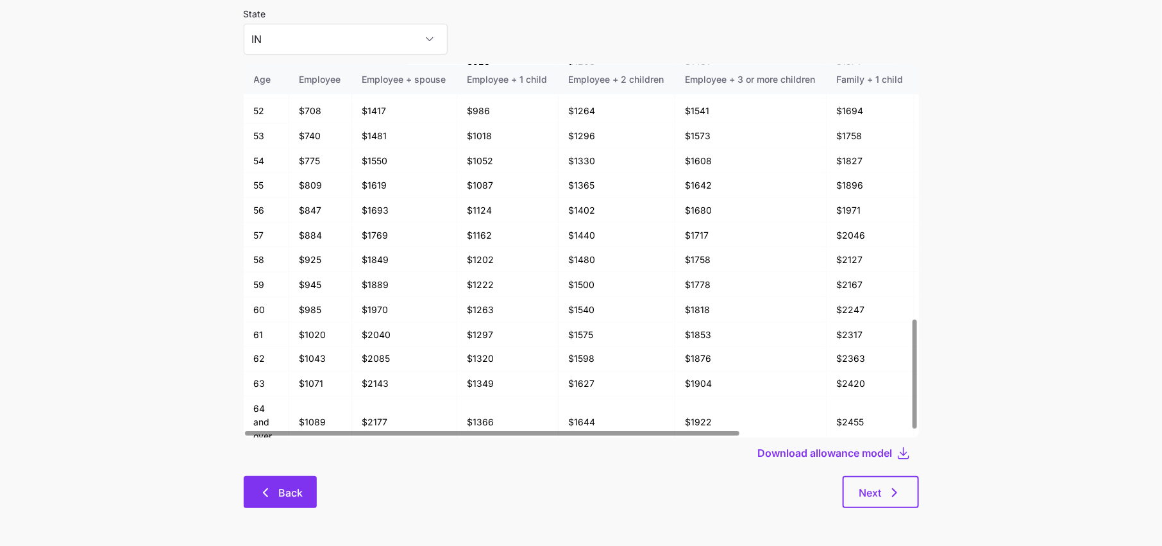
click at [260, 477] on button "Back" at bounding box center [280, 492] width 73 height 32
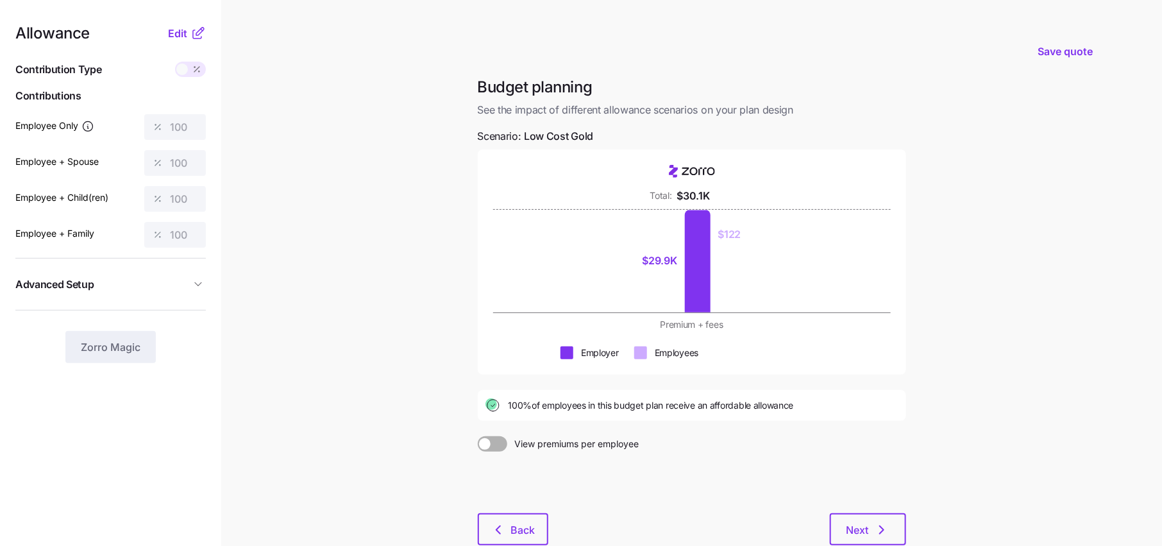
click at [194, 29] on icon at bounding box center [197, 33] width 15 height 15
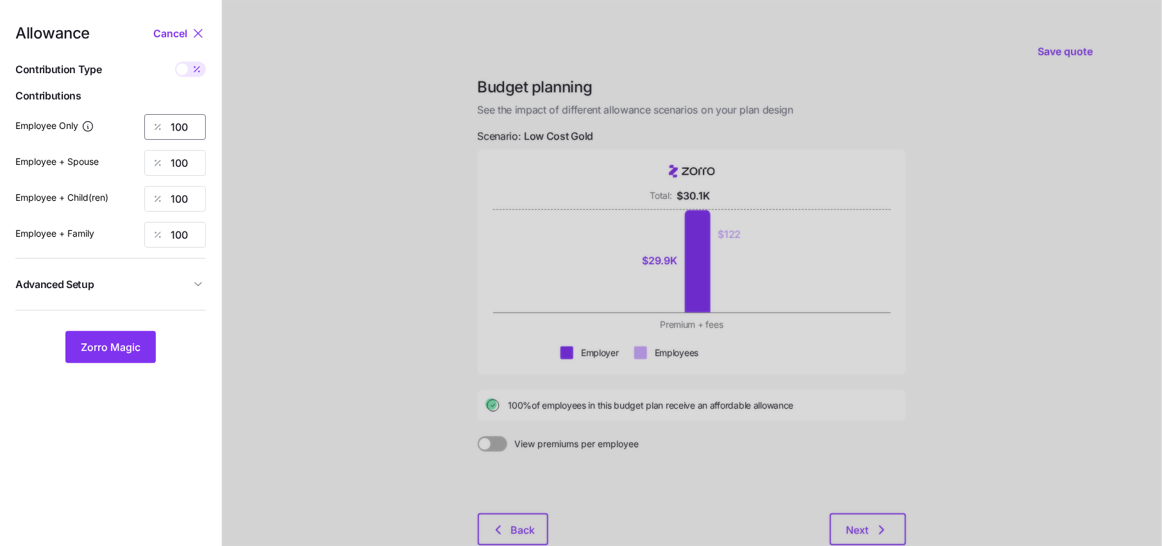
drag, startPoint x: 192, startPoint y: 122, endPoint x: 55, endPoint y: 122, distance: 136.5
click at [55, 122] on div "Employee Only 100" at bounding box center [110, 127] width 190 height 26
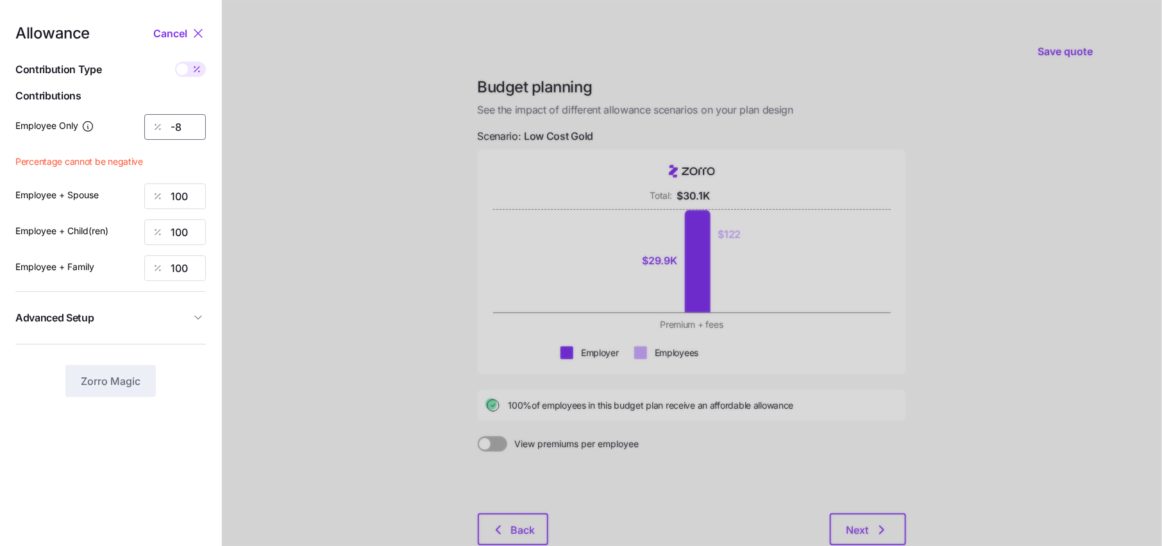
click at [196, 124] on input "-8" at bounding box center [175, 127] width 62 height 26
click at [127, 129] on div "Employee Only -8" at bounding box center [110, 127] width 190 height 26
drag, startPoint x: 190, startPoint y: 131, endPoint x: 154, endPoint y: 130, distance: 35.3
click at [154, 131] on div "-8" at bounding box center [175, 127] width 62 height 26
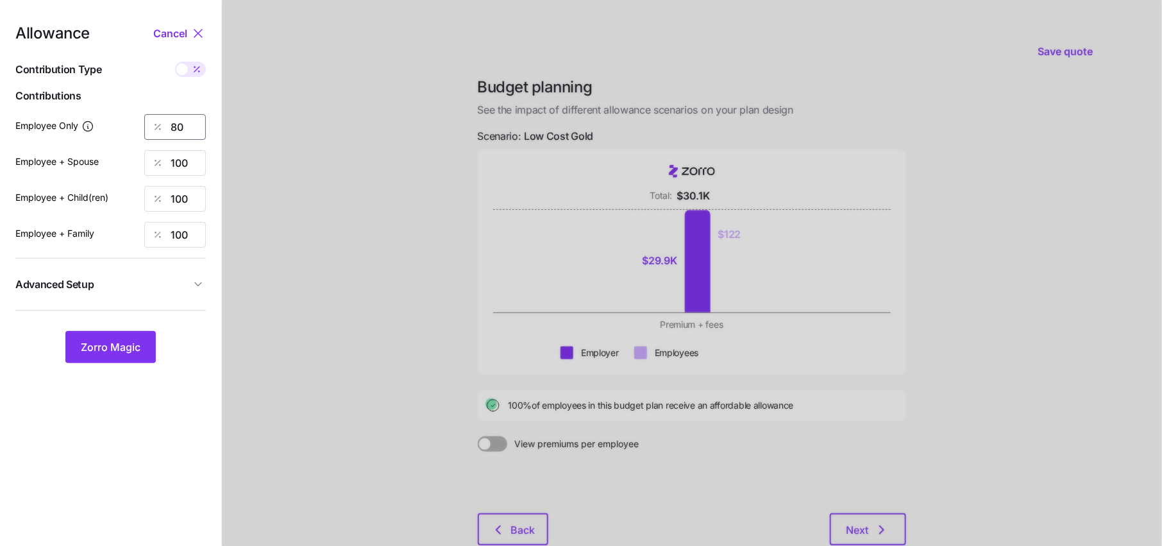
type input "80"
type input "808"
type input "80"
click at [194, 161] on input "808" at bounding box center [175, 163] width 62 height 26
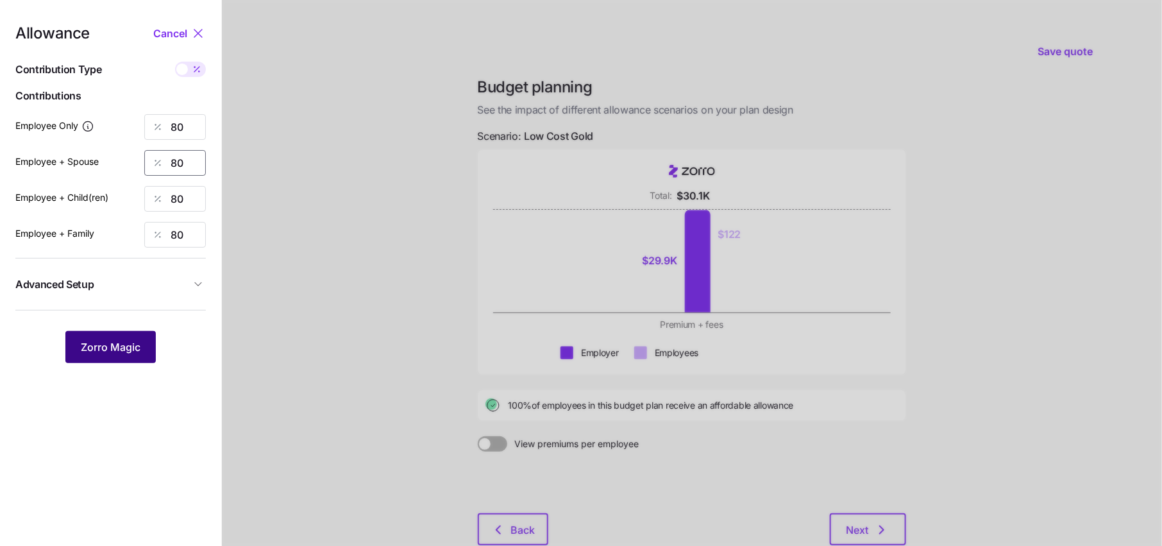
type input "80"
click at [123, 360] on button "Zorro Magic" at bounding box center [110, 347] width 90 height 32
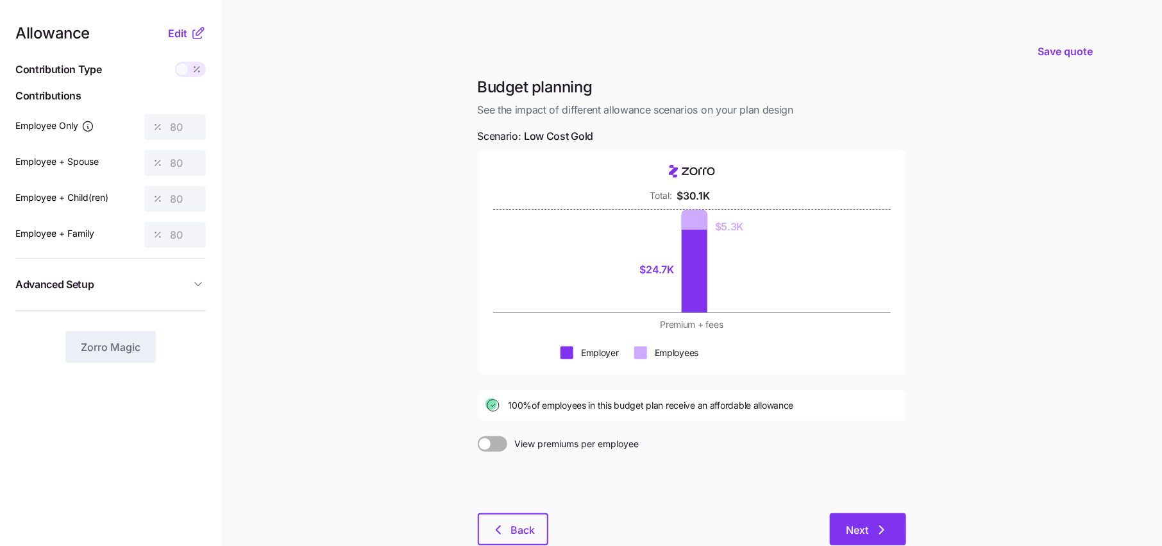
click at [849, 513] on button "Next" at bounding box center [868, 529] width 76 height 32
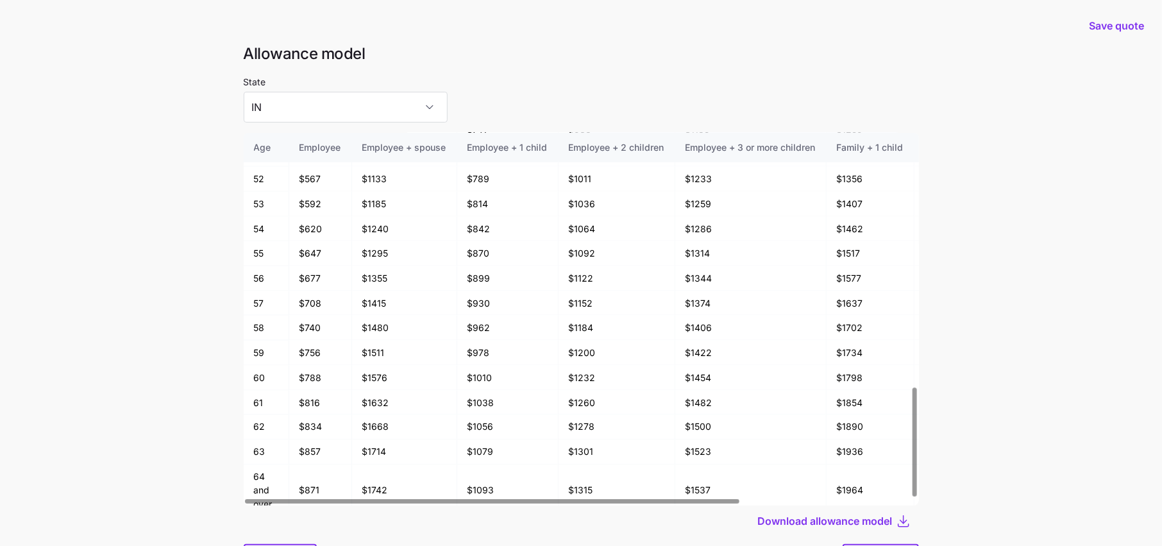
scroll to position [68, 0]
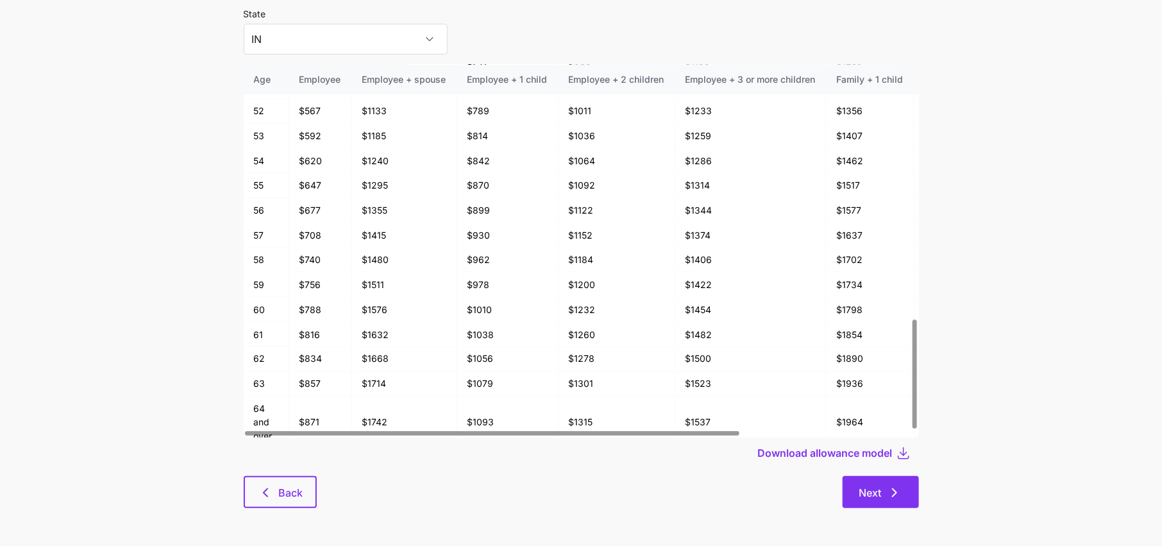
click at [883, 501] on button "Next" at bounding box center [880, 492] width 76 height 32
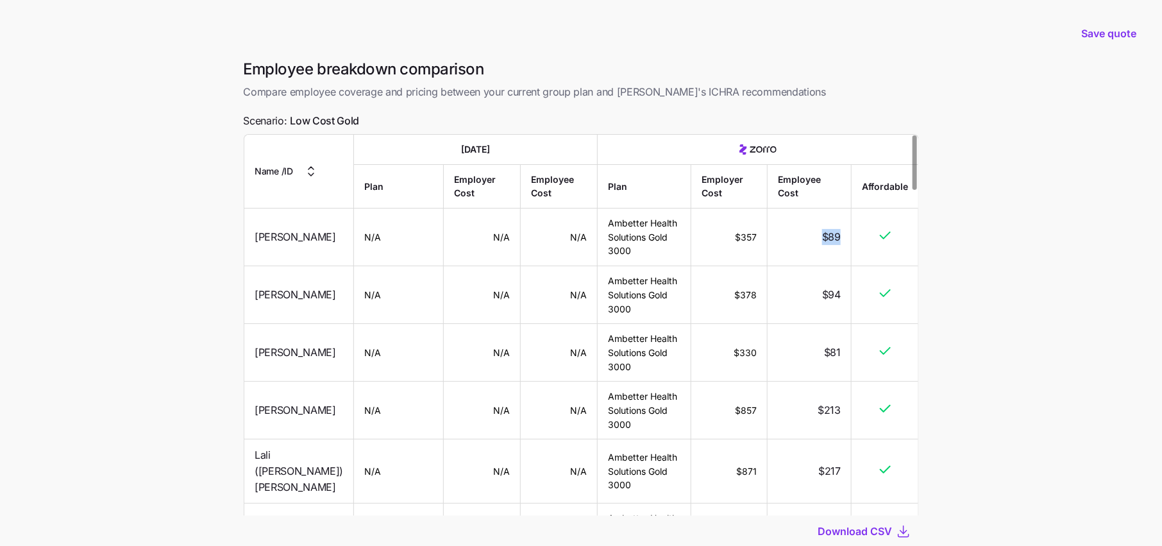
drag, startPoint x: 845, startPoint y: 238, endPoint x: 816, endPoint y: 238, distance: 28.8
click at [816, 238] on td "$89" at bounding box center [809, 237] width 84 height 58
click at [813, 243] on td "$89" at bounding box center [809, 237] width 84 height 58
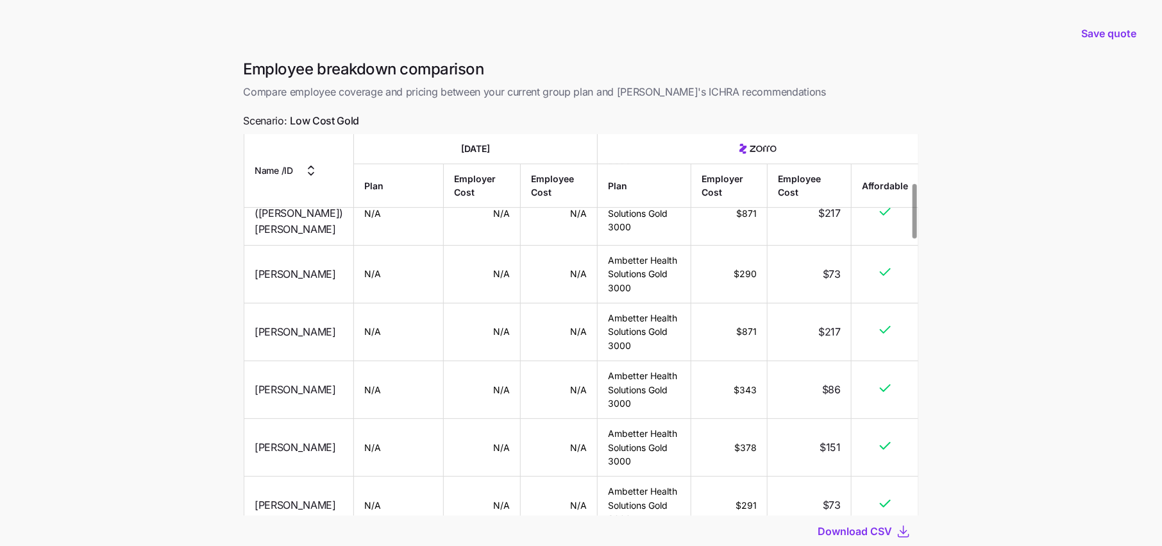
scroll to position [397, 0]
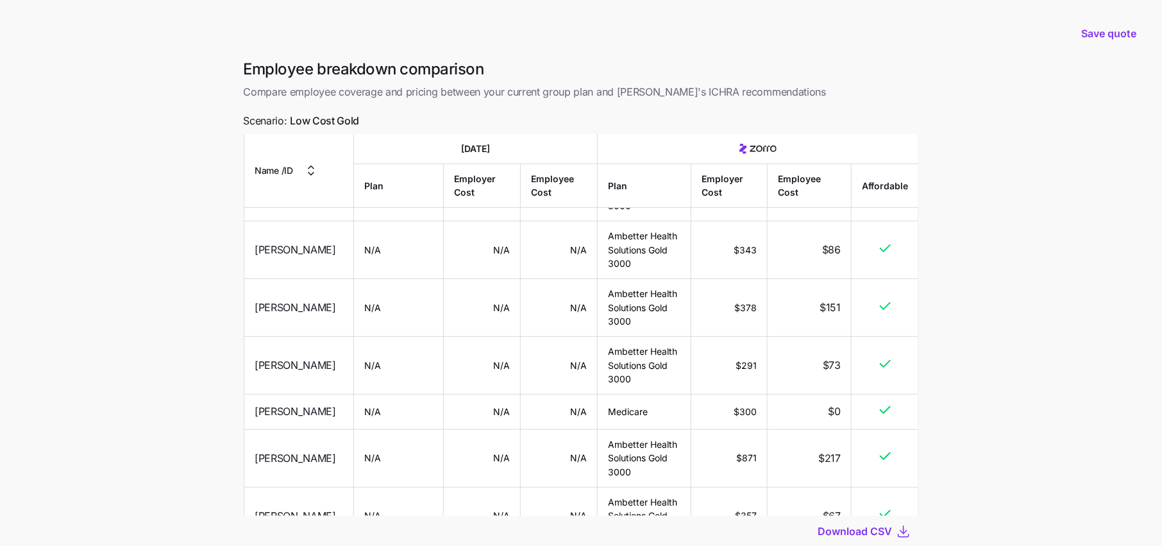
click at [743, 31] on div "Save quote" at bounding box center [581, 33] width 1146 height 51
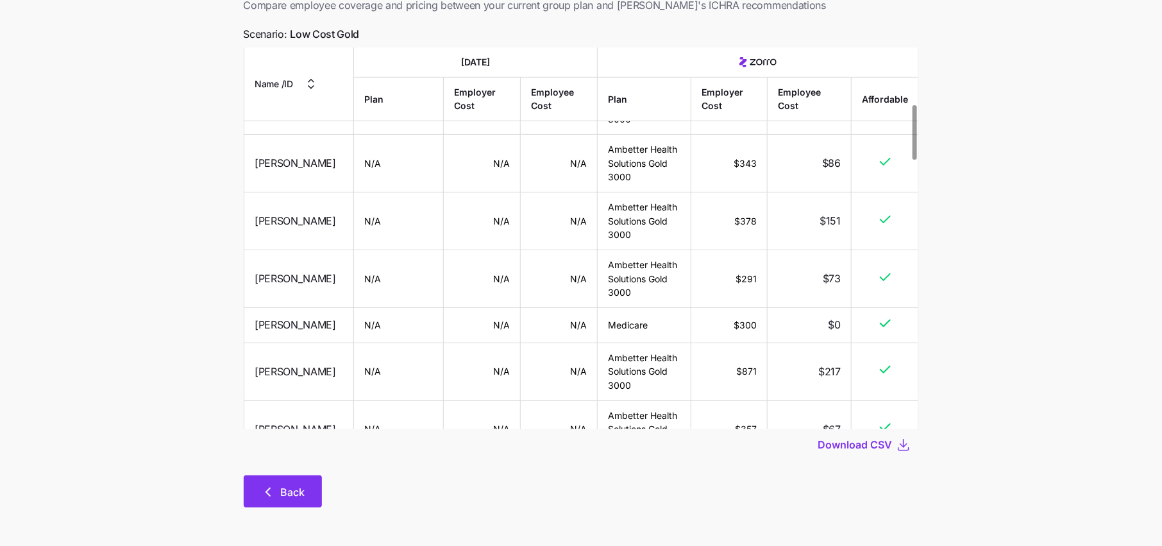
click at [296, 498] on span "Back" at bounding box center [293, 491] width 24 height 15
click at [286, 485] on span "Back" at bounding box center [293, 491] width 24 height 15
click at [303, 488] on span "Back" at bounding box center [293, 491] width 24 height 15
